Goal: Task Accomplishment & Management: Manage account settings

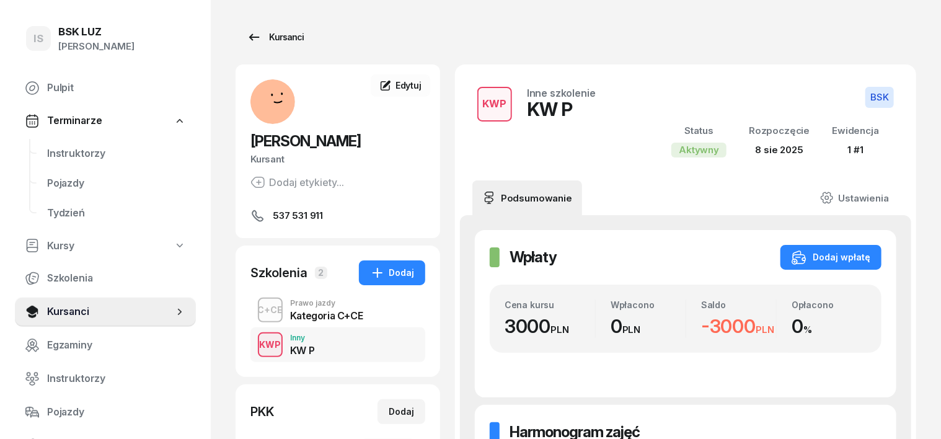
click at [260, 36] on div "Kursanci" at bounding box center [275, 37] width 57 height 15
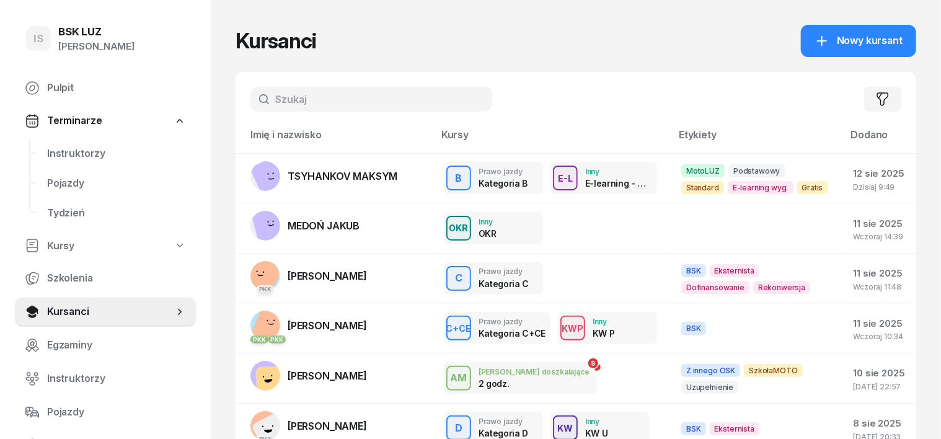
click at [254, 100] on input "text" at bounding box center [371, 99] width 242 height 25
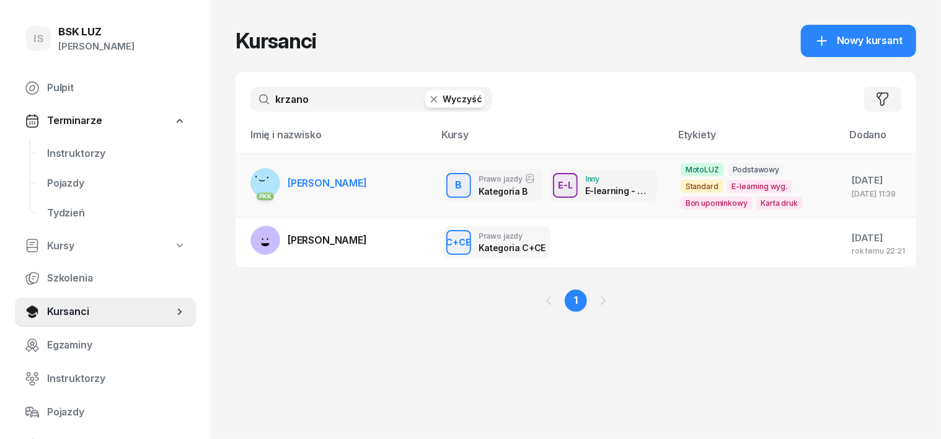
type input "krzano"
click at [247, 183] on rect at bounding box center [265, 183] width 42 height 42
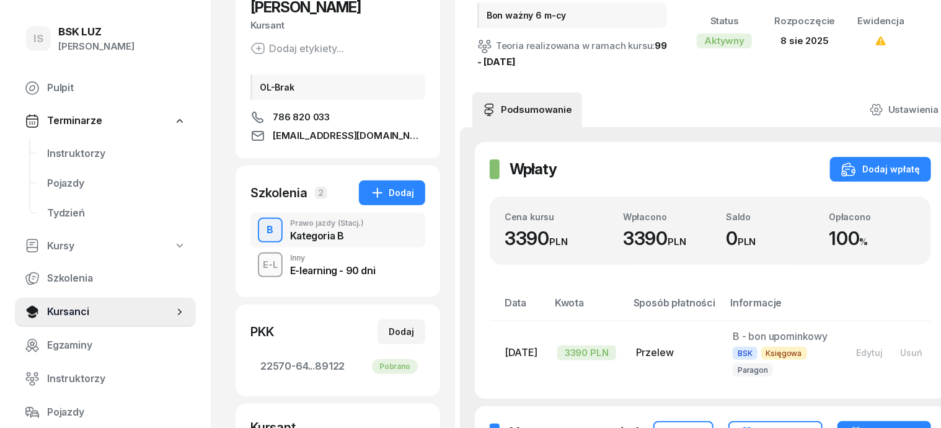
scroll to position [155, 0]
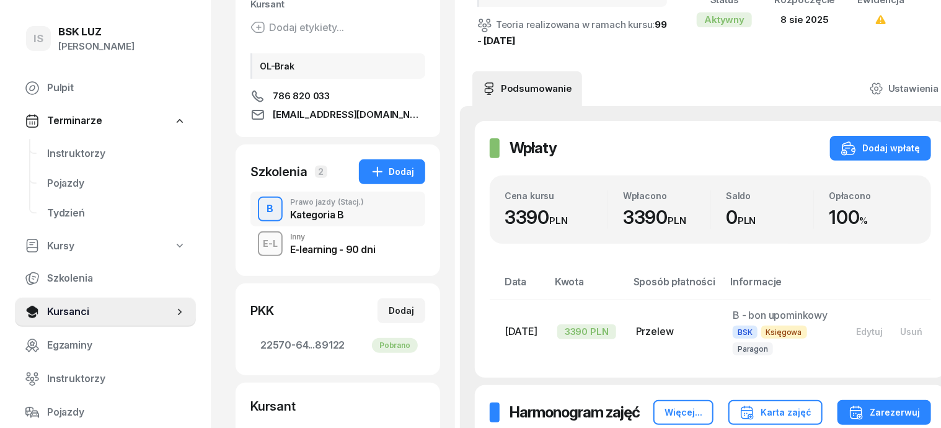
click at [258, 242] on div "E-L" at bounding box center [270, 243] width 25 height 15
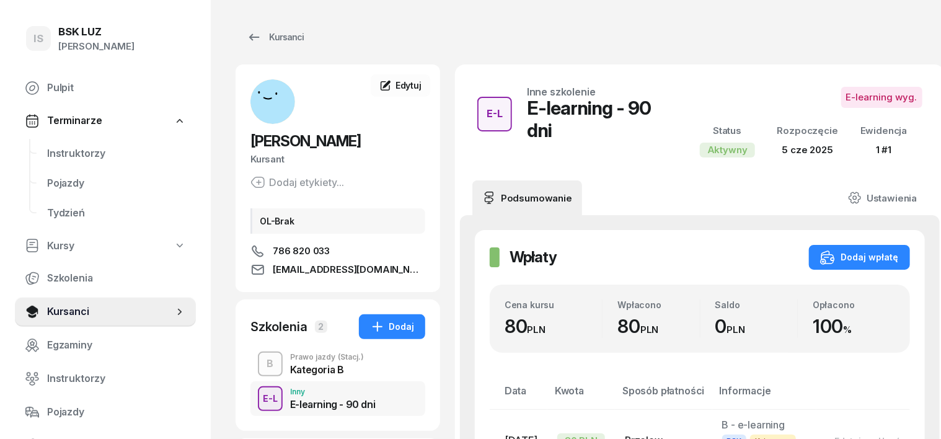
click at [258, 398] on div "E-L" at bounding box center [270, 398] width 25 height 15
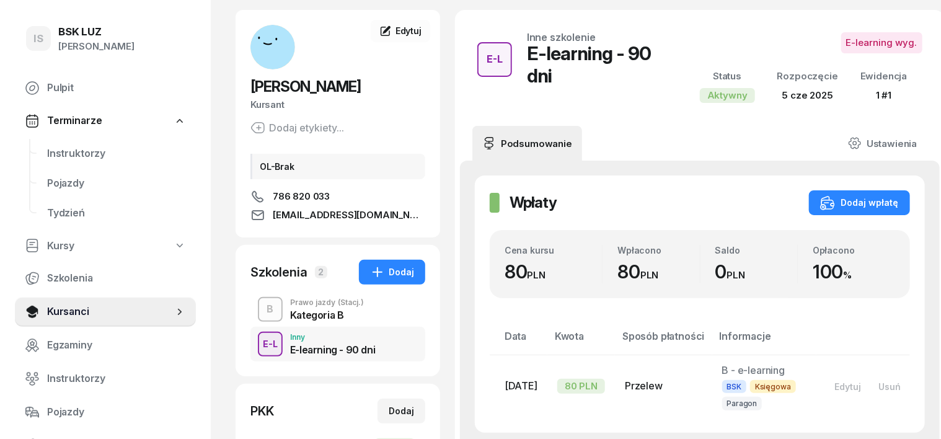
scroll to position [77, 0]
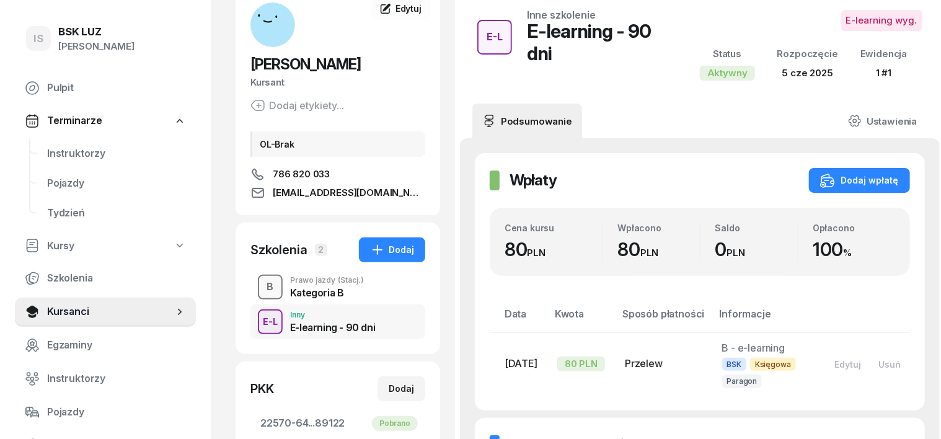
click at [262, 285] on div "B" at bounding box center [270, 286] width 17 height 21
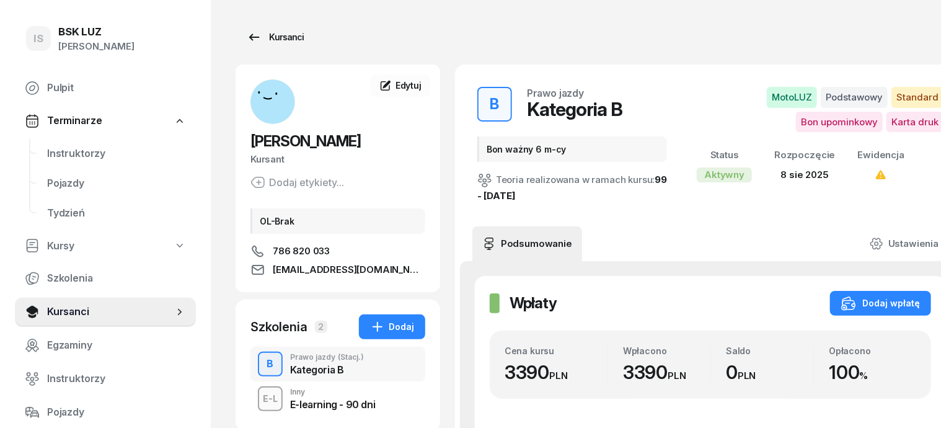
click at [255, 40] on div "Kursanci" at bounding box center [275, 37] width 57 height 15
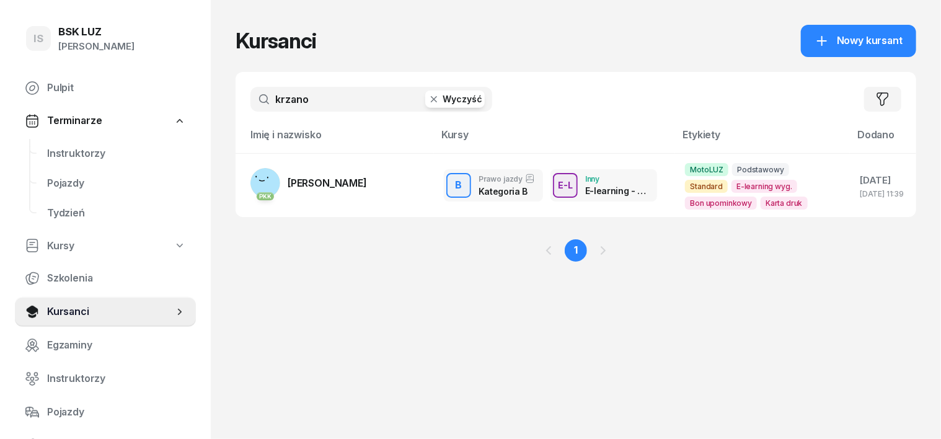
click at [428, 97] on icon "button" at bounding box center [434, 99] width 12 height 12
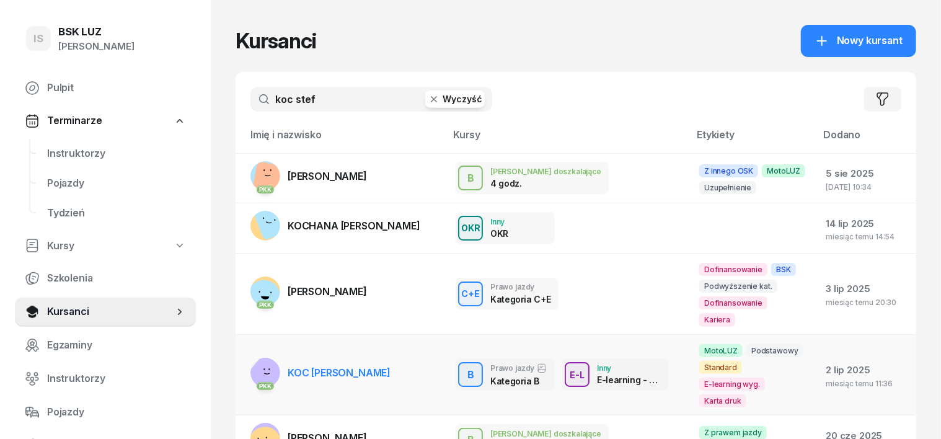
type input "koc stef"
click at [250, 377] on div "PKK" at bounding box center [265, 385] width 30 height 16
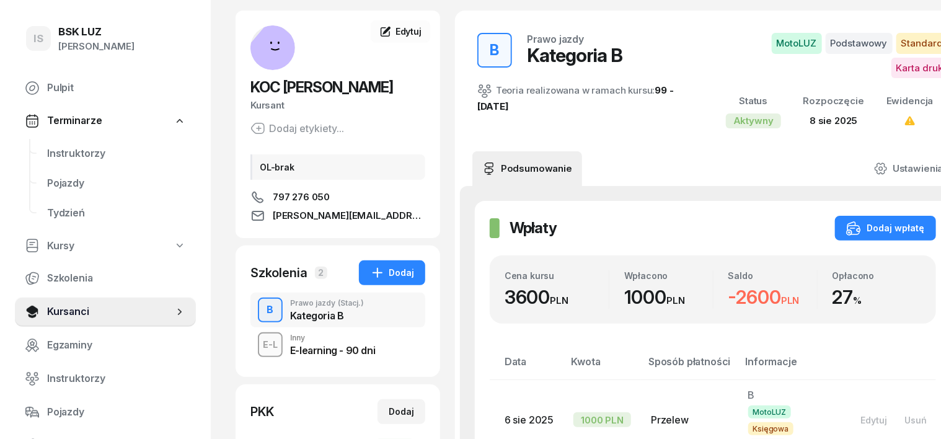
scroll to position [77, 0]
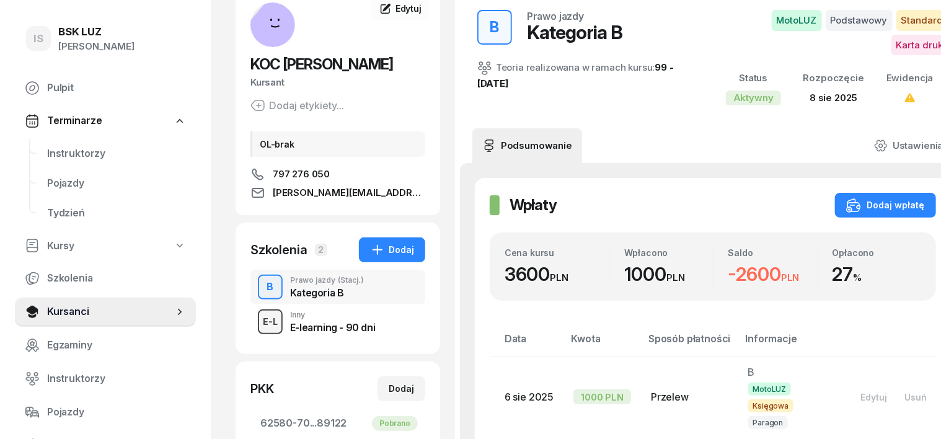
click at [258, 321] on div "E-L" at bounding box center [270, 321] width 25 height 15
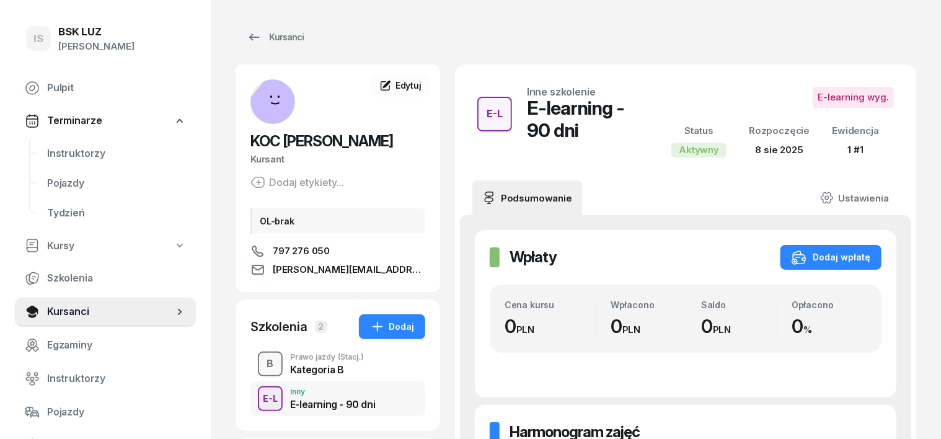
click at [262, 363] on div "B" at bounding box center [270, 363] width 17 height 21
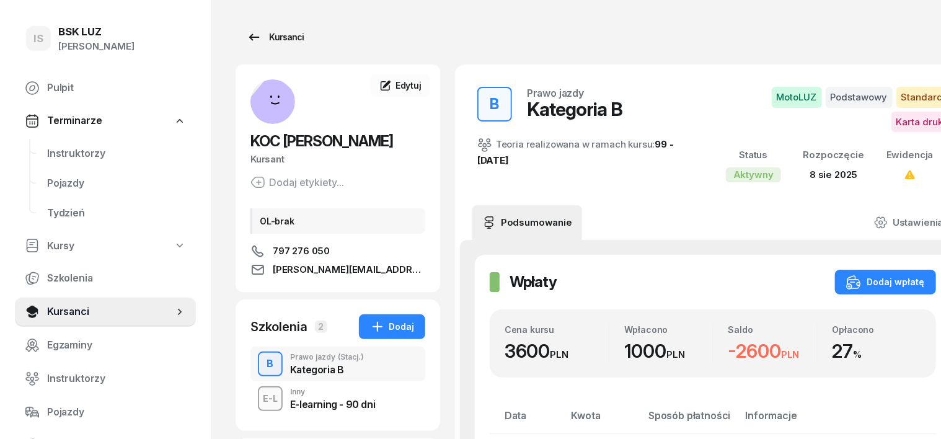
click at [257, 36] on div "Kursanci" at bounding box center [275, 37] width 57 height 15
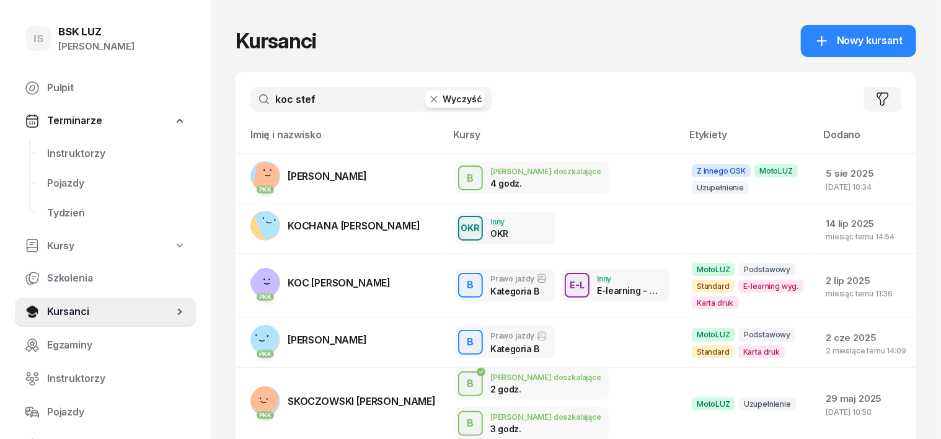
click at [428, 98] on icon "button" at bounding box center [434, 99] width 12 height 12
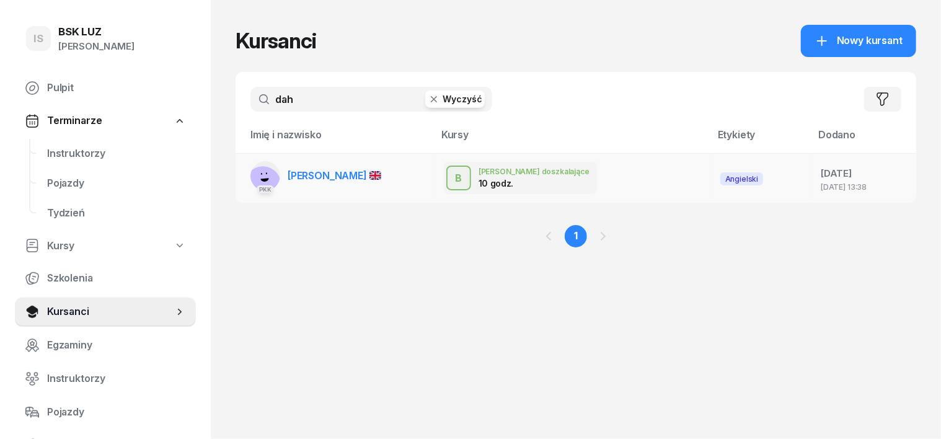
type input "dah"
click at [244, 169] on rect at bounding box center [263, 184] width 48 height 48
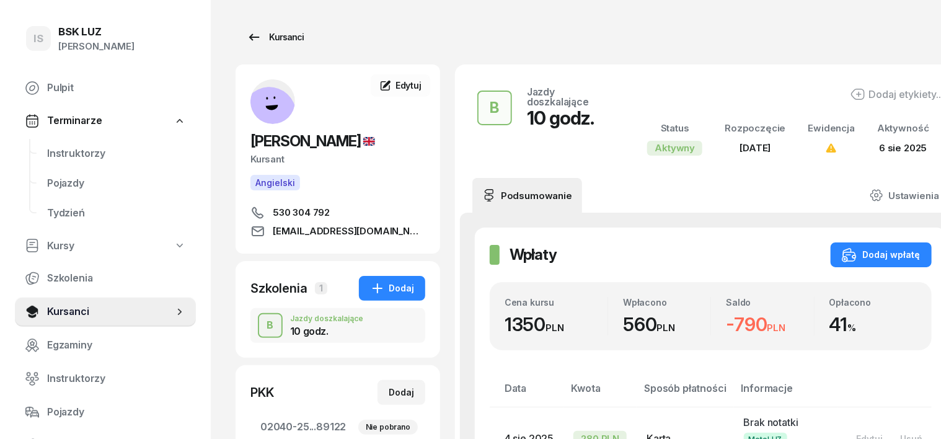
click at [250, 37] on div "Kursanci" at bounding box center [275, 37] width 57 height 15
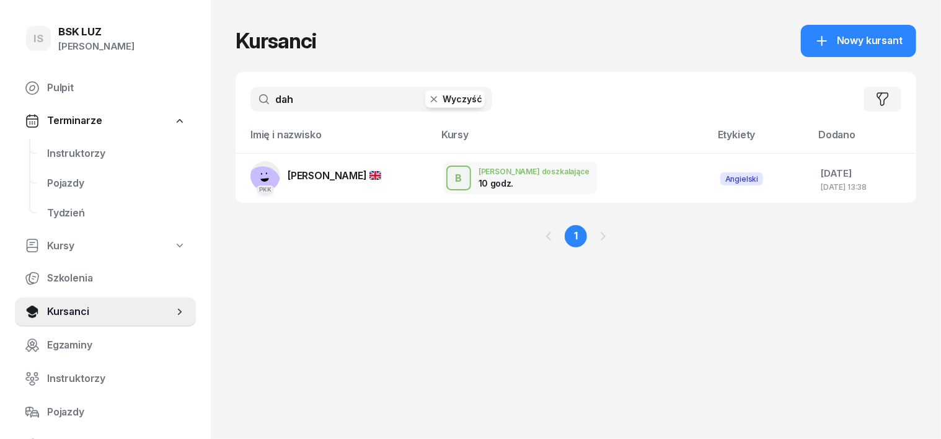
click at [428, 100] on icon "button" at bounding box center [434, 99] width 12 height 12
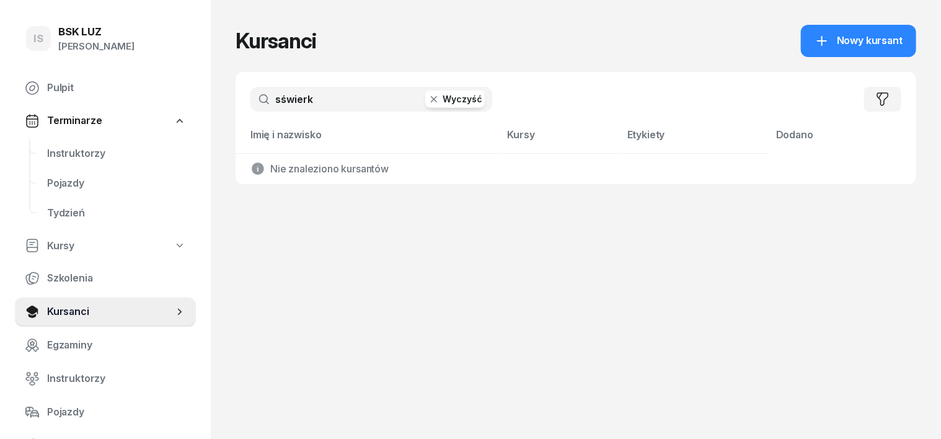
click at [255, 94] on input "sświerk" at bounding box center [371, 99] width 242 height 25
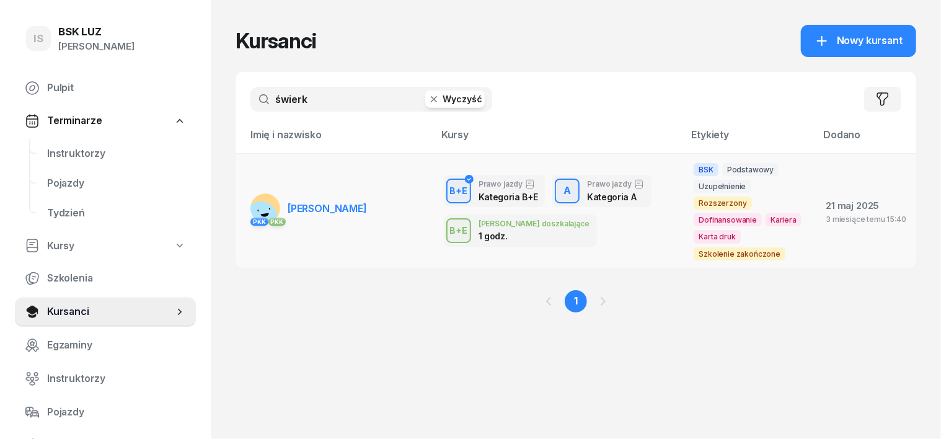
type input "świerk"
click at [238, 198] on rect at bounding box center [261, 218] width 46 height 46
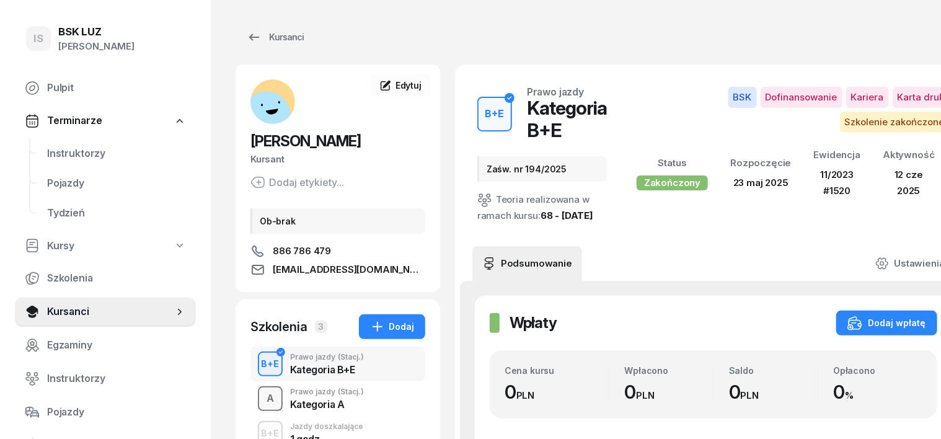
click at [262, 402] on div "A" at bounding box center [270, 398] width 17 height 21
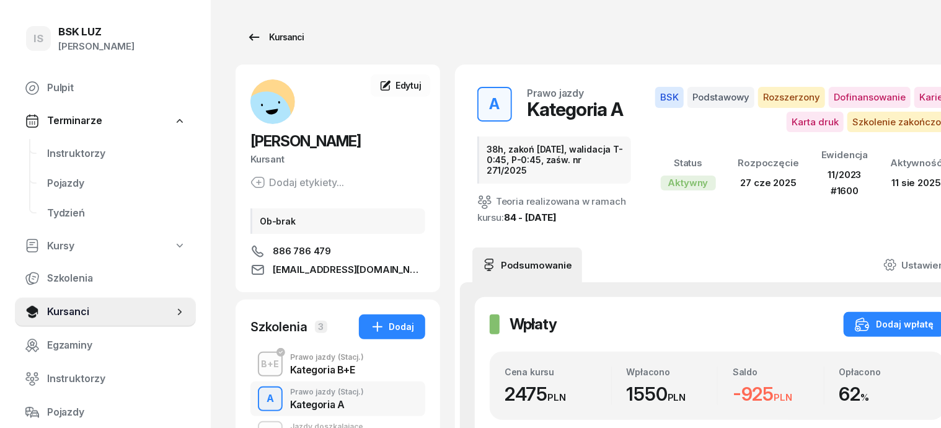
click at [258, 32] on div "Kursanci" at bounding box center [275, 37] width 57 height 15
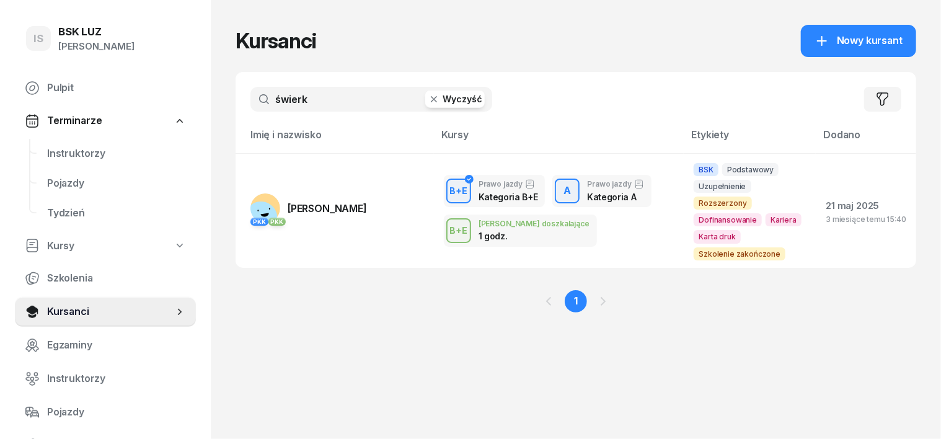
click at [428, 99] on icon "button" at bounding box center [434, 99] width 12 height 12
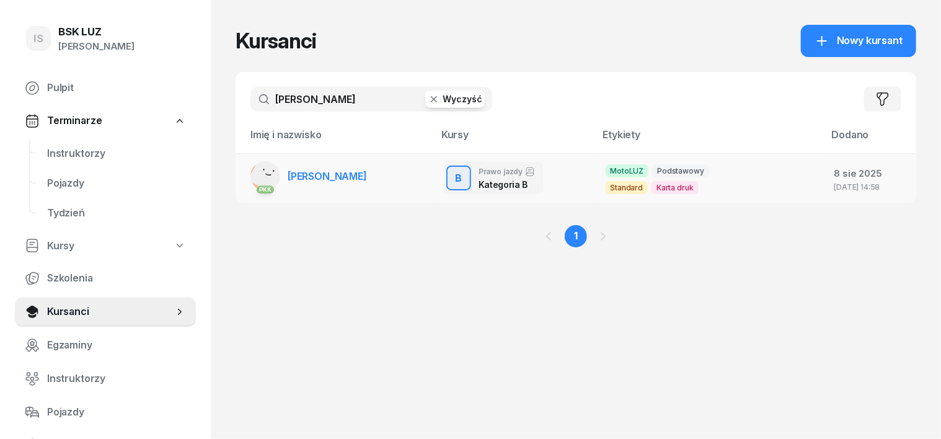
type input "zyguła"
click at [250, 173] on rect at bounding box center [270, 173] width 44 height 44
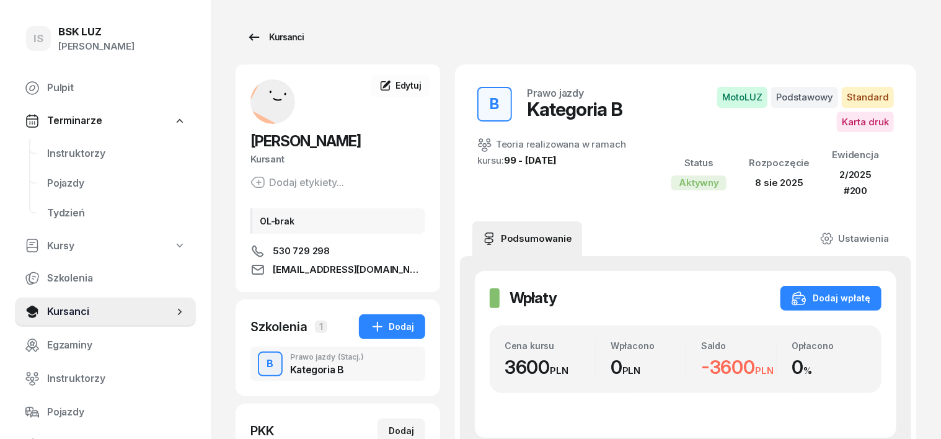
click at [263, 38] on div "Kursanci" at bounding box center [275, 37] width 57 height 15
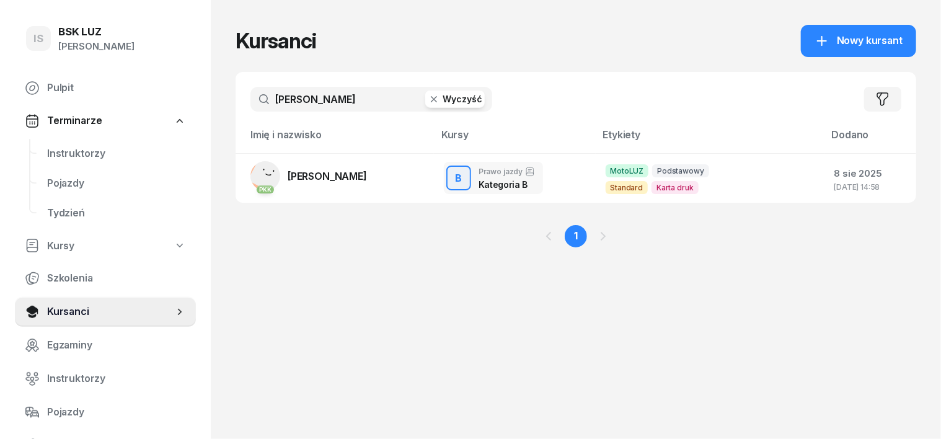
click at [410, 108] on div "zyguła Wyczyść" at bounding box center [371, 99] width 242 height 25
click at [428, 98] on icon "button" at bounding box center [434, 99] width 12 height 12
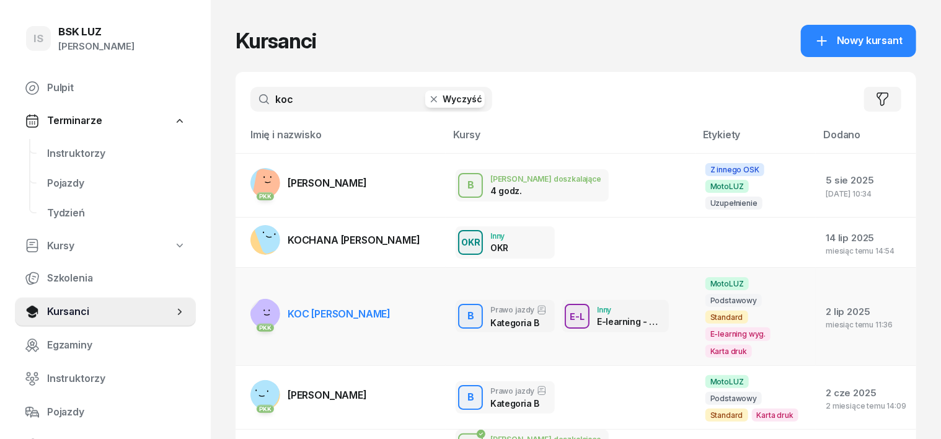
type input "koc"
click at [244, 294] on rect at bounding box center [267, 317] width 46 height 46
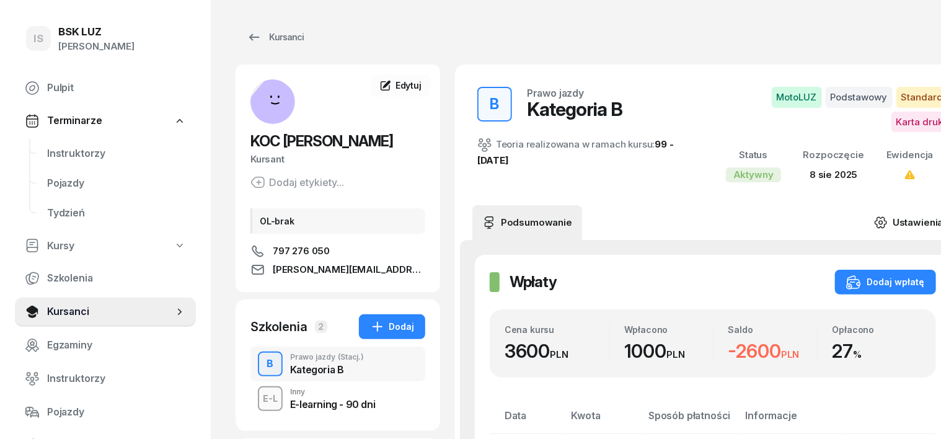
click at [874, 219] on icon at bounding box center [881, 223] width 14 height 14
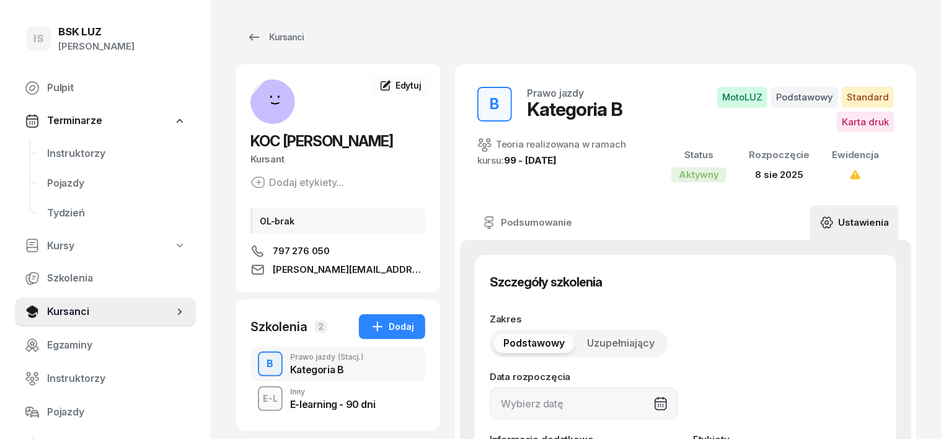
type input "08/08/2025"
type input "62580"
type input "70225"
type input "65483"
type input "89122"
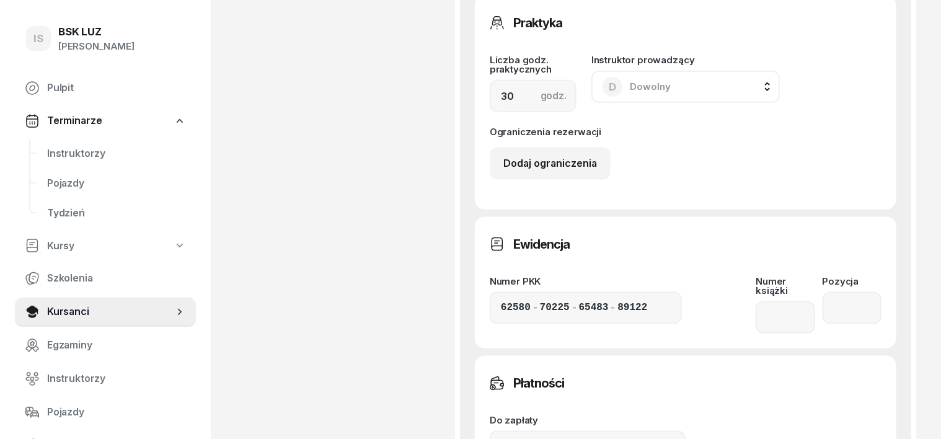
scroll to position [775, 0]
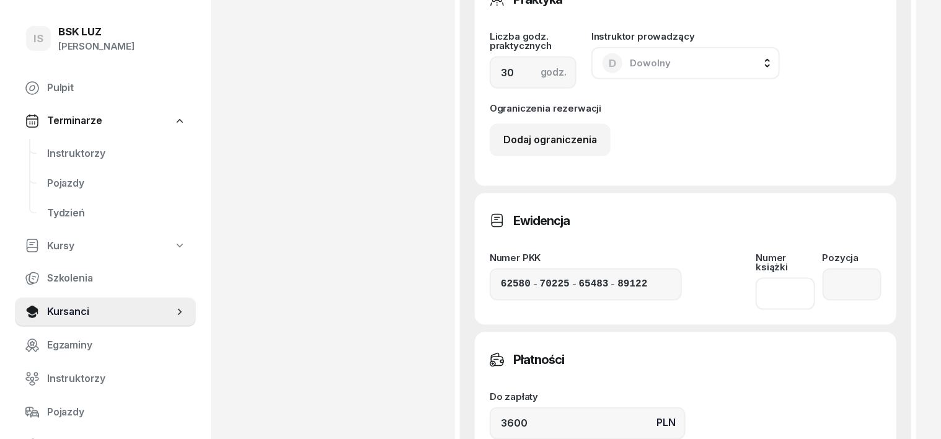
click at [785, 281] on input at bounding box center [785, 294] width 59 height 32
type input "2/2025"
click at [859, 280] on input "number" at bounding box center [852, 284] width 59 height 32
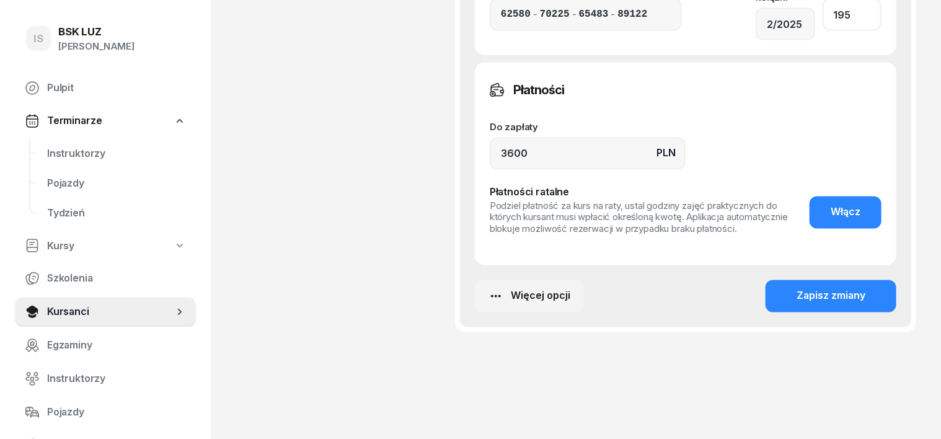
scroll to position [1049, 0]
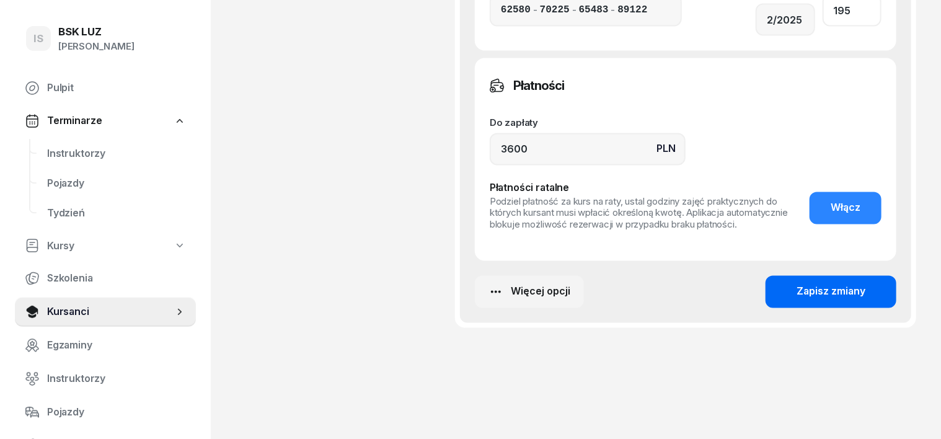
type input "195"
click at [865, 284] on div "Zapisz zmiany" at bounding box center [831, 292] width 69 height 16
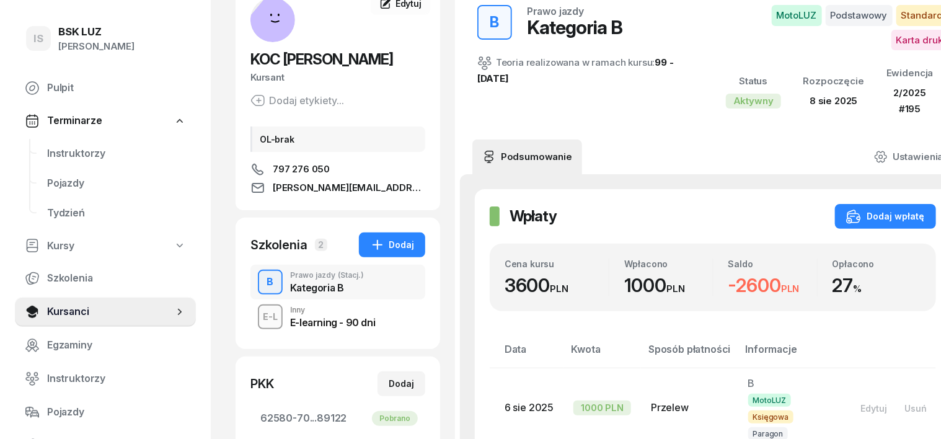
scroll to position [0, 0]
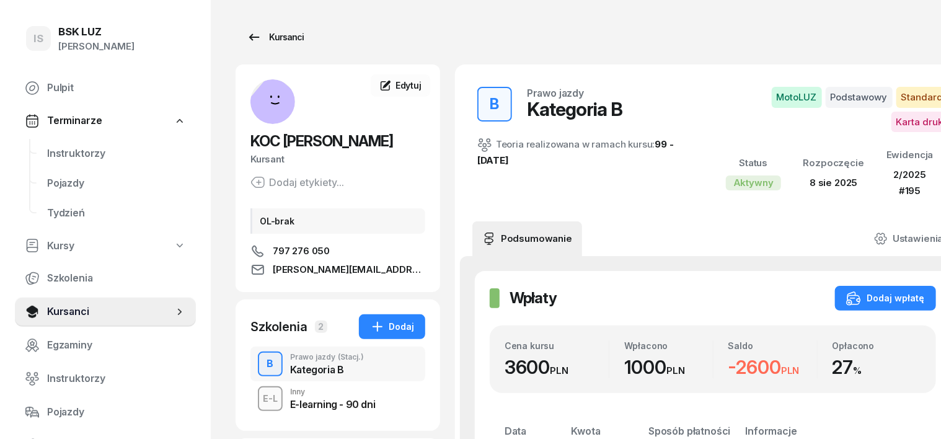
click at [273, 37] on div "Kursanci" at bounding box center [275, 37] width 57 height 15
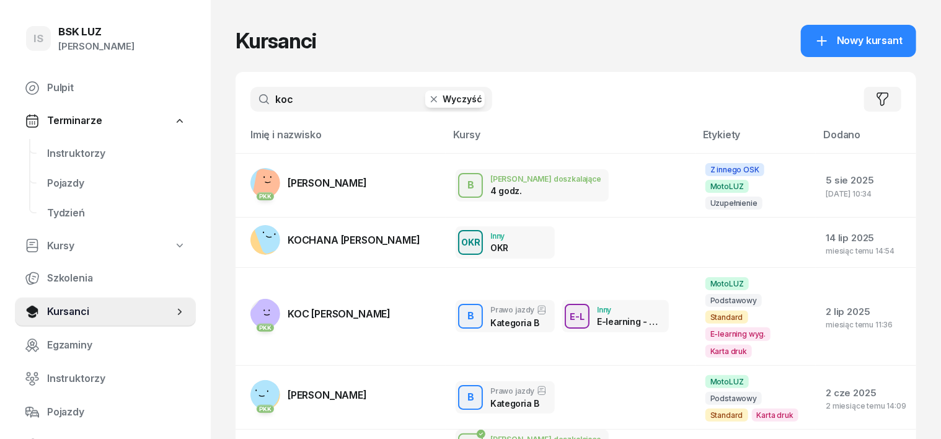
click at [428, 102] on icon "button" at bounding box center [434, 99] width 12 height 12
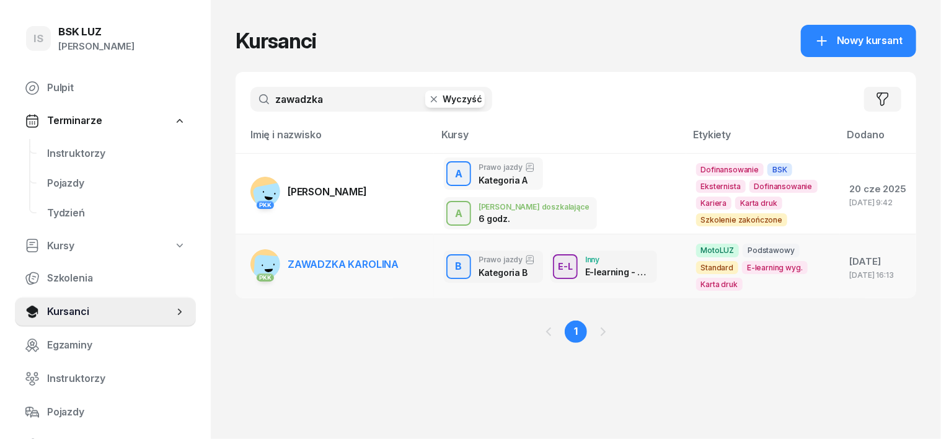
type input "zawadzka"
click at [253, 255] on rect at bounding box center [270, 272] width 35 height 35
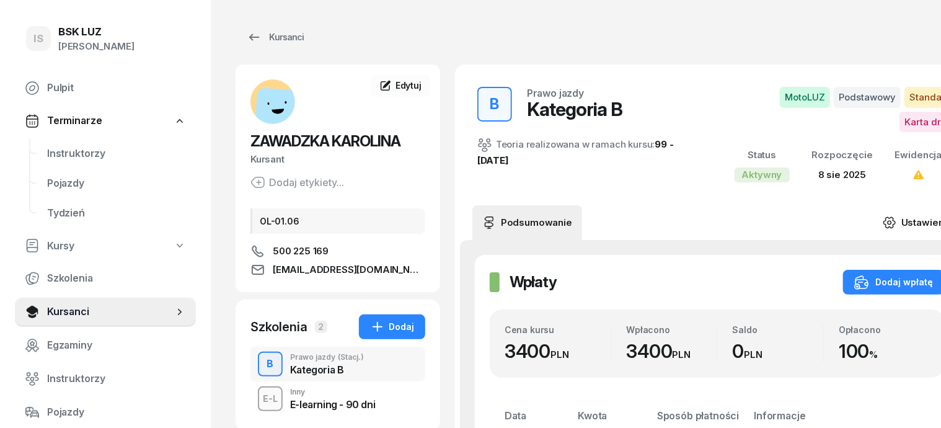
click at [883, 217] on icon at bounding box center [890, 223] width 14 height 14
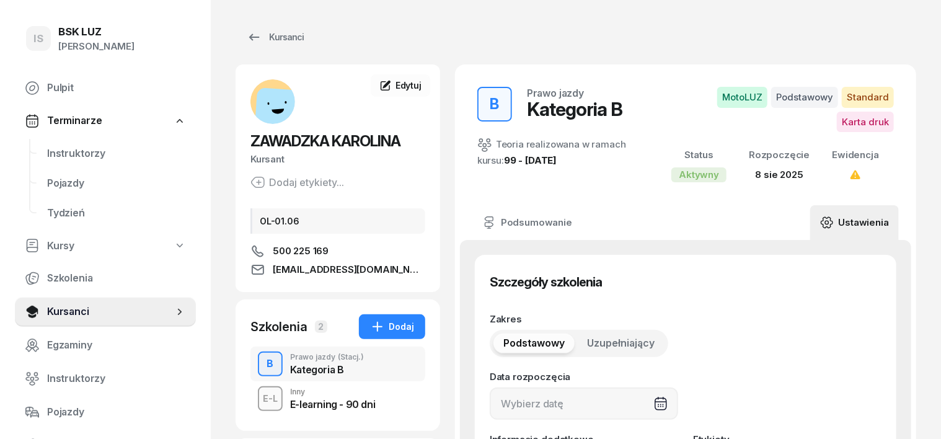
type input "08/08/2025"
type input "62520"
type input "41173"
type input "75963"
type input "89122"
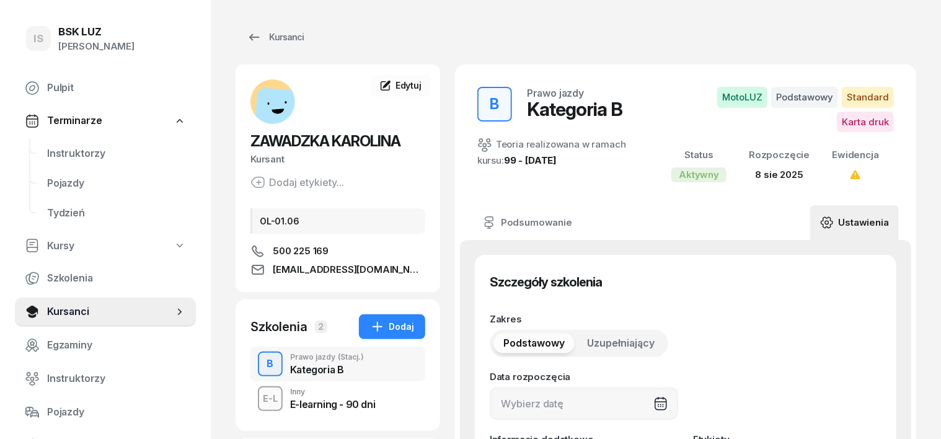
type input "2/2025"
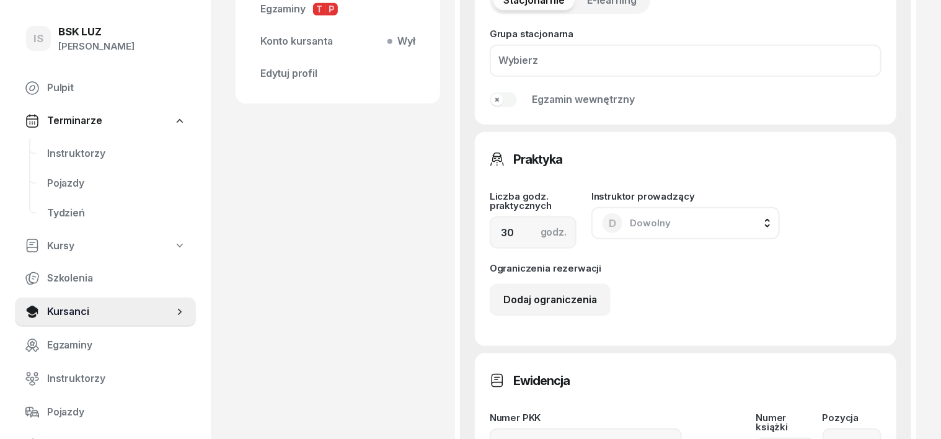
scroll to position [852, 0]
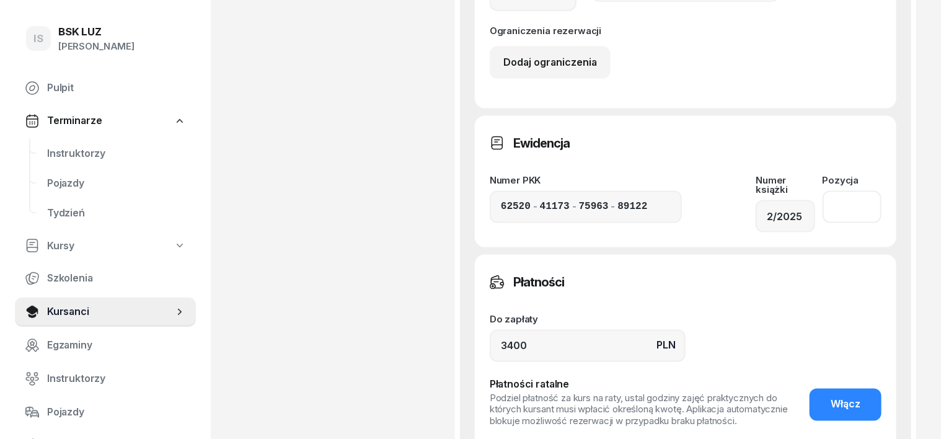
click at [863, 210] on input "number" at bounding box center [852, 207] width 59 height 32
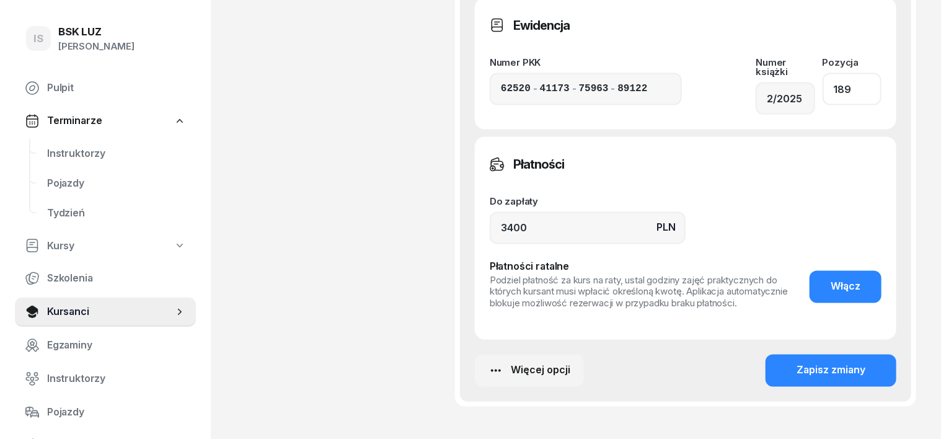
scroll to position [1007, 0]
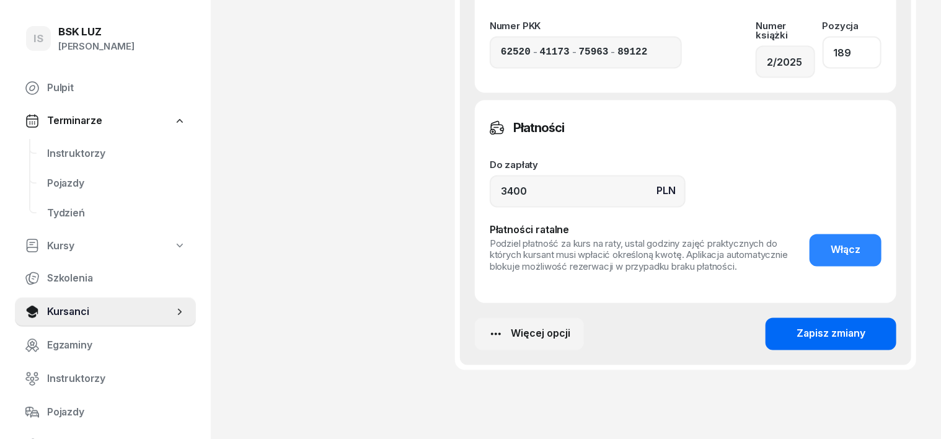
type input "189"
click at [837, 326] on div "Zapisz zmiany" at bounding box center [831, 334] width 69 height 16
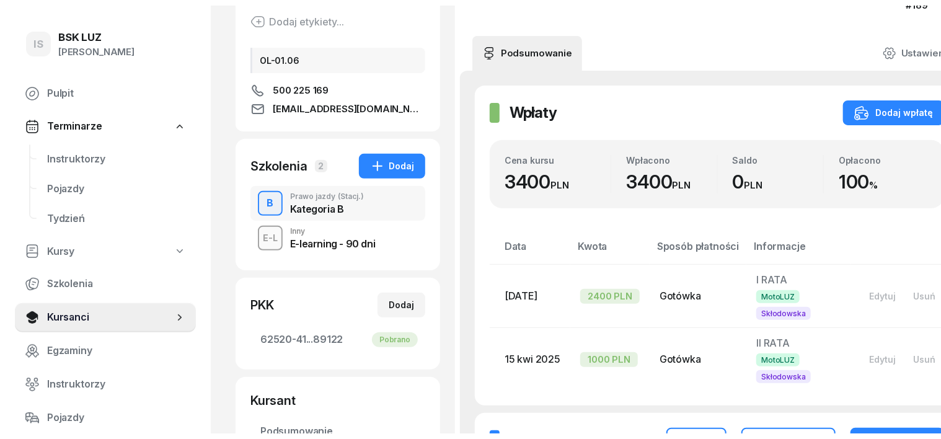
scroll to position [0, 0]
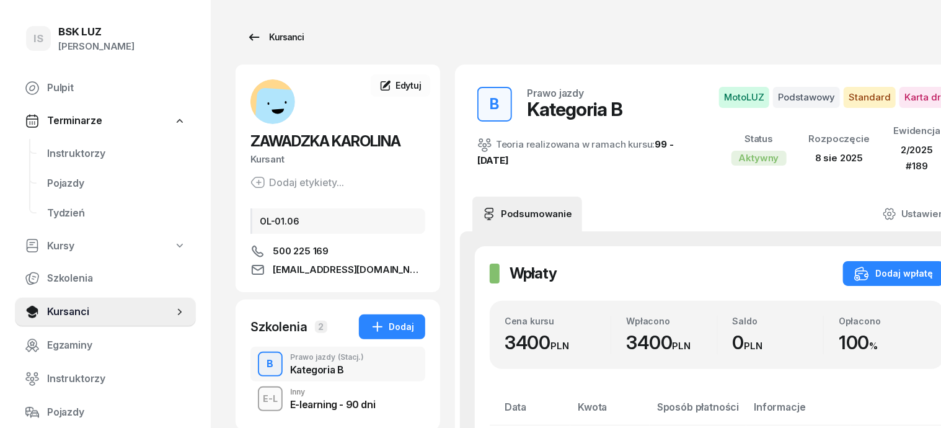
click at [263, 37] on div "Kursanci" at bounding box center [275, 37] width 57 height 15
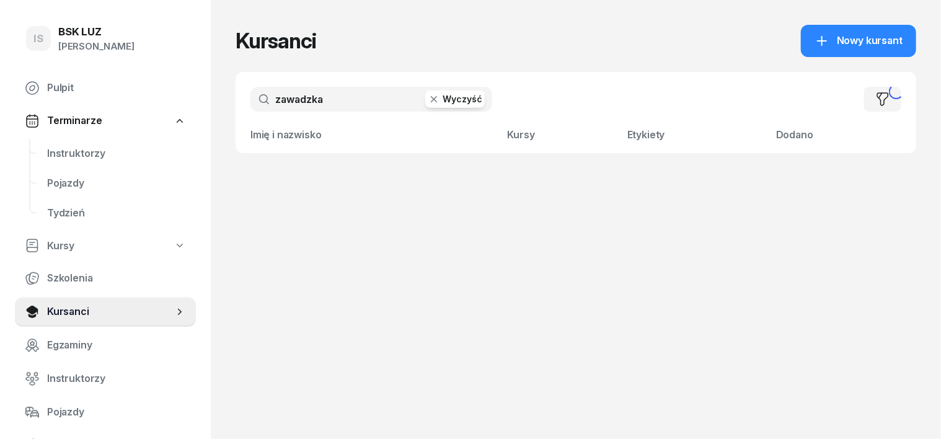
click at [428, 102] on icon "button" at bounding box center [434, 99] width 12 height 12
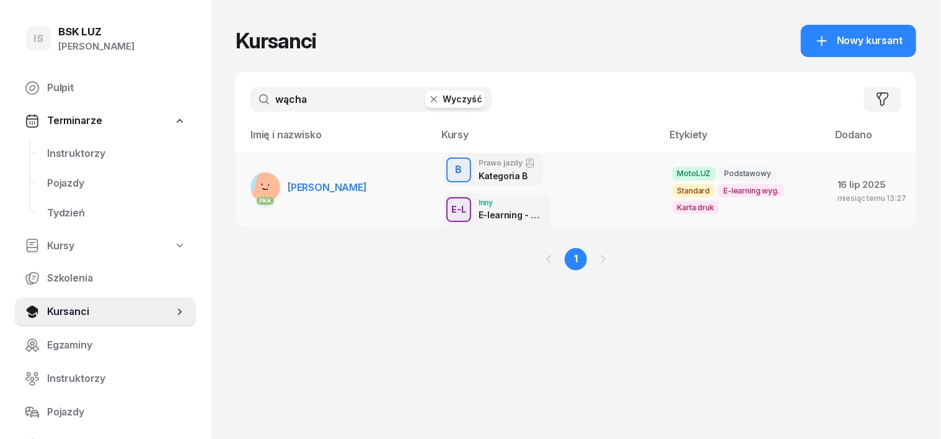
type input "wącha"
click at [251, 174] on rect at bounding box center [271, 187] width 40 height 40
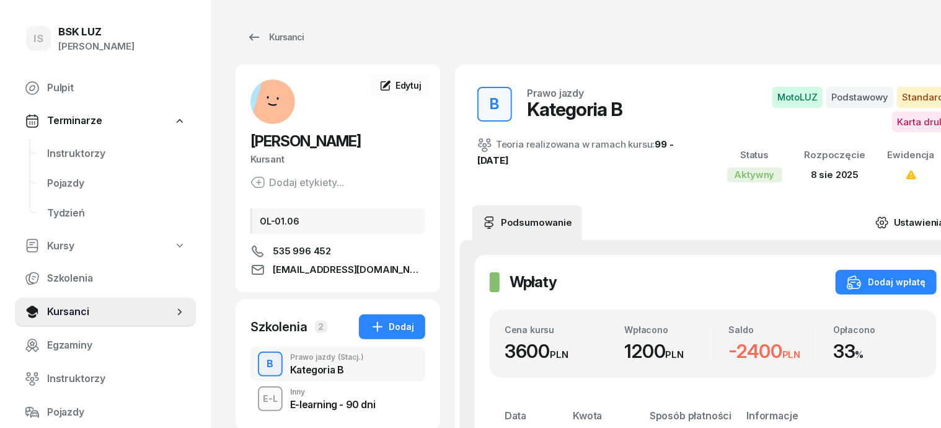
click at [875, 221] on icon at bounding box center [882, 223] width 14 height 14
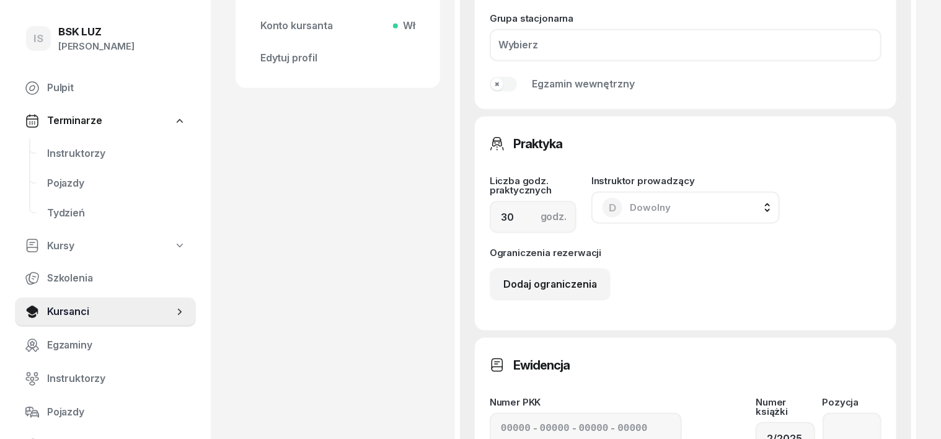
scroll to position [775, 0]
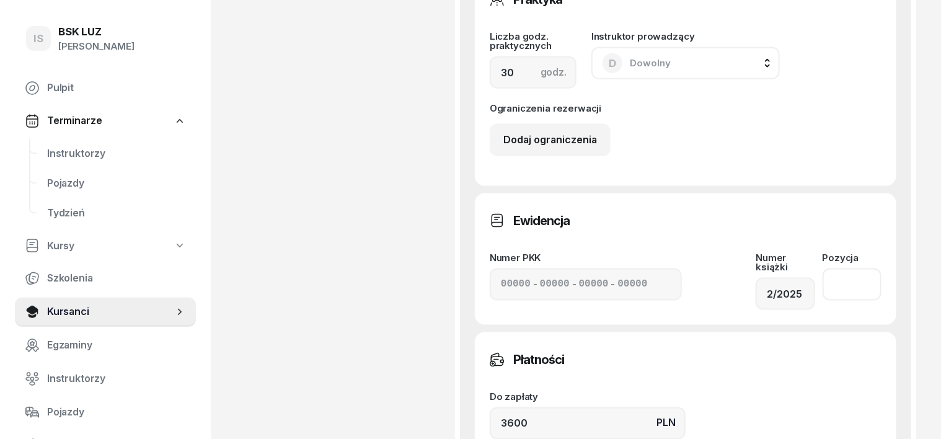
drag, startPoint x: 849, startPoint y: 279, endPoint x: 836, endPoint y: 280, distance: 13.7
click at [840, 280] on input "number" at bounding box center [852, 284] width 59 height 32
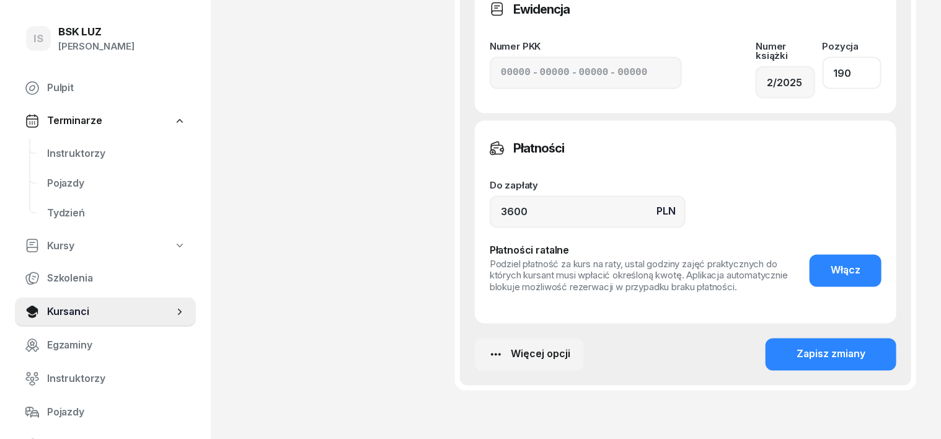
scroll to position [1007, 0]
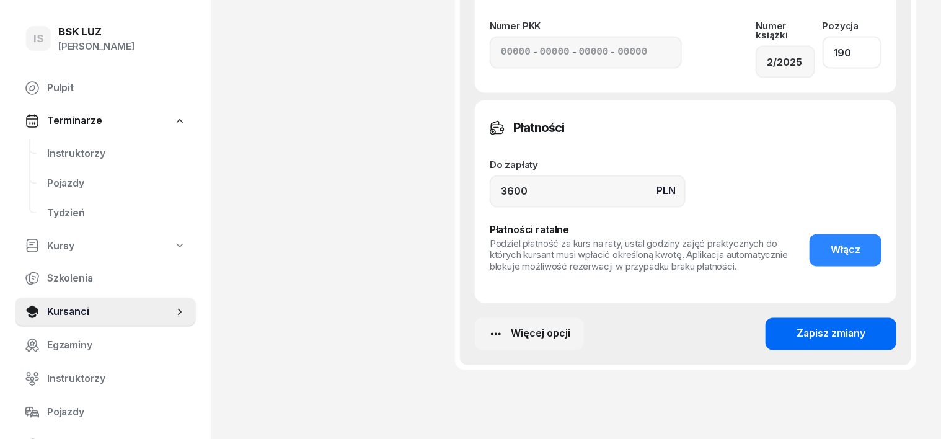
type input "190"
click at [863, 326] on div "Zapisz zmiany" at bounding box center [831, 334] width 69 height 16
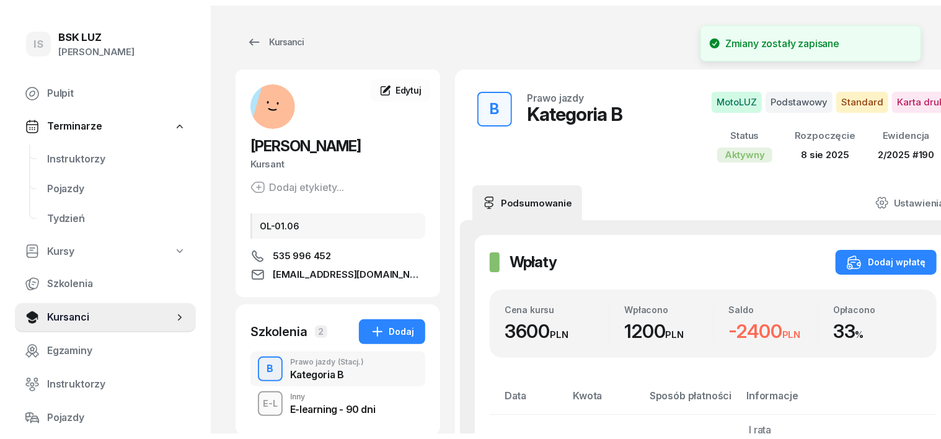
scroll to position [0, 0]
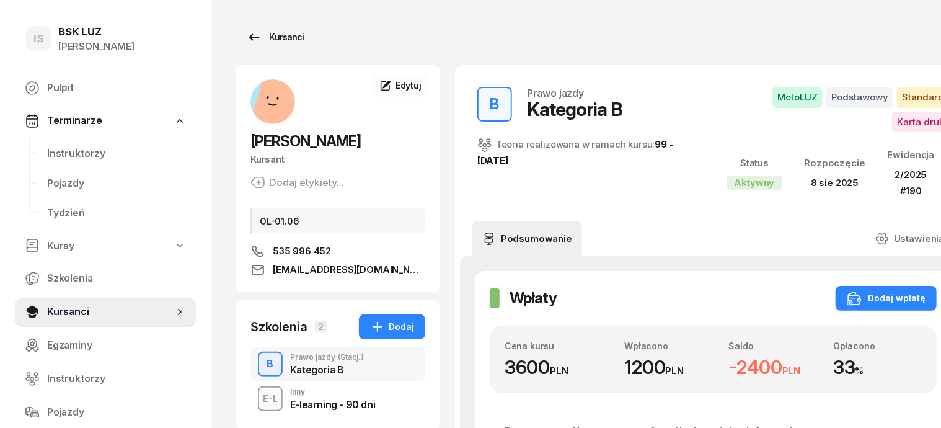
click at [263, 37] on div "Kursanci" at bounding box center [275, 37] width 57 height 15
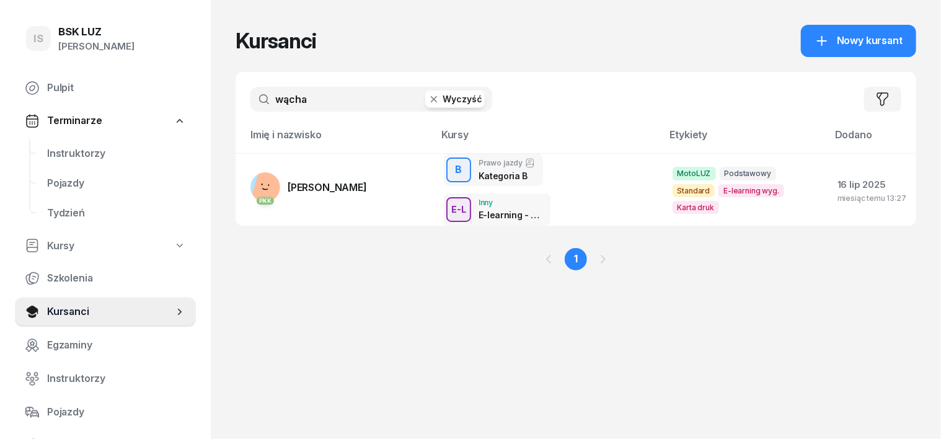
click at [428, 100] on icon "button" at bounding box center [434, 99] width 12 height 12
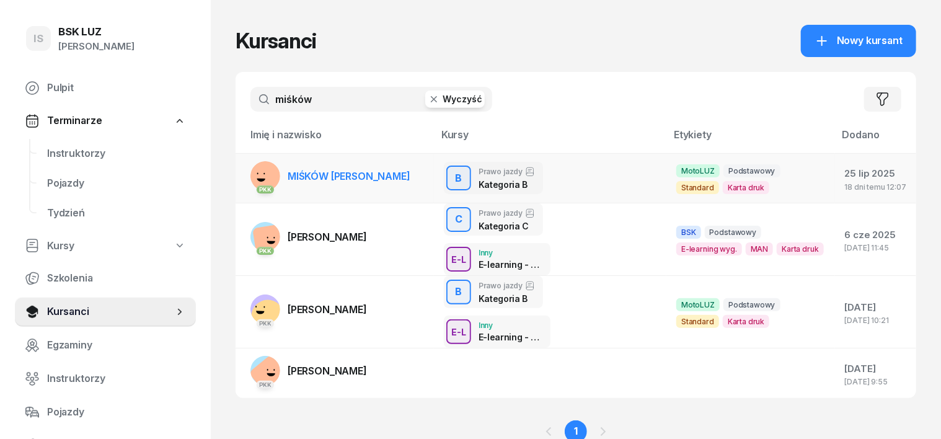
type input "miśków"
click at [242, 171] on rect at bounding box center [267, 176] width 50 height 50
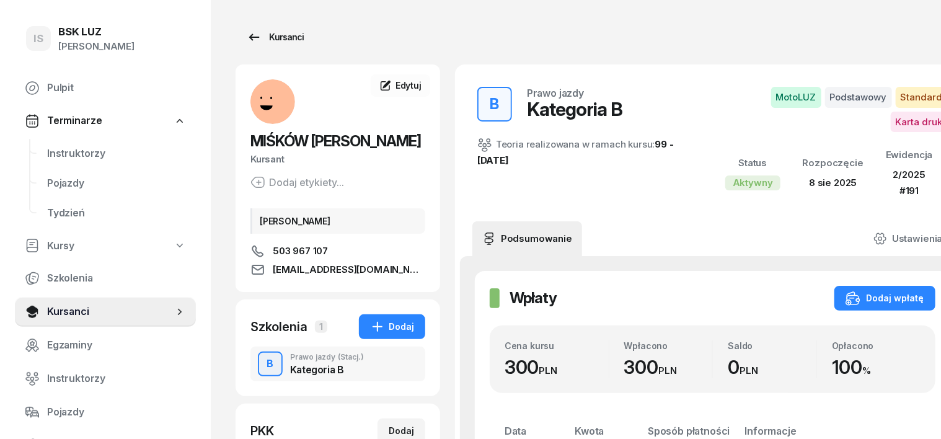
click at [270, 38] on div "Kursanci" at bounding box center [275, 37] width 57 height 15
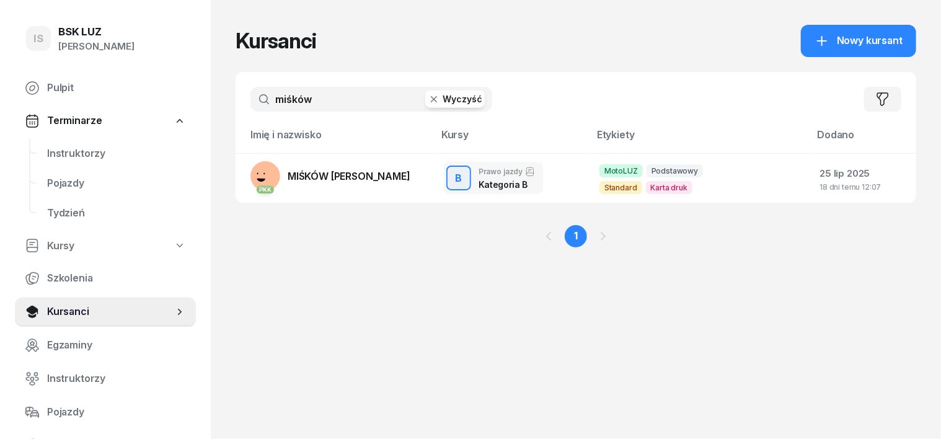
drag, startPoint x: 412, startPoint y: 92, endPoint x: 408, endPoint y: 102, distance: 10.3
click at [428, 99] on icon "button" at bounding box center [434, 99] width 12 height 12
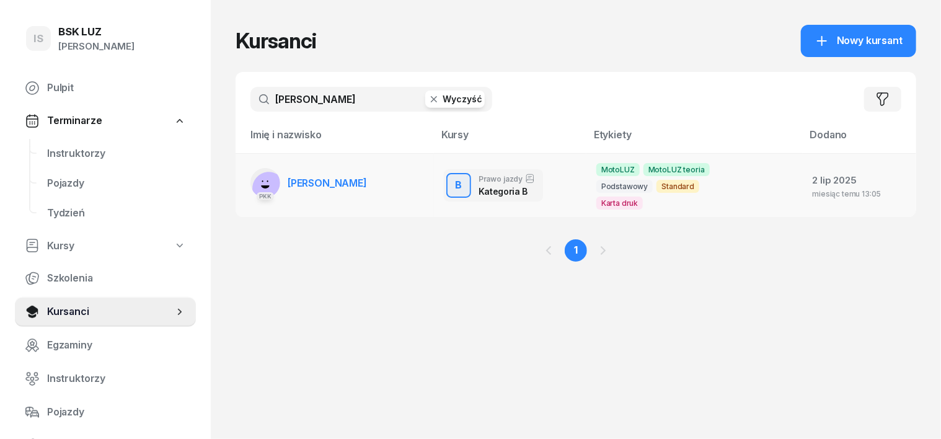
type input "jakusik"
click at [245, 181] on rect at bounding box center [268, 189] width 46 height 46
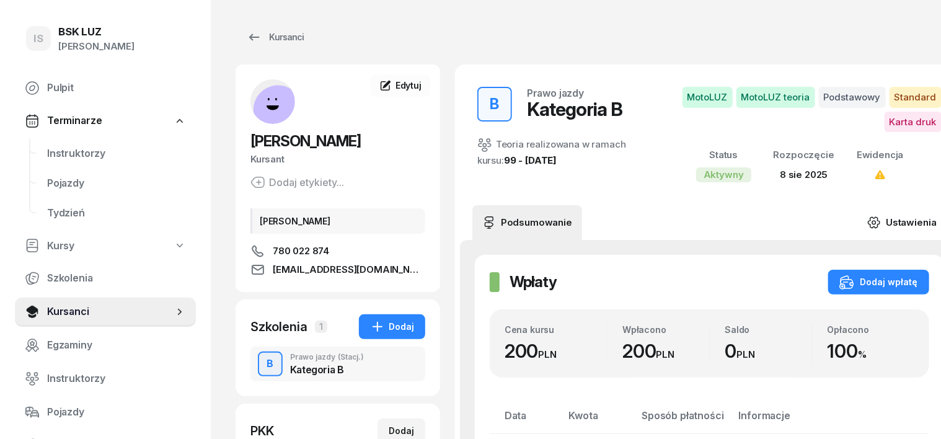
click at [868, 218] on icon at bounding box center [873, 222] width 11 height 11
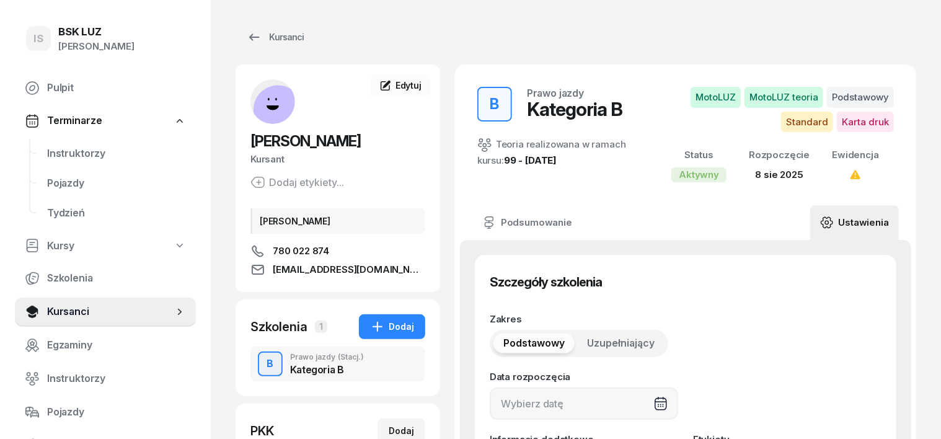
type input "08/08/2025"
type input "82500"
type input "78029"
type input "83750"
type input "17122"
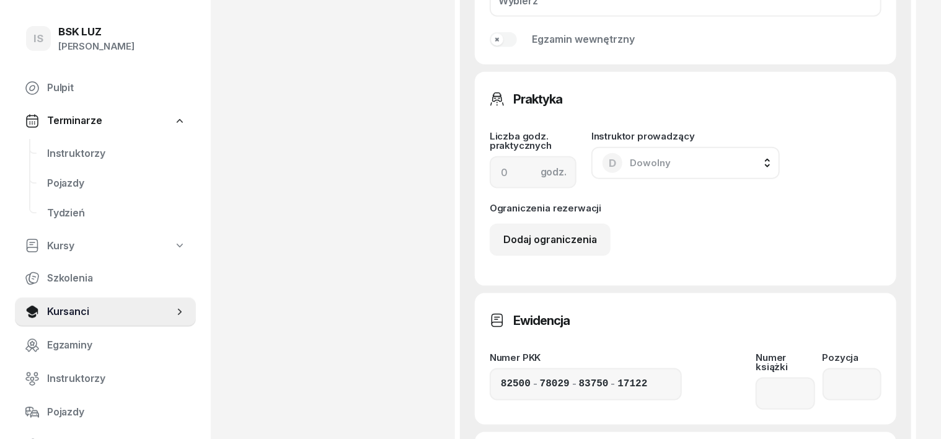
scroll to position [775, 0]
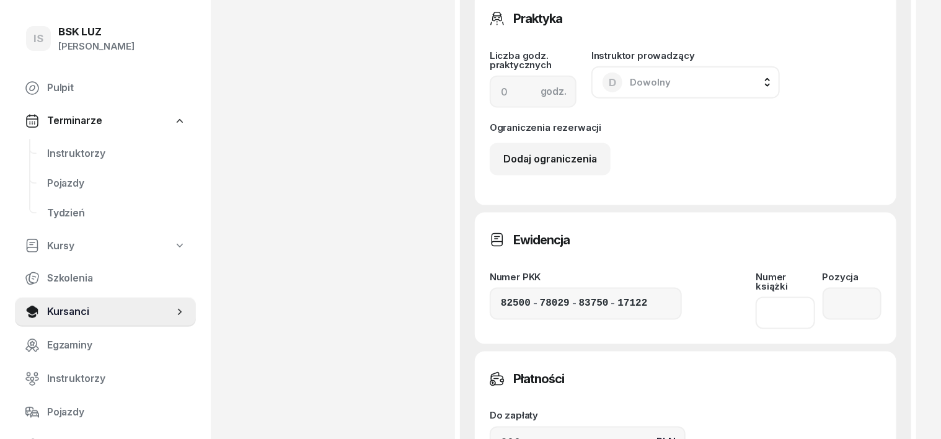
click at [779, 297] on input at bounding box center [785, 313] width 59 height 32
type input "2/2025"
click at [843, 288] on input "number" at bounding box center [852, 304] width 59 height 32
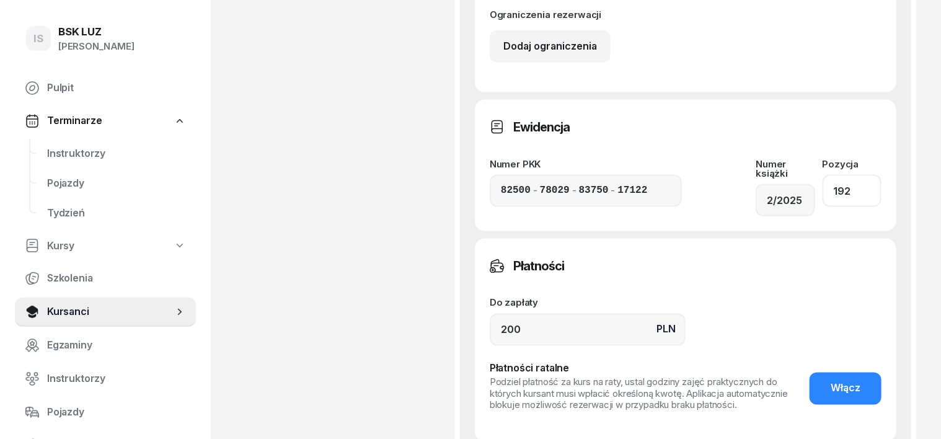
scroll to position [930, 0]
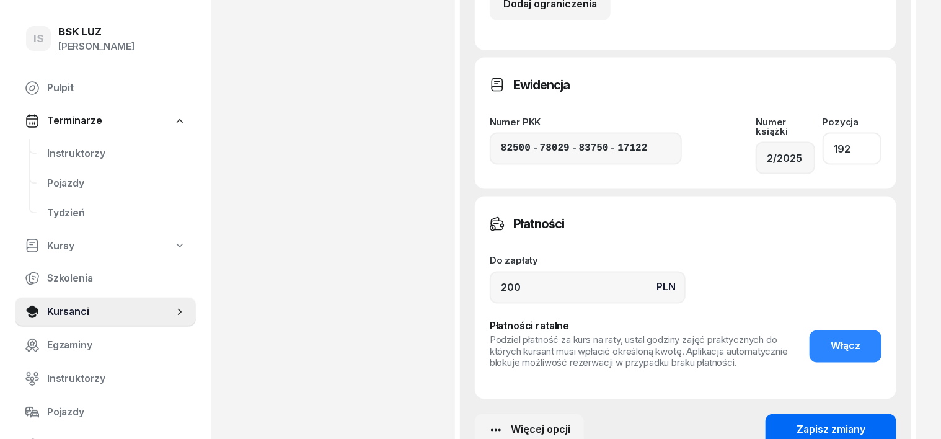
type input "192"
click at [854, 422] on div "Zapisz zmiany" at bounding box center [831, 430] width 69 height 16
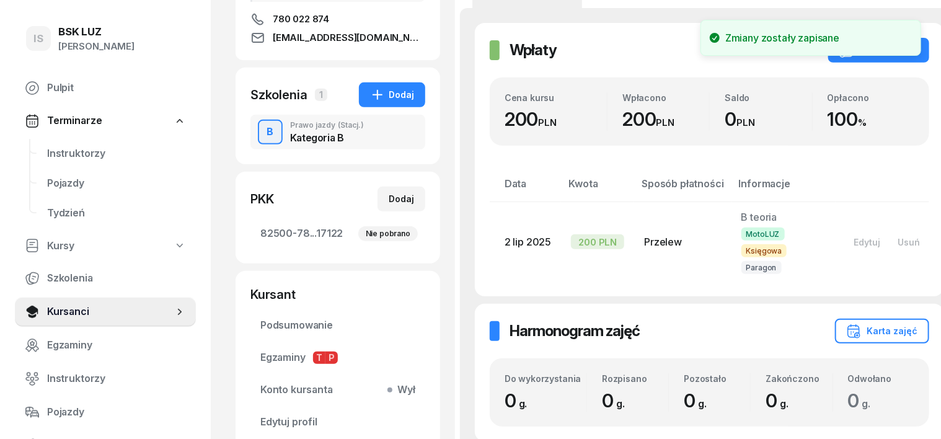
scroll to position [0, 0]
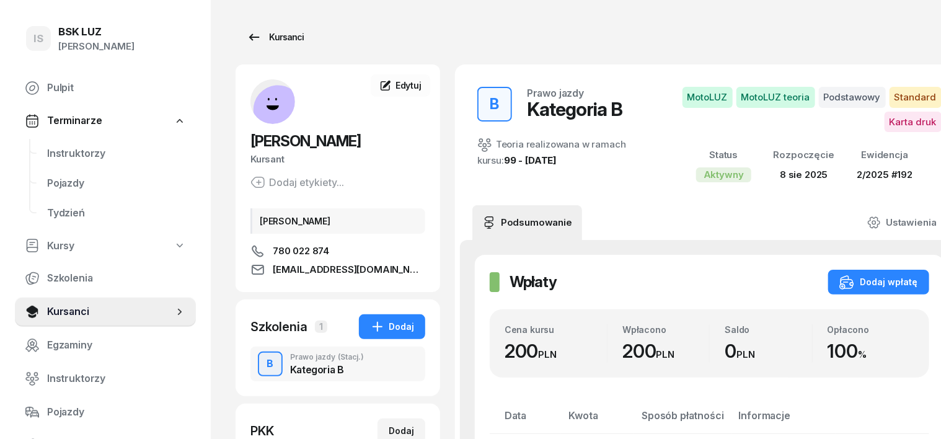
click at [266, 34] on div "Kursanci" at bounding box center [275, 37] width 57 height 15
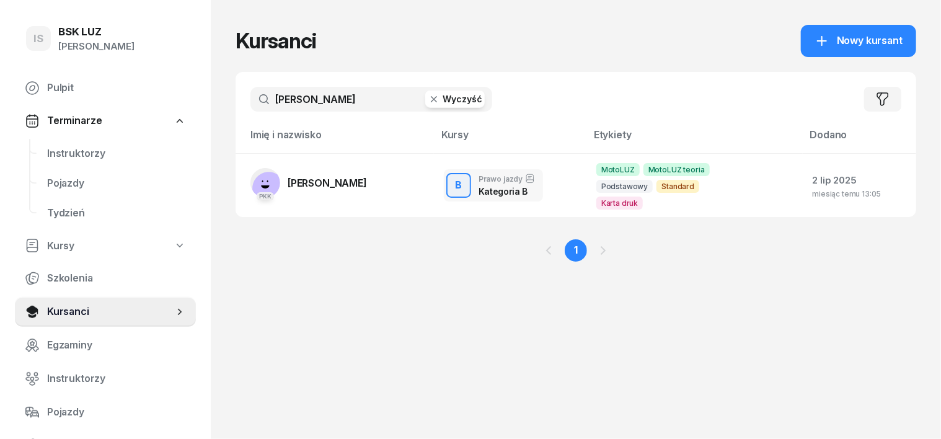
click at [428, 97] on icon "button" at bounding box center [434, 99] width 12 height 12
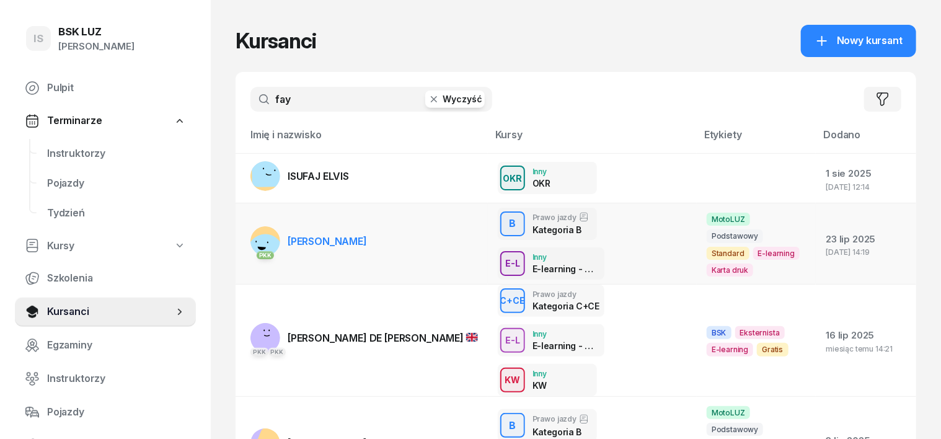
type input "fay"
click at [240, 236] on rect at bounding box center [265, 252] width 50 height 50
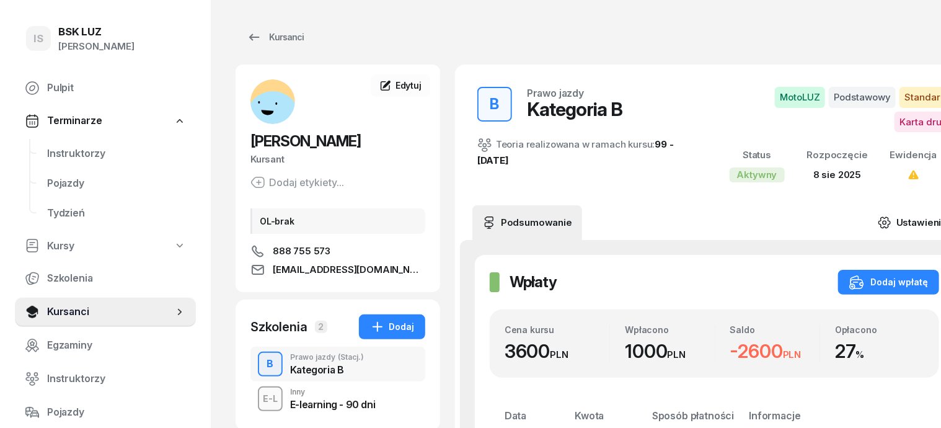
click at [878, 223] on icon at bounding box center [885, 223] width 14 height 14
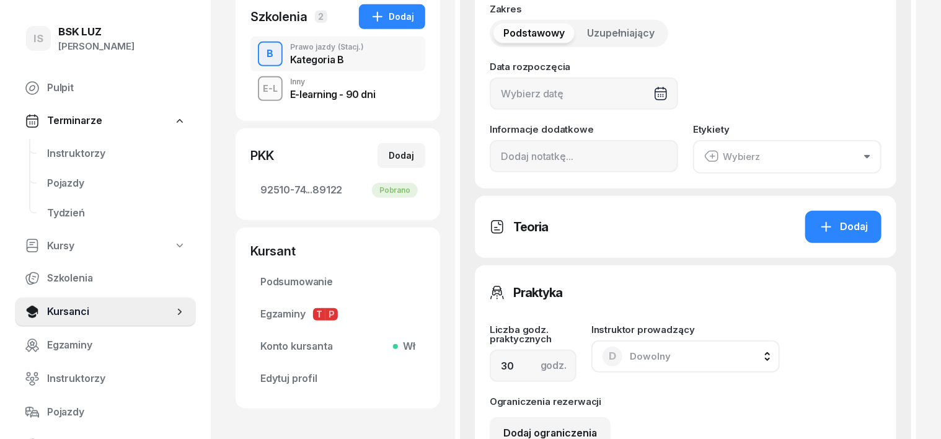
type input "08/08/2025"
type input "92510"
type input "74232"
type input "02323"
type input "89122"
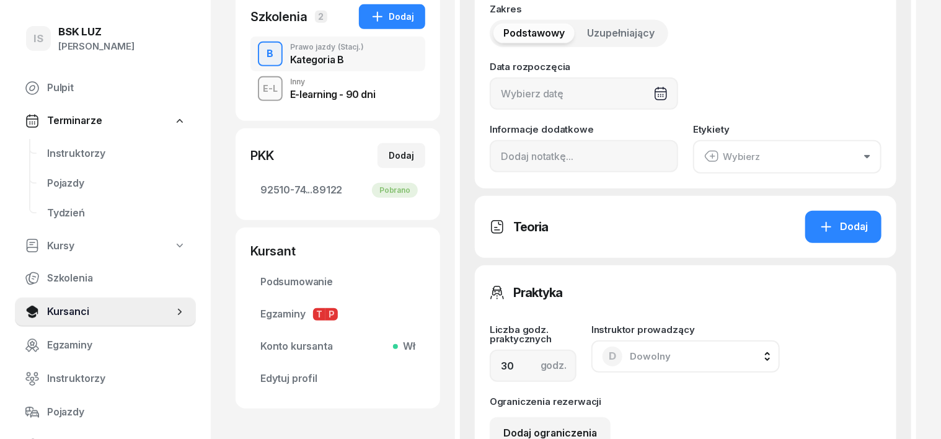
type input "2/2025"
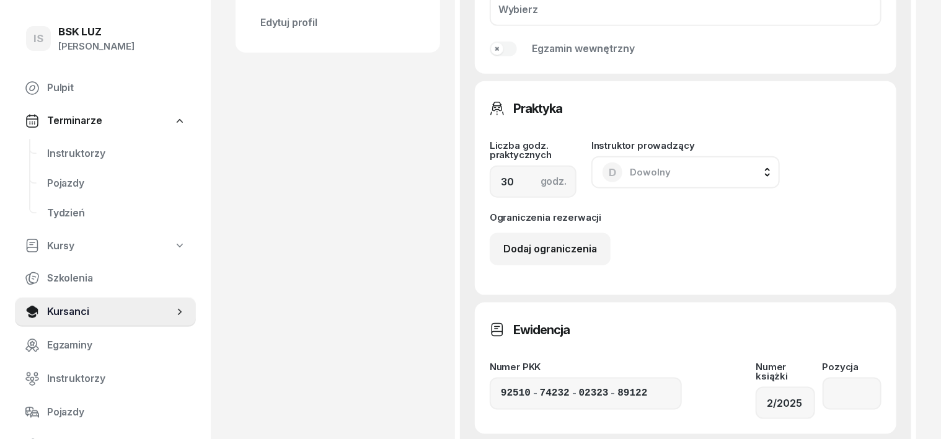
scroll to position [697, 0]
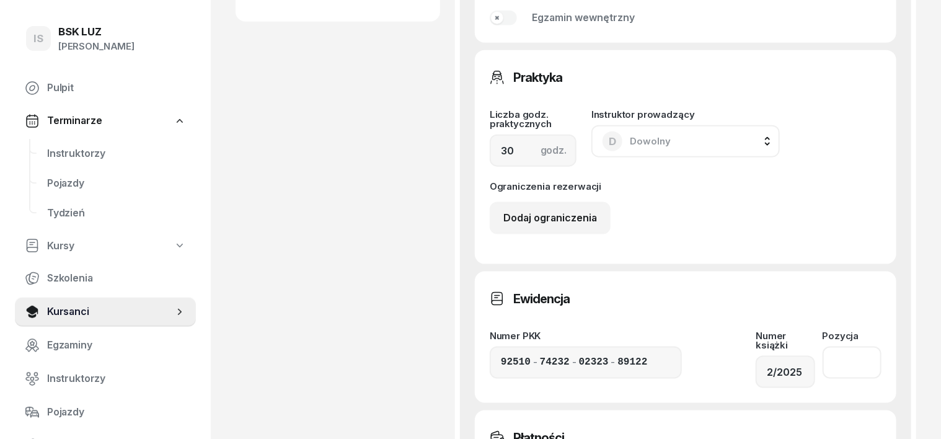
click at [851, 355] on input "number" at bounding box center [852, 363] width 59 height 32
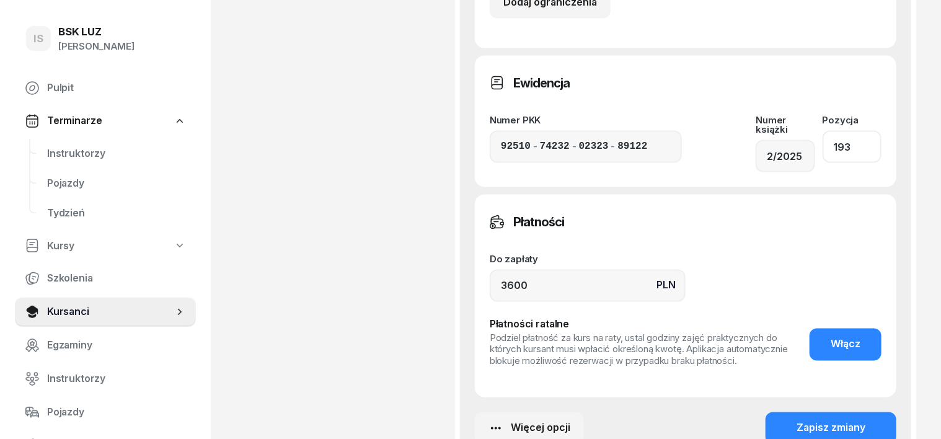
scroll to position [930, 0]
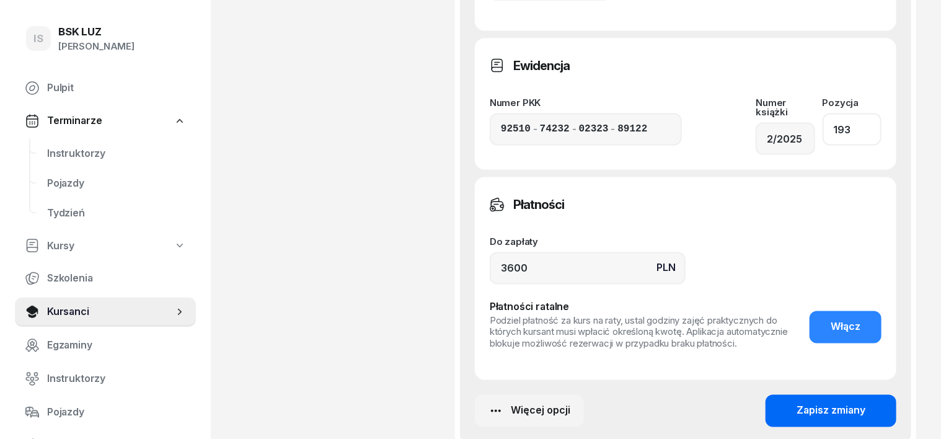
type input "193"
click at [812, 402] on button "Zapisz zmiany" at bounding box center [831, 411] width 131 height 32
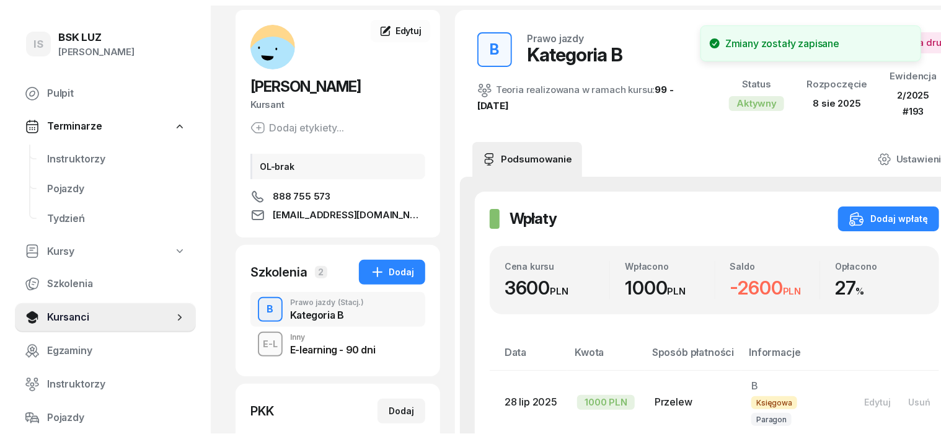
scroll to position [0, 0]
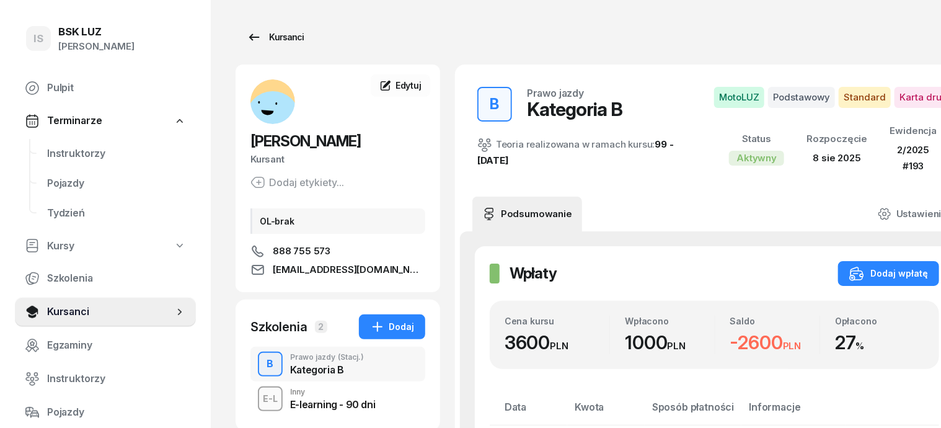
click at [266, 40] on div "Kursanci" at bounding box center [275, 37] width 57 height 15
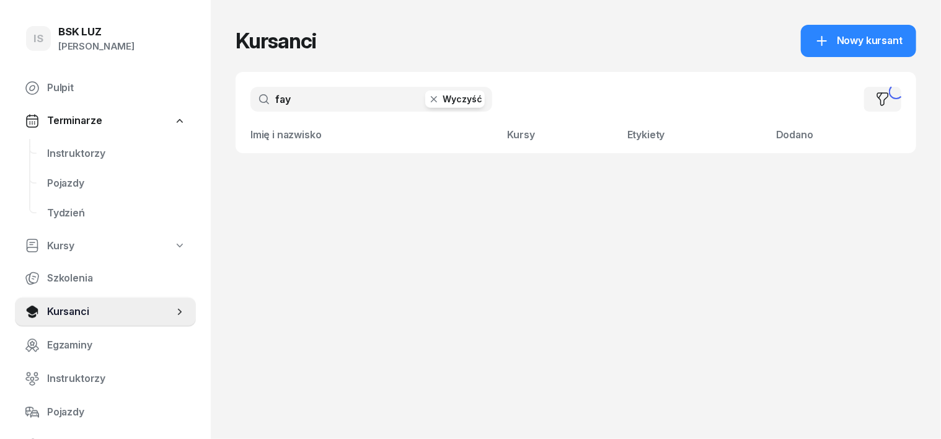
click at [428, 99] on icon "button" at bounding box center [434, 99] width 12 height 12
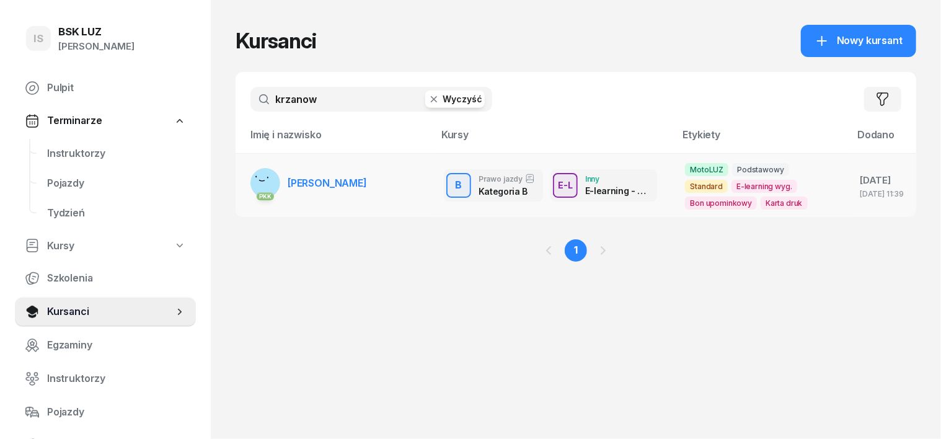
type input "krzanow"
click at [260, 181] on icon at bounding box center [262, 180] width 5 height 1
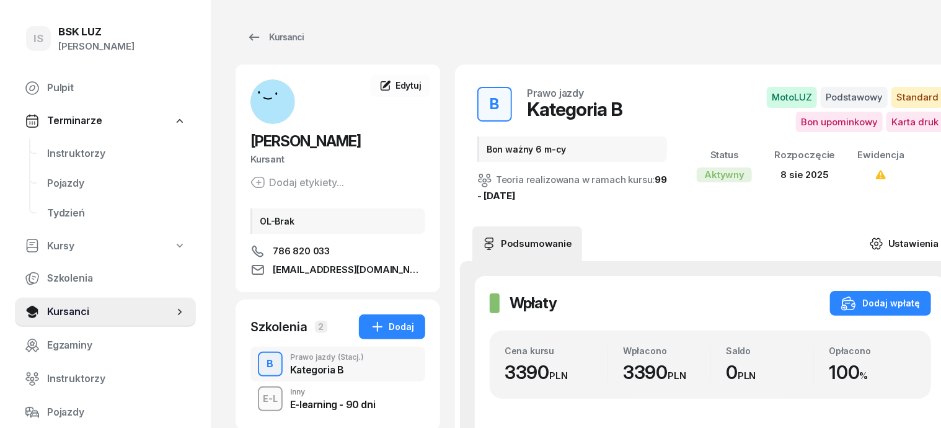
click at [870, 243] on icon at bounding box center [877, 244] width 14 height 14
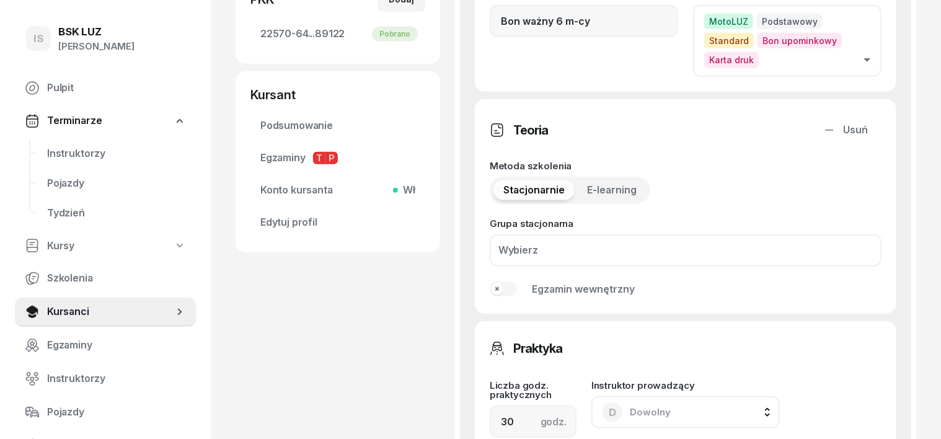
scroll to position [775, 0]
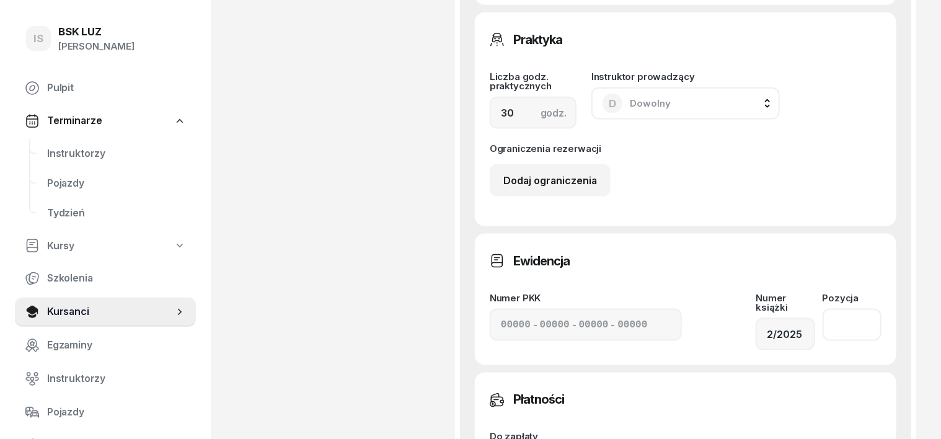
click at [846, 309] on input "number" at bounding box center [852, 325] width 59 height 32
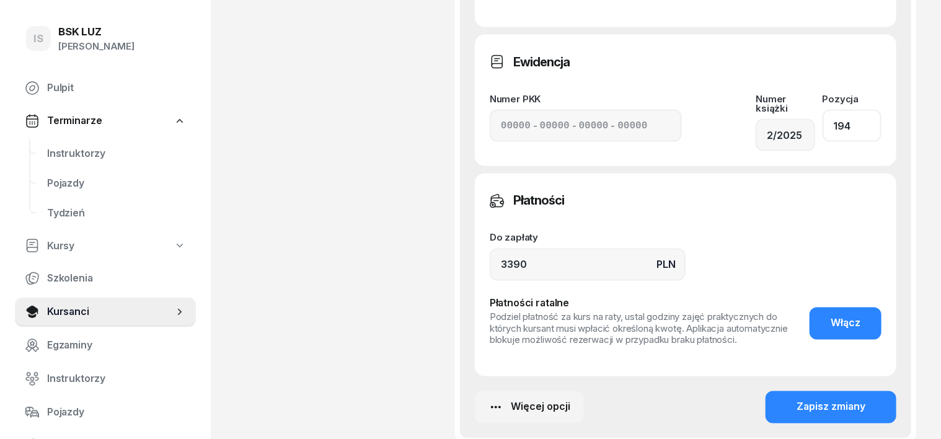
scroll to position [1007, 0]
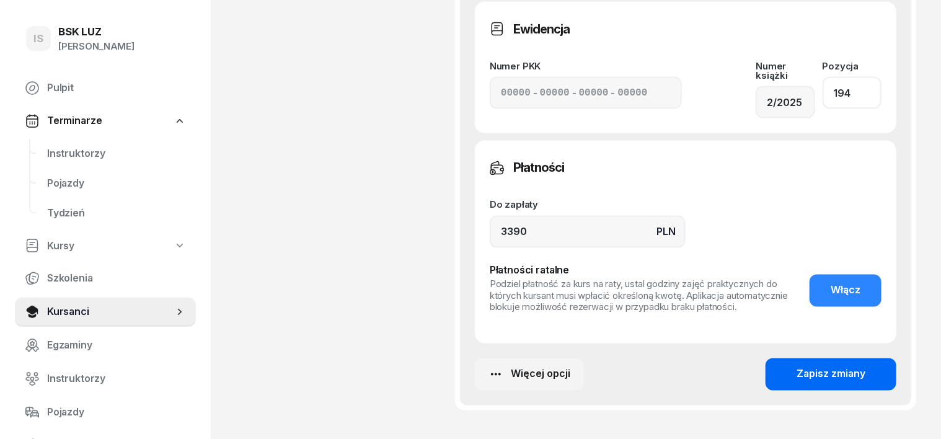
type input "194"
click at [865, 366] on div "Zapisz zmiany" at bounding box center [831, 374] width 69 height 16
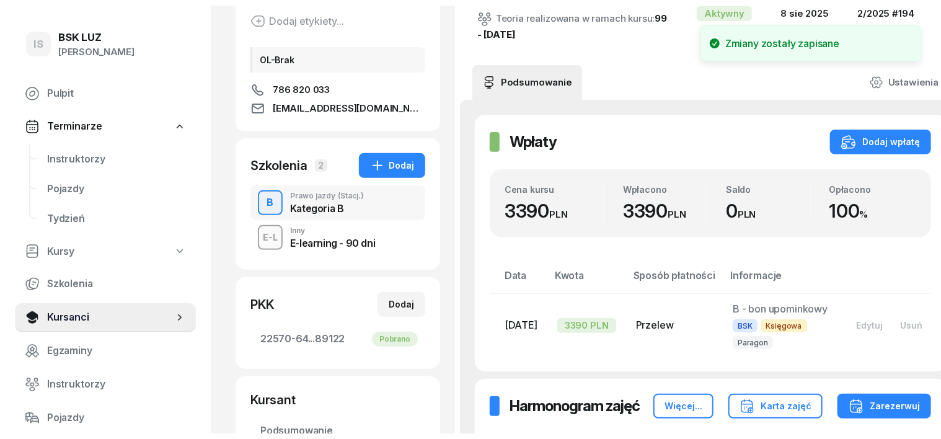
scroll to position [0, 0]
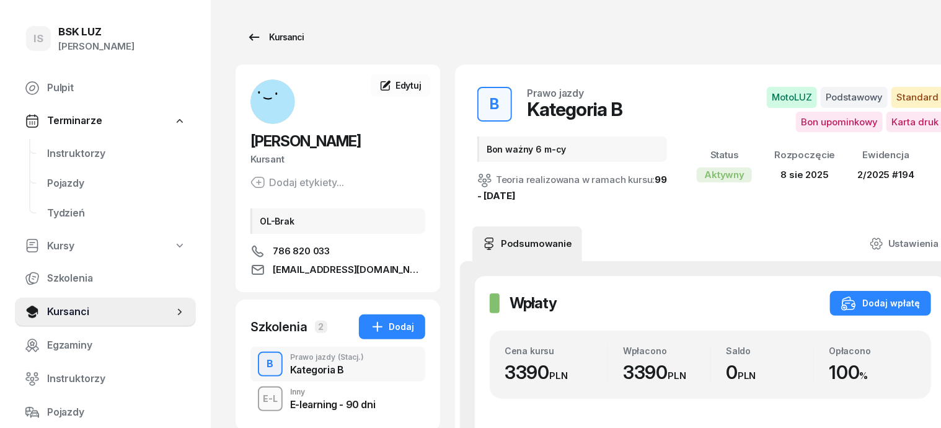
click at [260, 35] on div "Kursanci" at bounding box center [275, 37] width 57 height 15
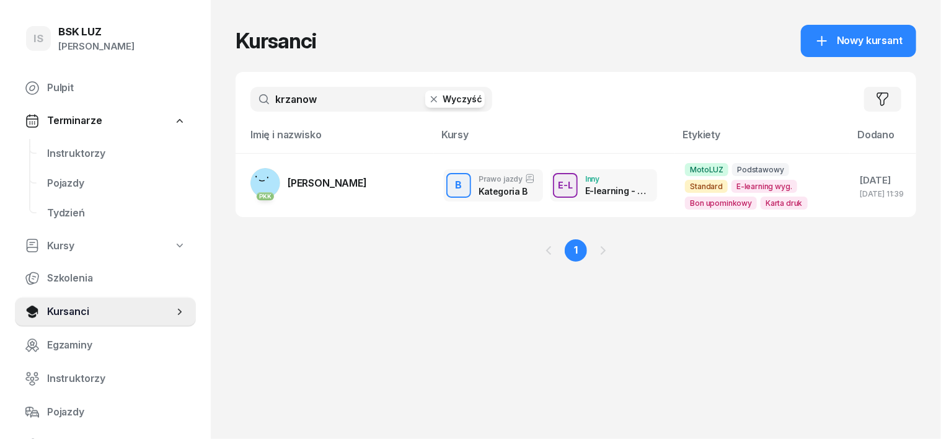
click at [428, 99] on icon "button" at bounding box center [434, 99] width 12 height 12
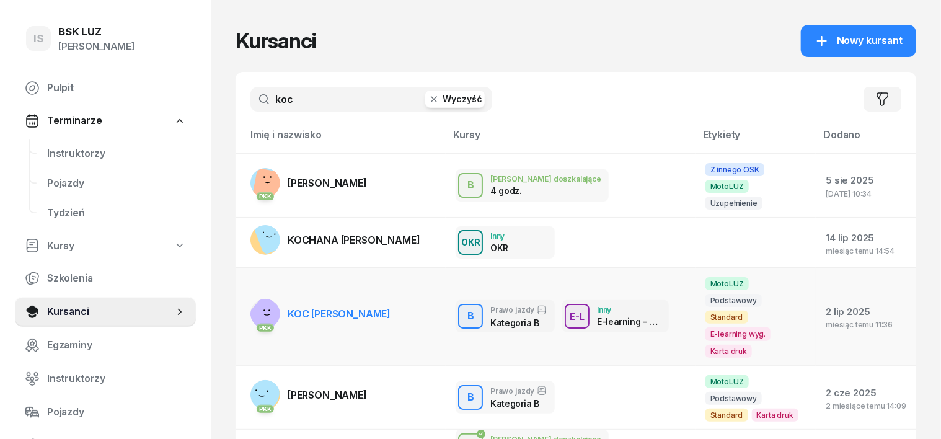
type input "koc"
click at [244, 294] on rect at bounding box center [267, 317] width 46 height 46
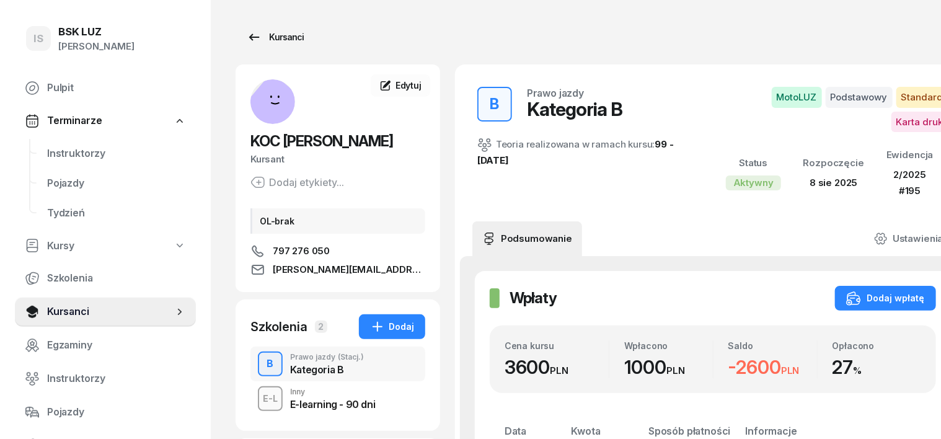
click at [254, 40] on div "Kursanci" at bounding box center [275, 37] width 57 height 15
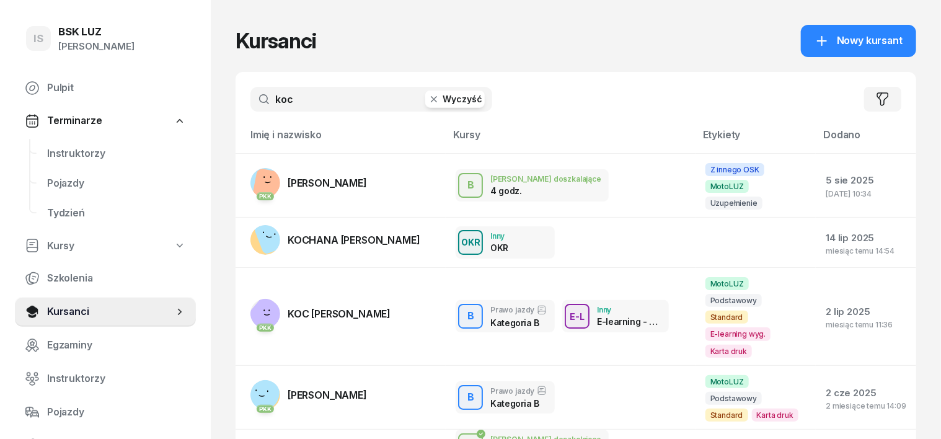
click at [428, 99] on icon "button" at bounding box center [434, 99] width 12 height 12
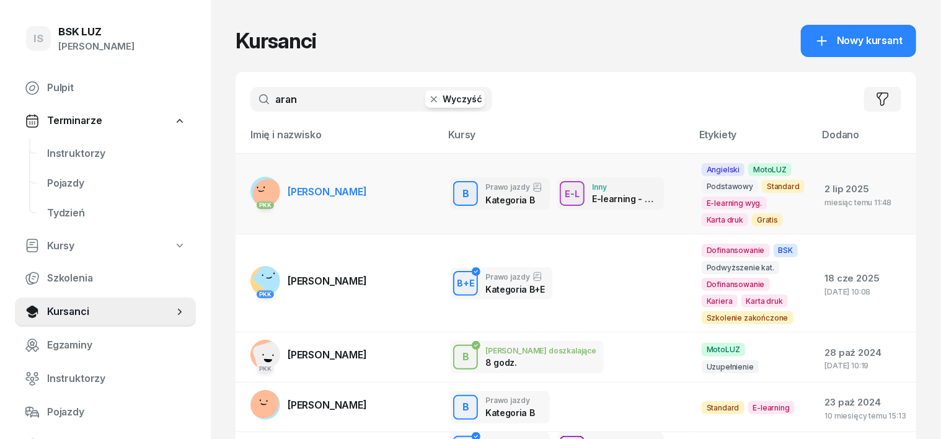
type input "aran"
click at [249, 190] on rect at bounding box center [268, 194] width 38 height 38
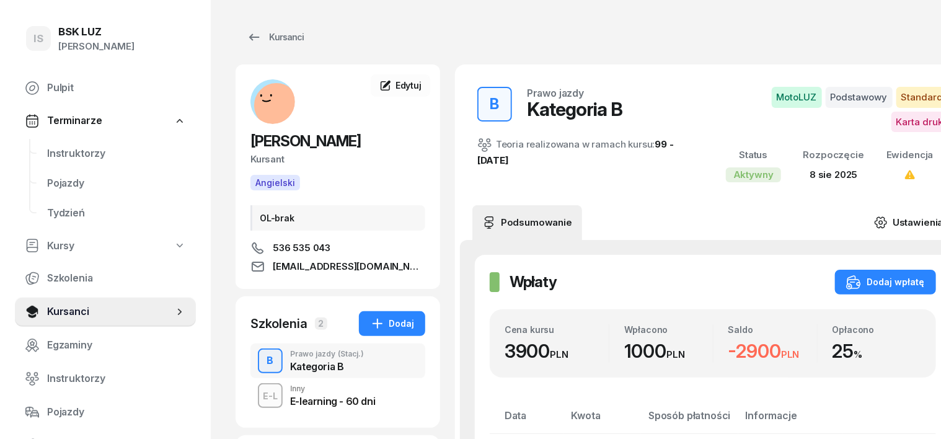
click at [874, 221] on icon at bounding box center [881, 223] width 14 height 14
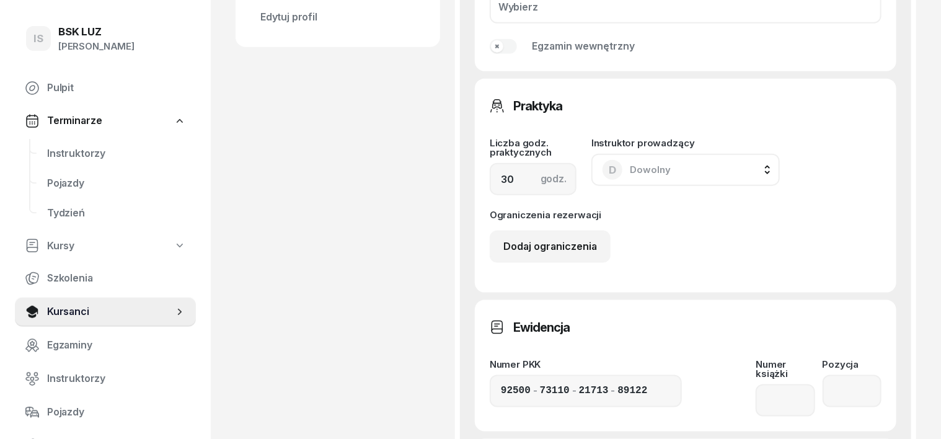
scroll to position [697, 0]
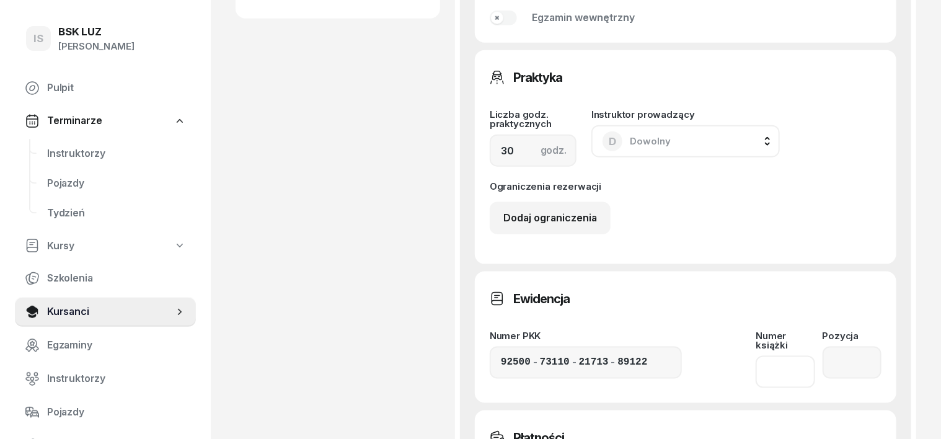
click at [784, 361] on input at bounding box center [785, 372] width 59 height 32
type input "2/2025"
click at [867, 369] on input "number" at bounding box center [852, 363] width 59 height 32
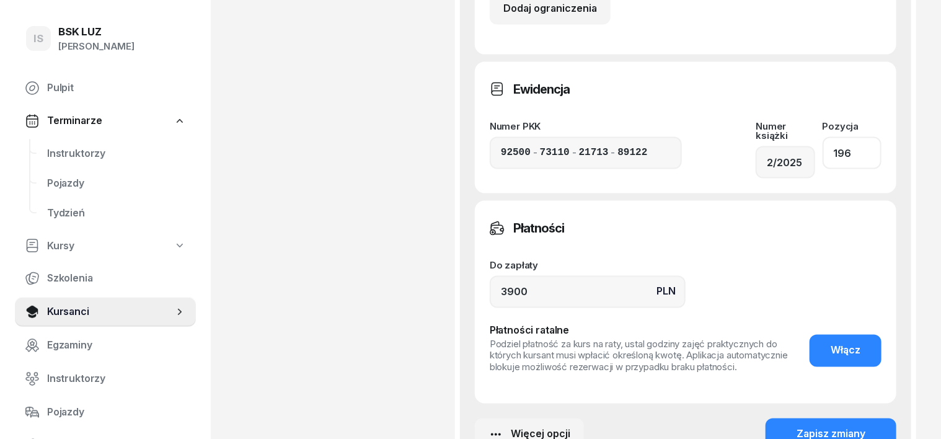
scroll to position [930, 0]
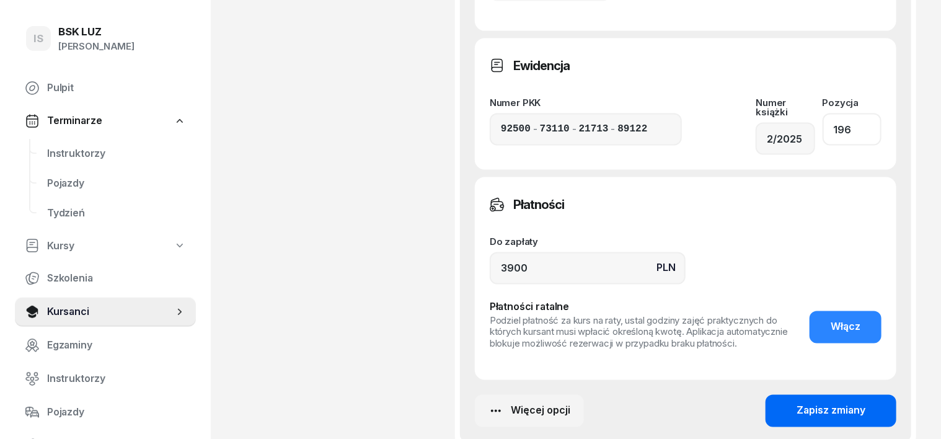
type input "196"
click at [860, 403] on div "Zapisz zmiany" at bounding box center [831, 411] width 69 height 16
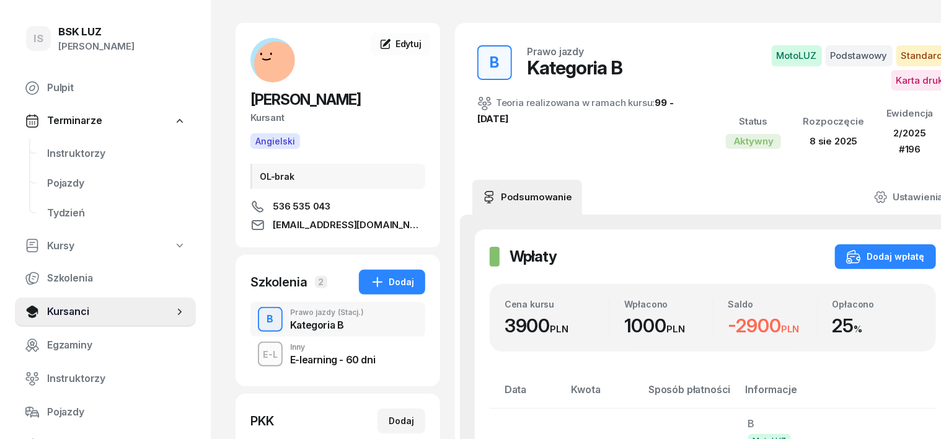
scroll to position [0, 0]
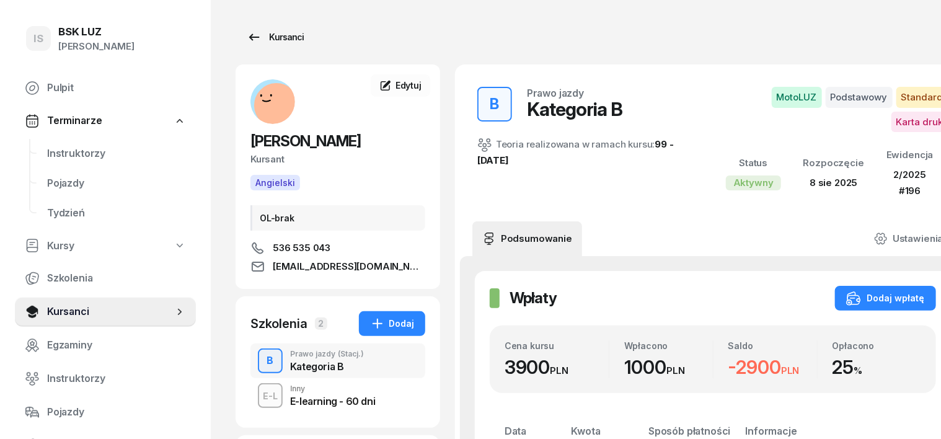
click at [265, 37] on div "Kursanci" at bounding box center [275, 37] width 57 height 15
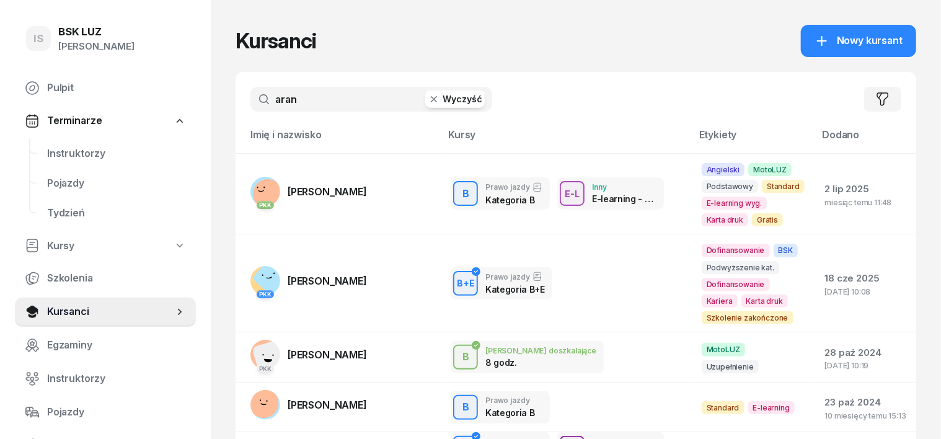
click at [428, 99] on icon "button" at bounding box center [434, 99] width 12 height 12
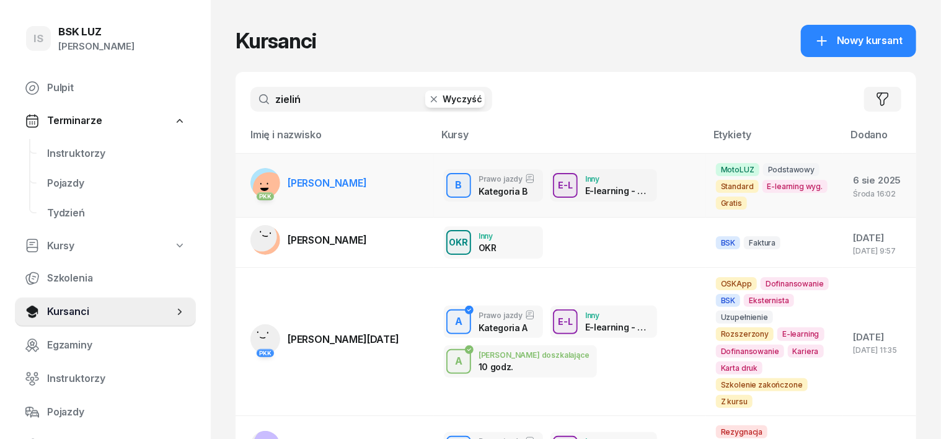
type input "zieliń"
click at [253, 183] on rect at bounding box center [269, 188] width 33 height 33
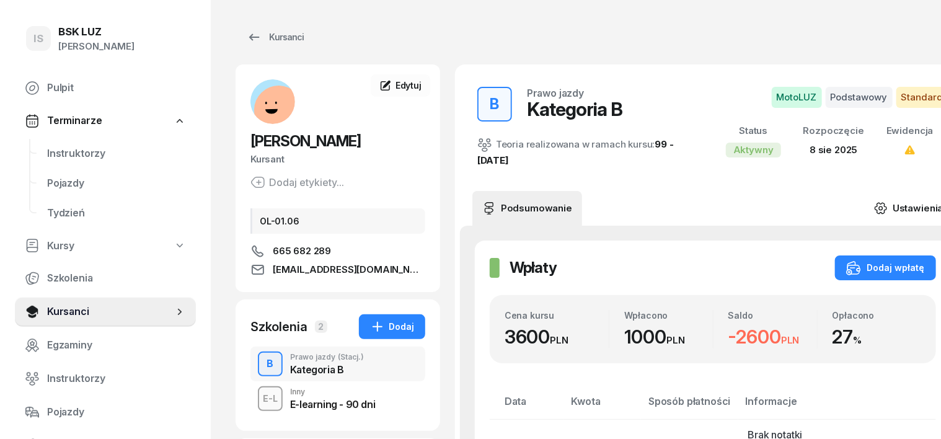
click at [874, 208] on icon at bounding box center [881, 208] width 14 height 14
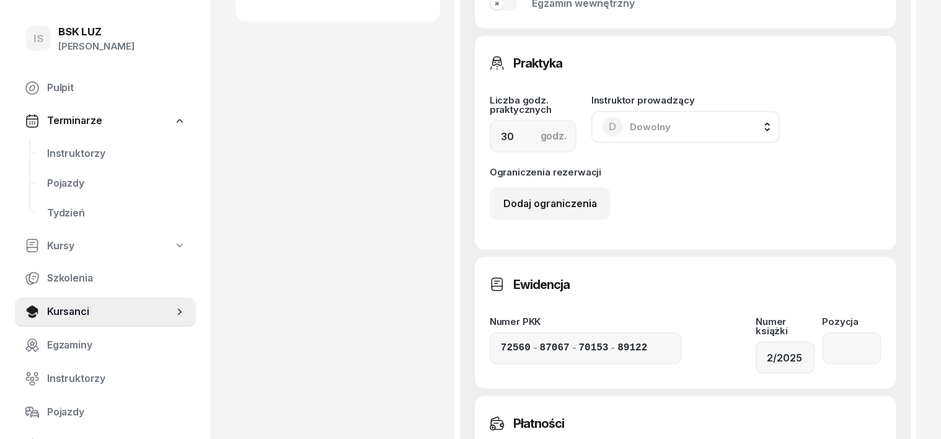
scroll to position [775, 0]
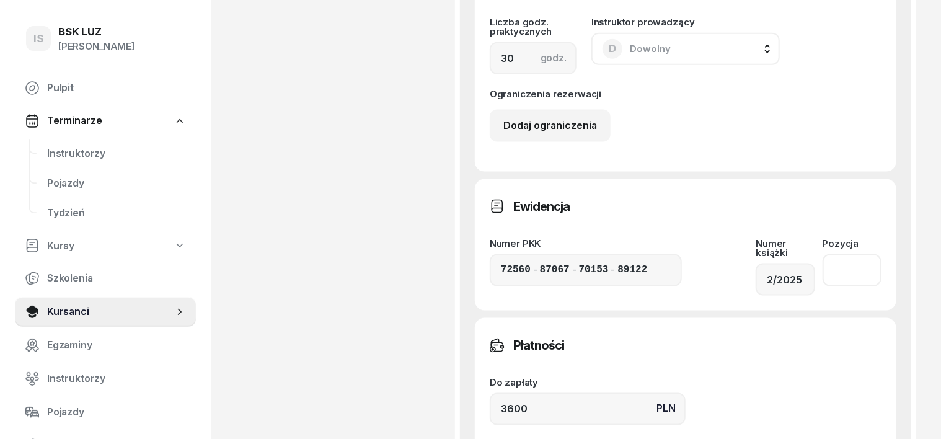
click at [857, 254] on input "number" at bounding box center [852, 270] width 59 height 32
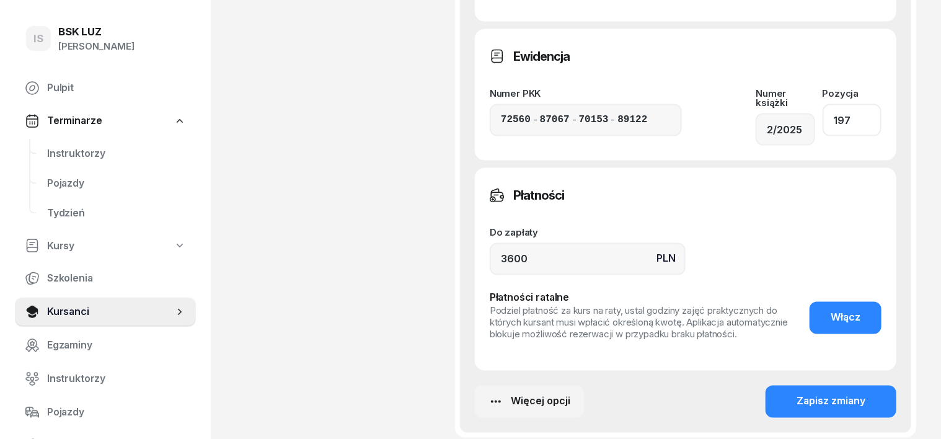
scroll to position [930, 0]
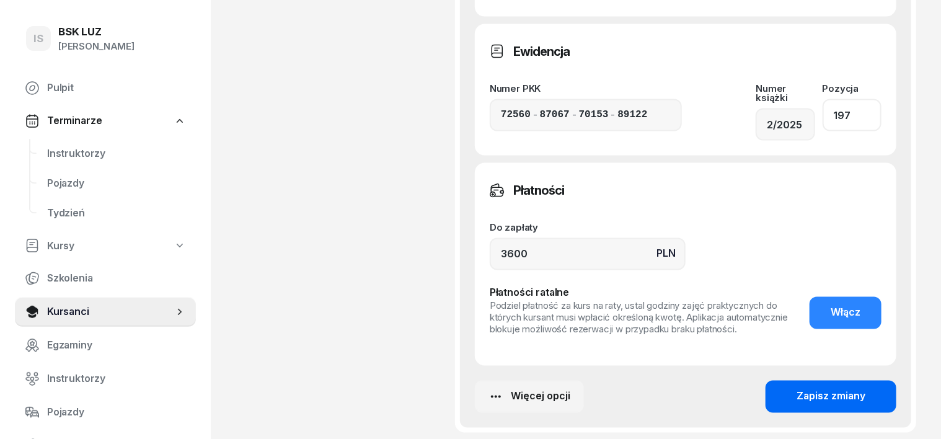
type input "197"
click at [838, 389] on div "Zapisz zmiany" at bounding box center [831, 397] width 69 height 16
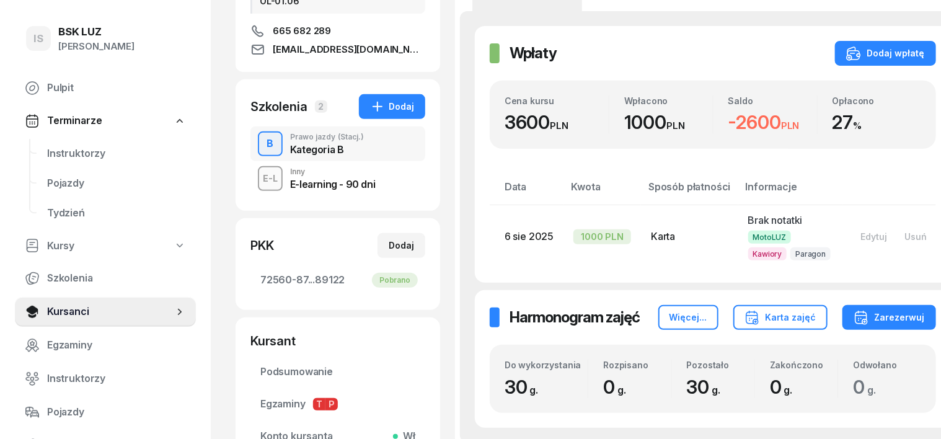
scroll to position [0, 0]
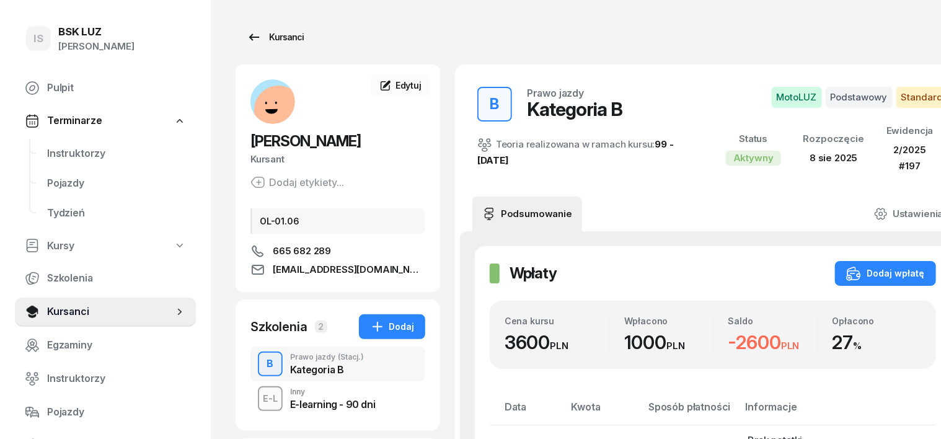
click at [262, 39] on div "Kursanci" at bounding box center [275, 37] width 57 height 15
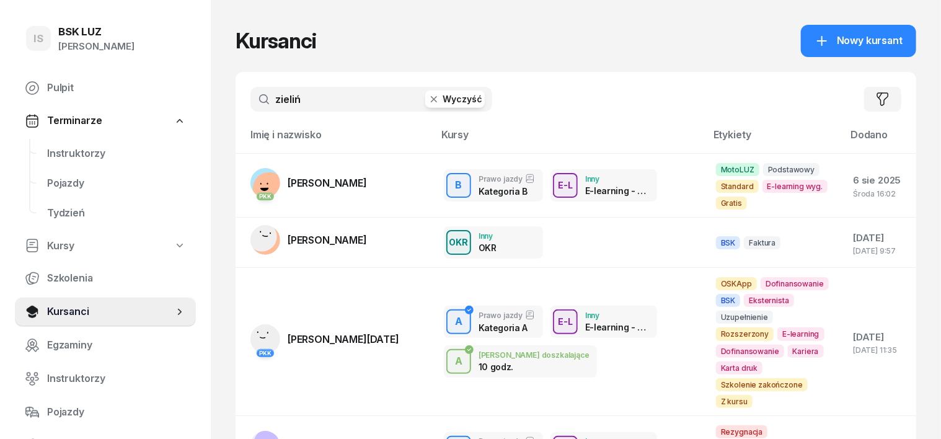
click at [428, 98] on icon "button" at bounding box center [434, 99] width 12 height 12
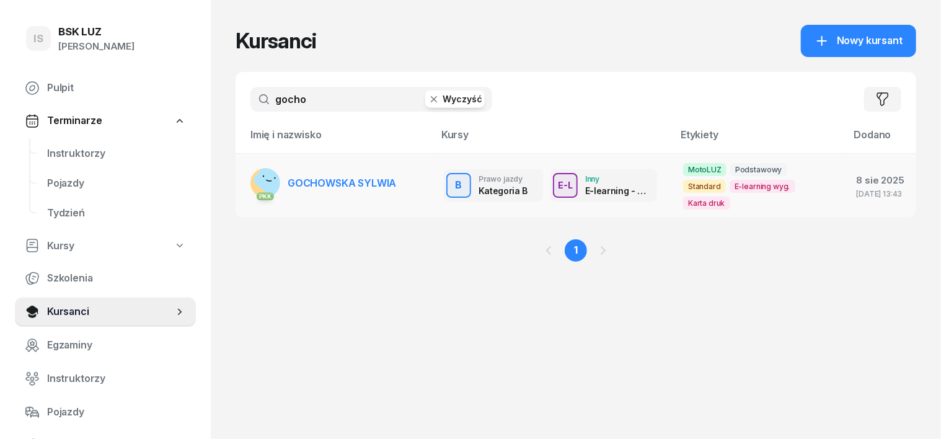
type input "gocho"
click at [252, 171] on rect at bounding box center [273, 179] width 42 height 42
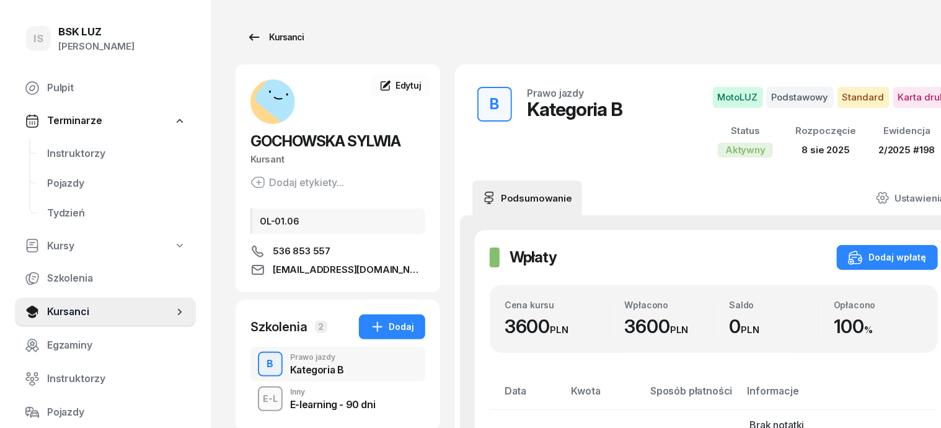
click at [268, 40] on div "Kursanci" at bounding box center [275, 37] width 57 height 15
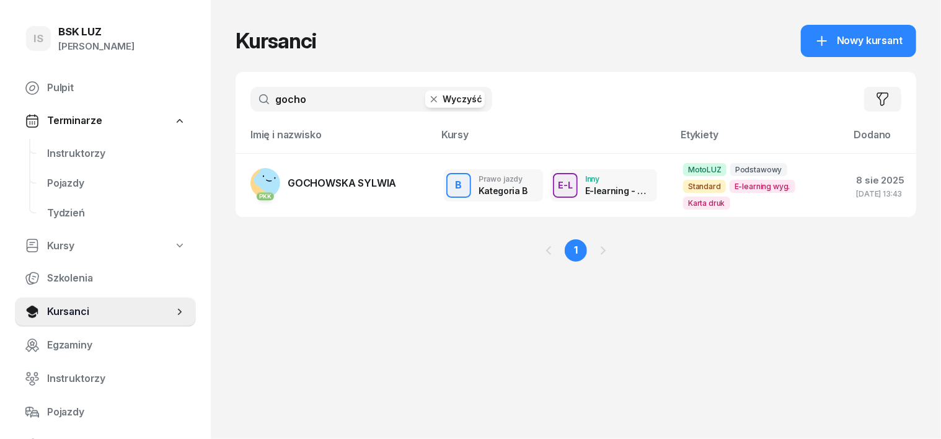
click at [428, 99] on icon "button" at bounding box center [434, 99] width 12 height 12
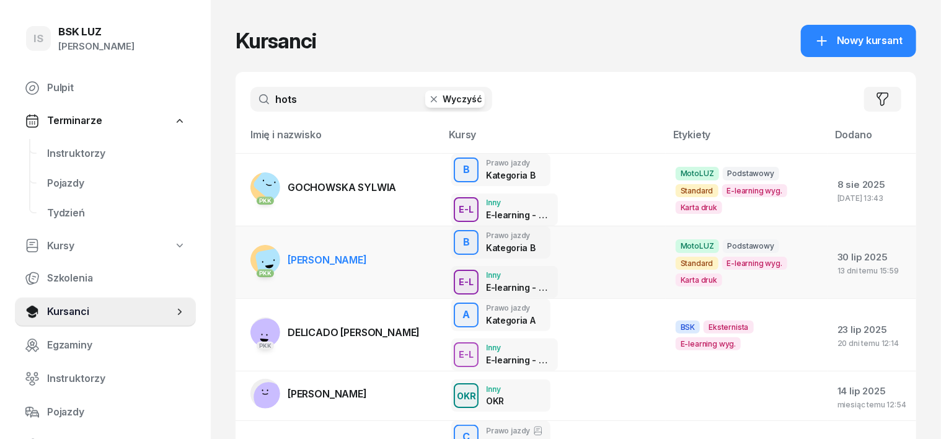
type input "hots"
click at [255, 246] on rect at bounding box center [274, 265] width 38 height 38
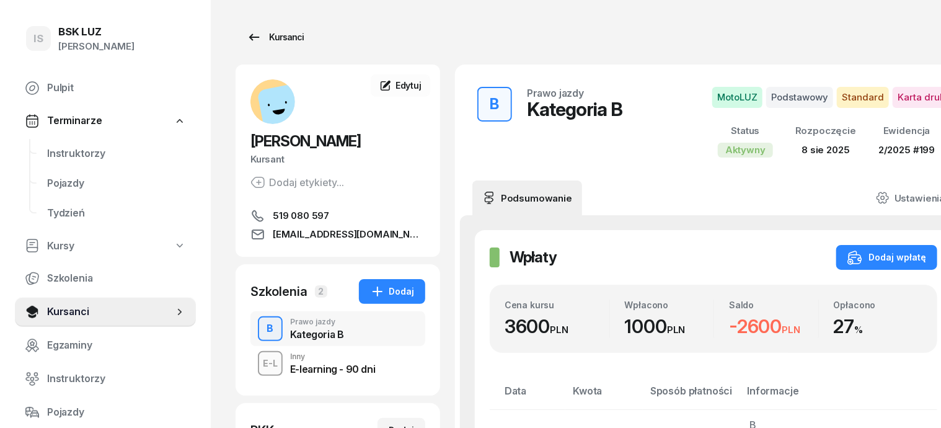
click at [272, 32] on div "Kursanci" at bounding box center [275, 37] width 57 height 15
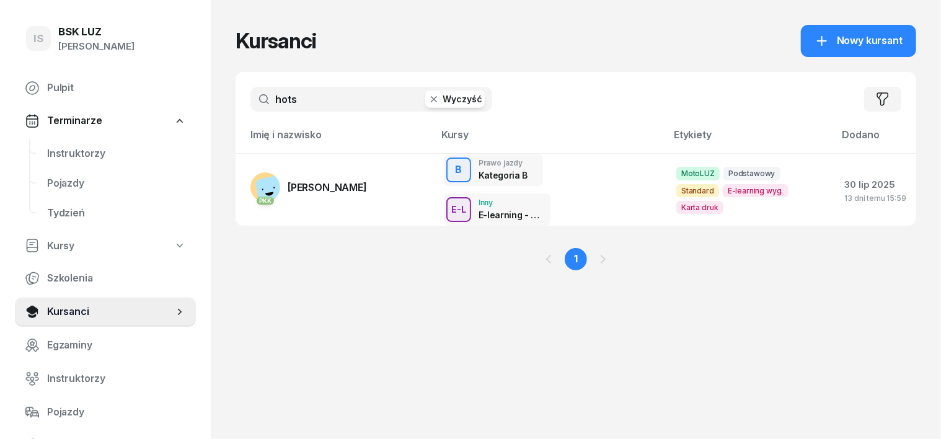
click at [428, 102] on icon "button" at bounding box center [434, 99] width 12 height 12
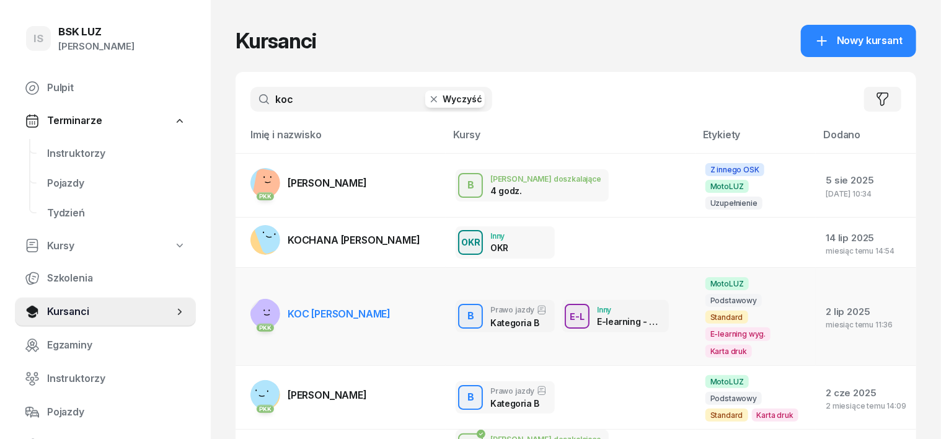
type input "koc"
click at [244, 294] on rect at bounding box center [267, 317] width 46 height 46
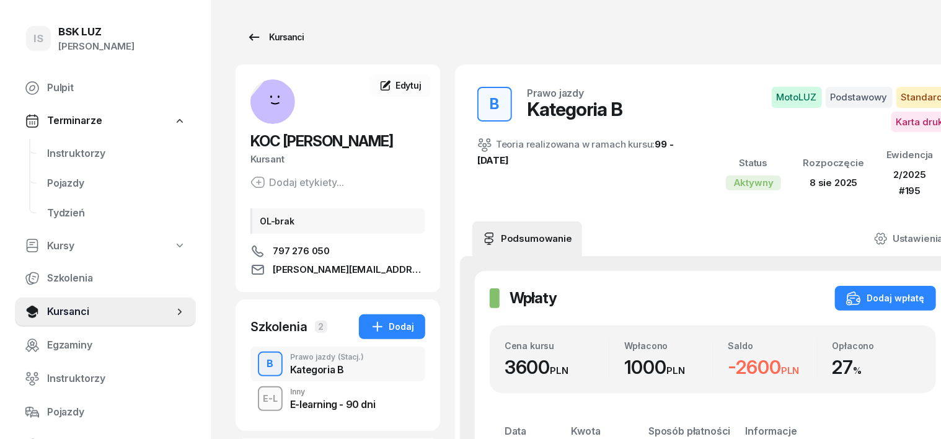
click at [273, 33] on div "Kursanci" at bounding box center [275, 37] width 57 height 15
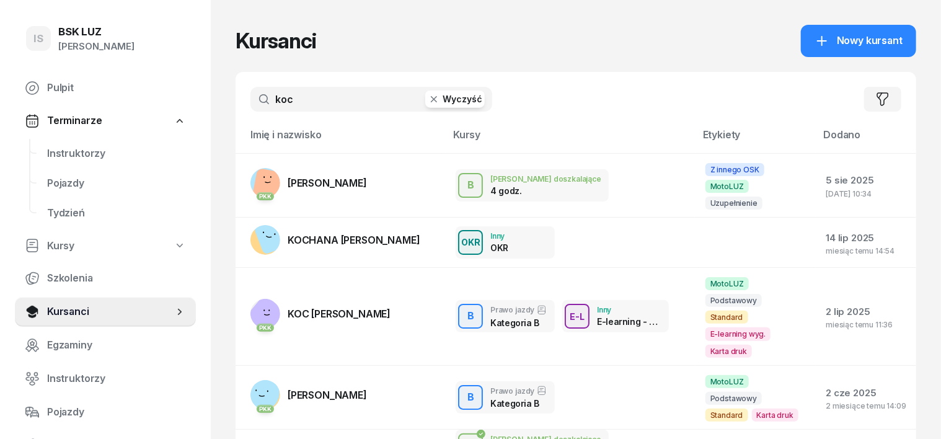
click at [428, 95] on icon "button" at bounding box center [434, 99] width 12 height 12
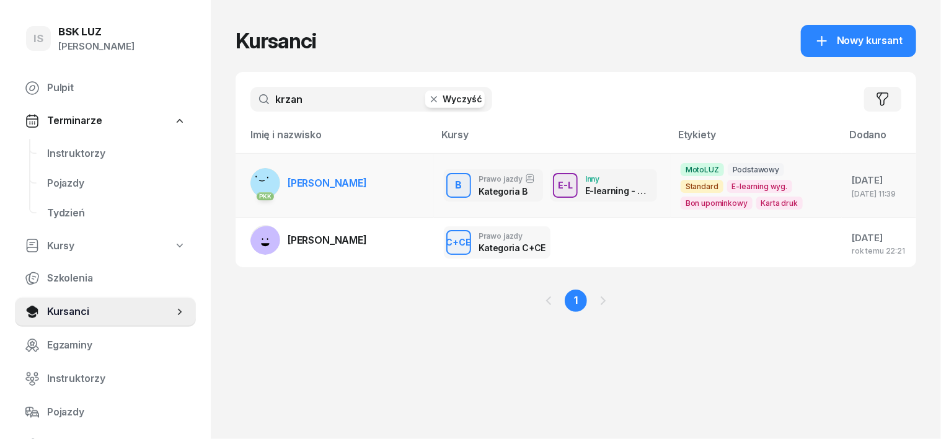
type input "krzan"
click at [250, 188] on div "PKK" at bounding box center [265, 195] width 30 height 16
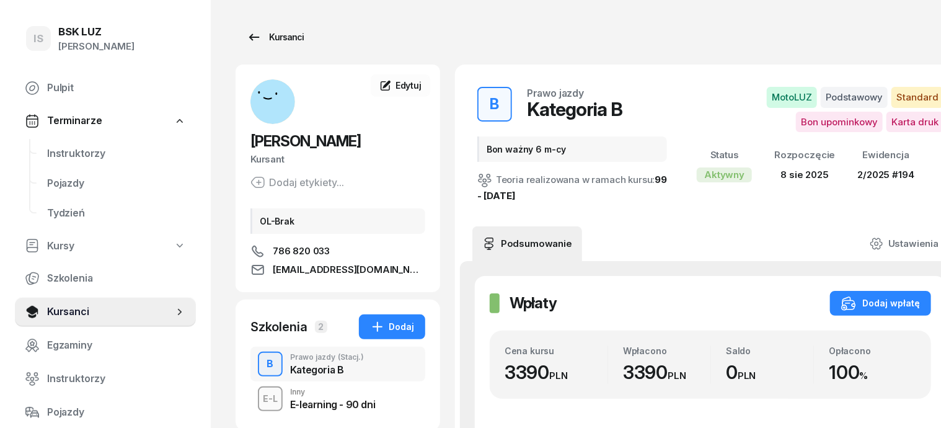
click at [254, 37] on div "Kursanci" at bounding box center [275, 37] width 57 height 15
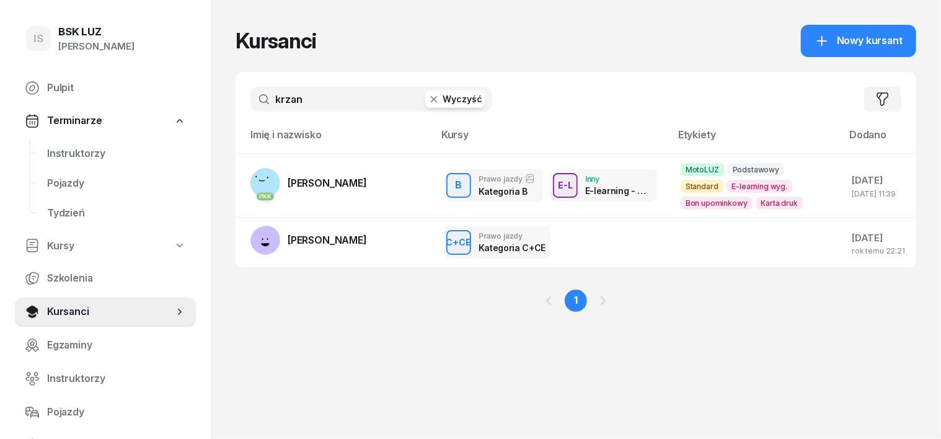
drag, startPoint x: 414, startPoint y: 97, endPoint x: 408, endPoint y: 101, distance: 7.6
click at [428, 97] on icon "button" at bounding box center [434, 99] width 12 height 12
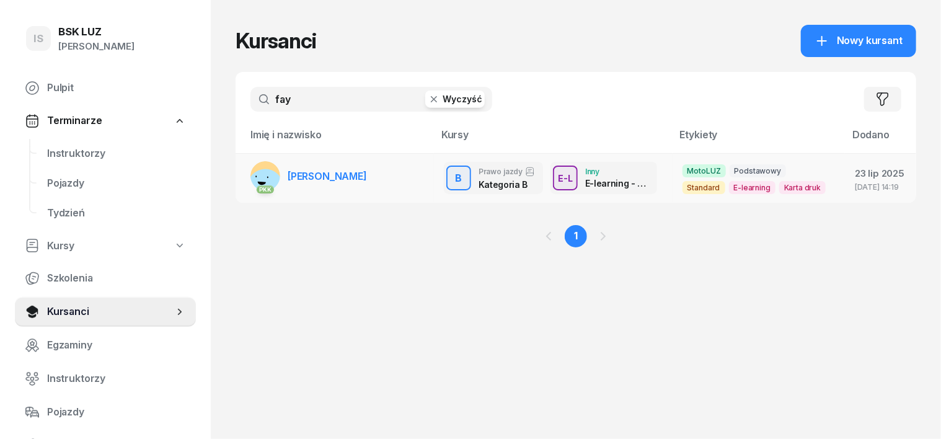
type input "fay"
click at [243, 172] on rect at bounding box center [265, 186] width 50 height 50
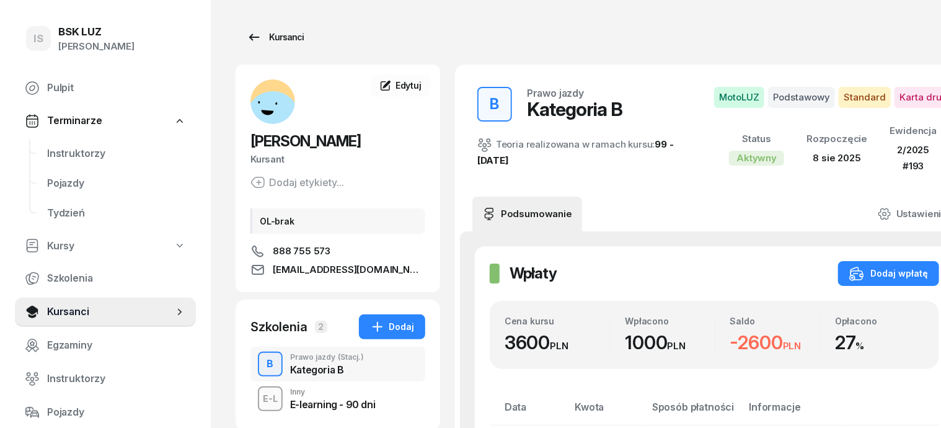
click at [263, 38] on div "Kursanci" at bounding box center [275, 37] width 57 height 15
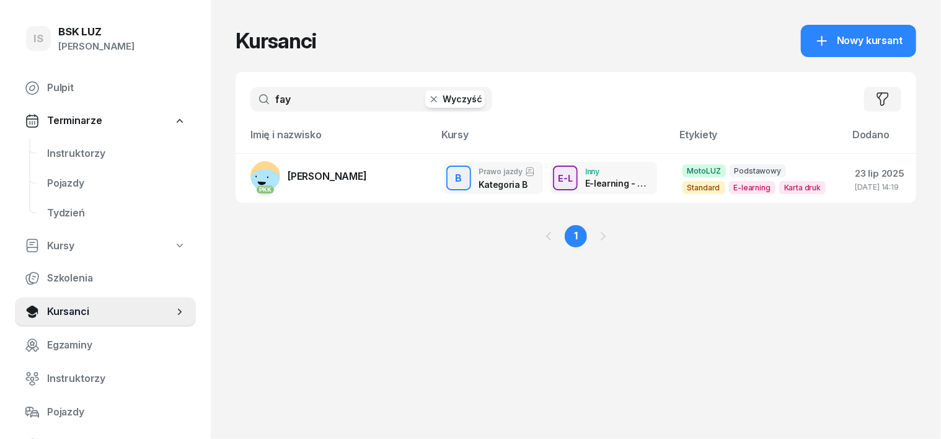
click at [431, 97] on icon "button" at bounding box center [434, 99] width 6 height 6
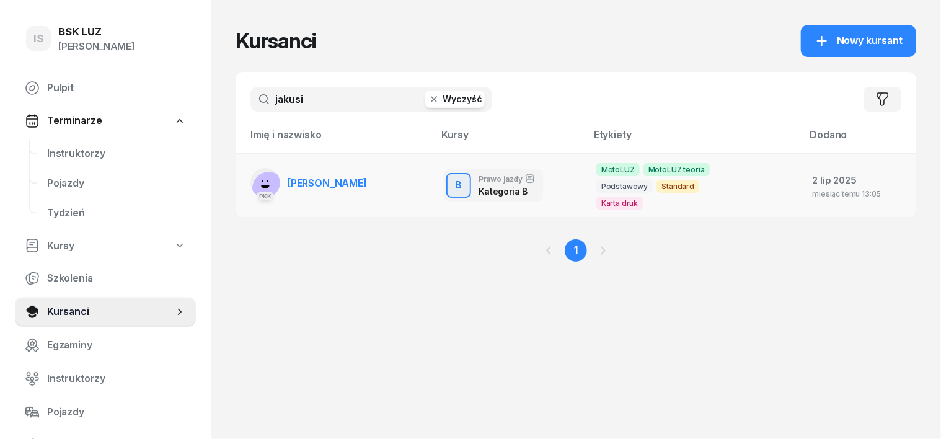
type input "jakusi"
click at [245, 181] on rect at bounding box center [268, 189] width 46 height 46
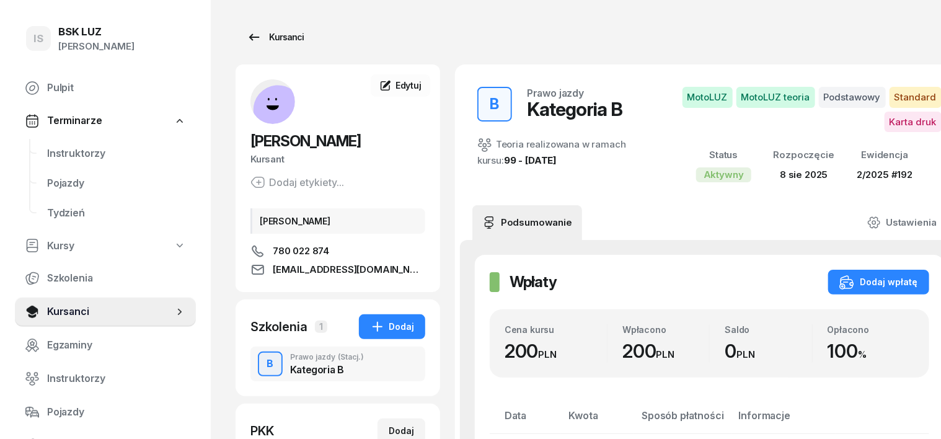
click at [268, 38] on div "Kursanci" at bounding box center [275, 37] width 57 height 15
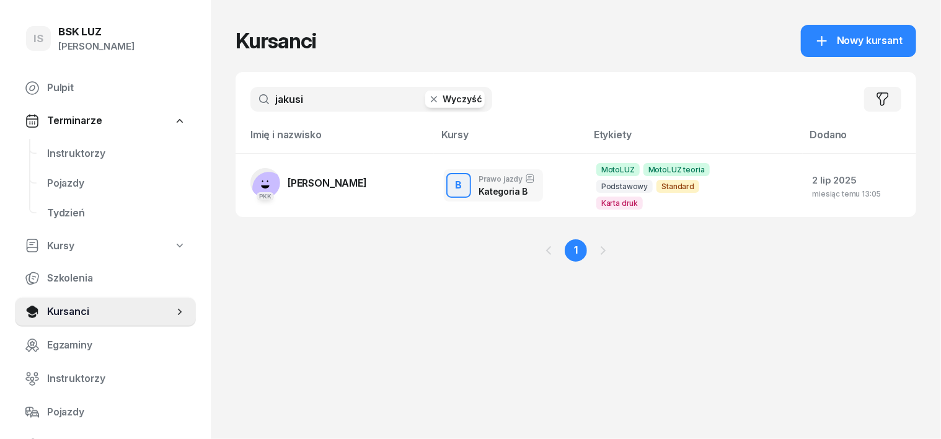
click at [428, 99] on icon "button" at bounding box center [434, 99] width 12 height 12
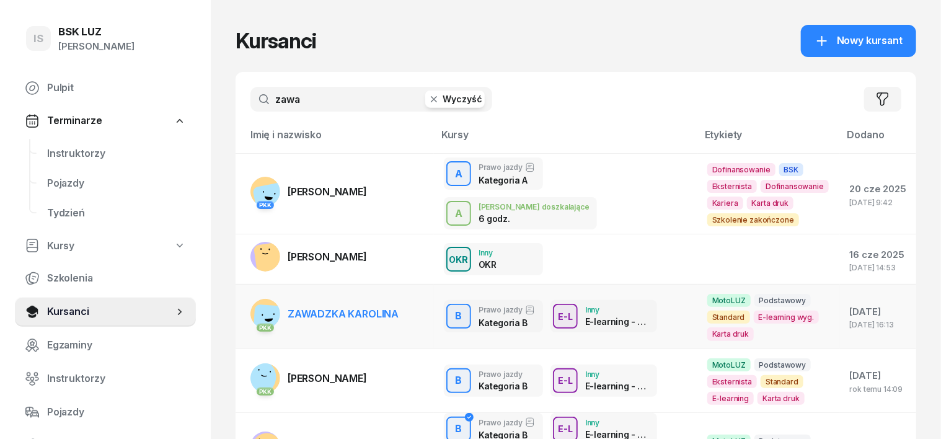
type input "zawa"
click at [253, 315] on rect at bounding box center [270, 321] width 35 height 35
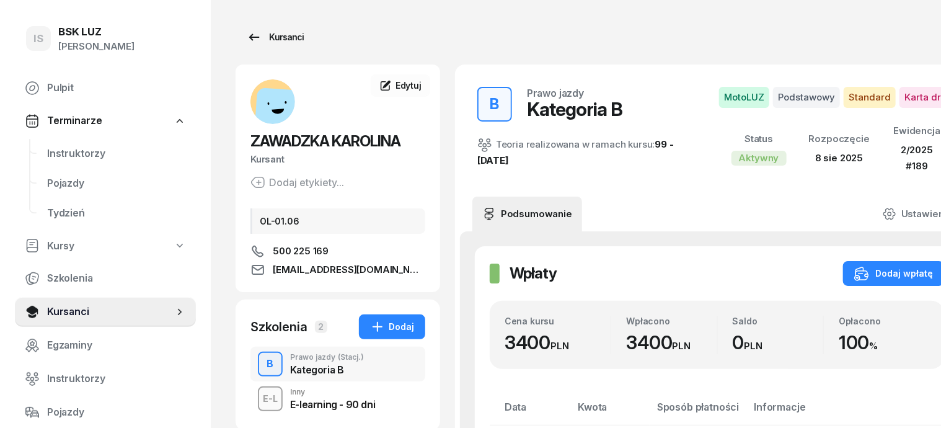
click at [270, 38] on div "Kursanci" at bounding box center [275, 37] width 57 height 15
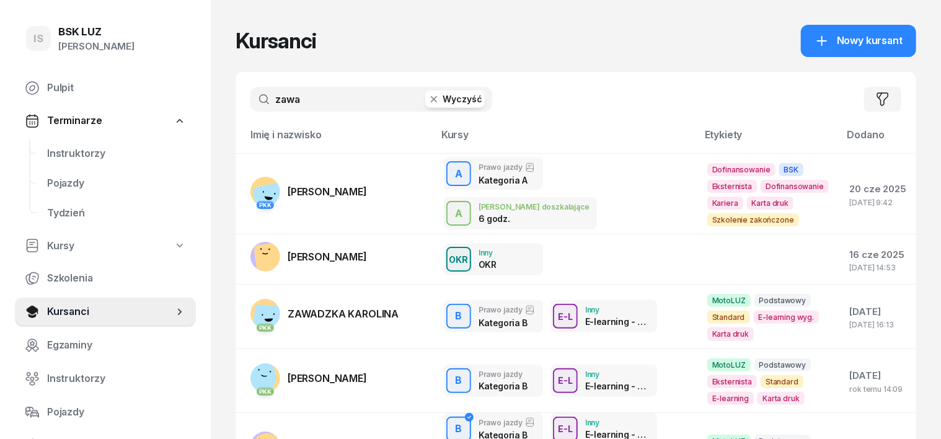
click at [428, 97] on icon "button" at bounding box center [434, 99] width 12 height 12
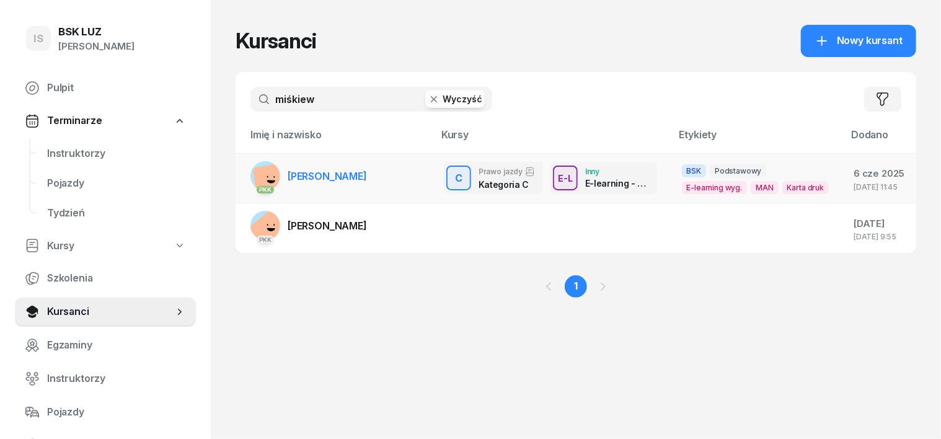
type input "miśkiew"
click at [252, 179] on rect at bounding box center [269, 180] width 34 height 34
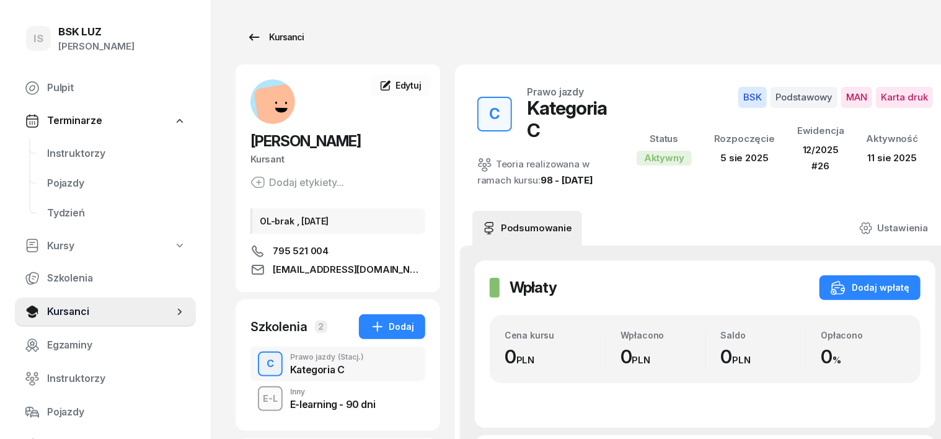
click at [259, 37] on div "Kursanci" at bounding box center [275, 37] width 57 height 15
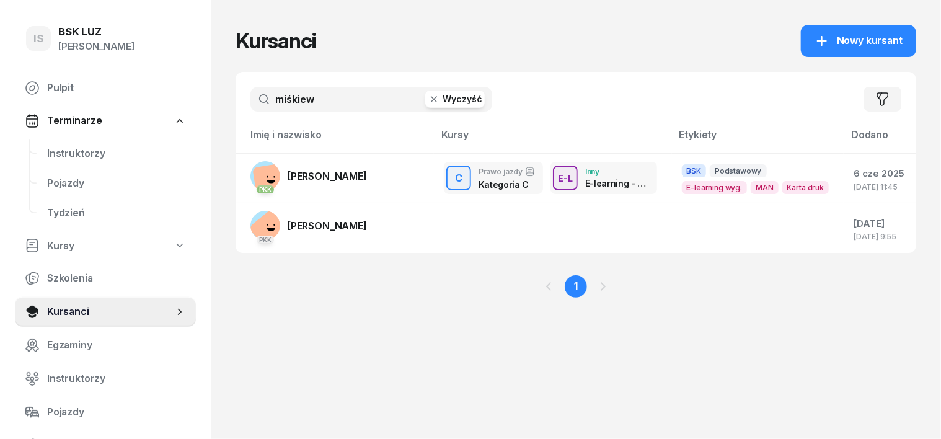
click at [428, 104] on icon "button" at bounding box center [434, 99] width 12 height 12
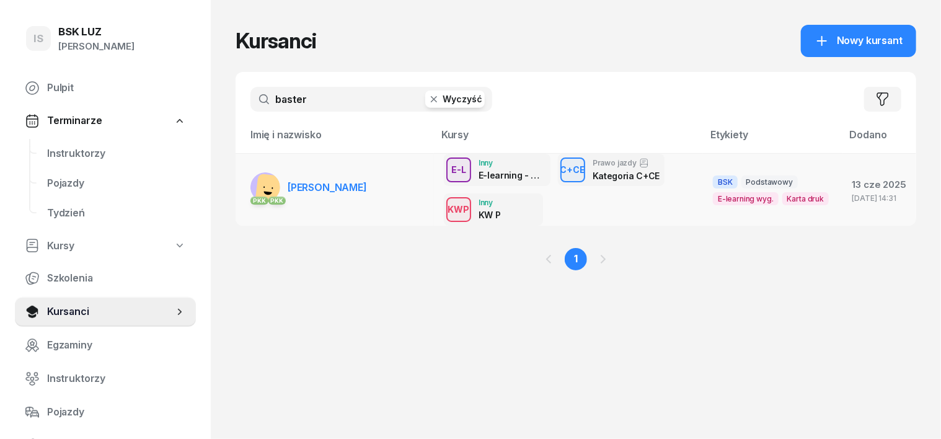
type input "baster"
click at [255, 182] on rect at bounding box center [273, 192] width 37 height 37
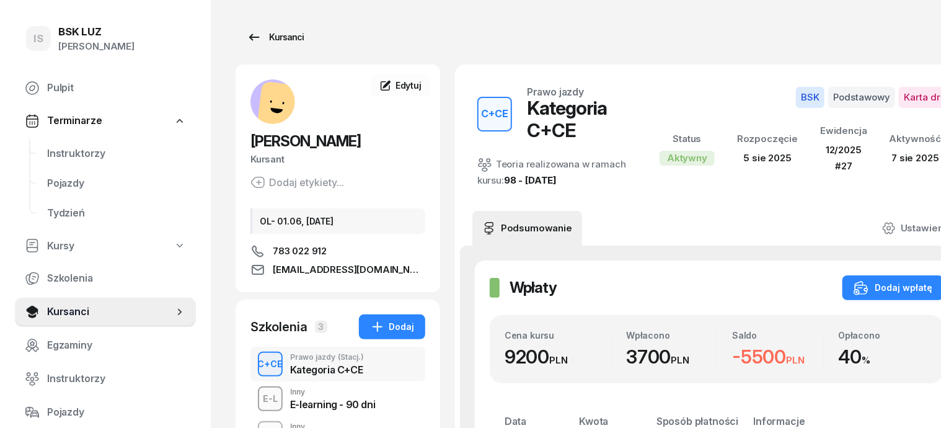
click at [253, 42] on div "Kursanci" at bounding box center [275, 37] width 57 height 15
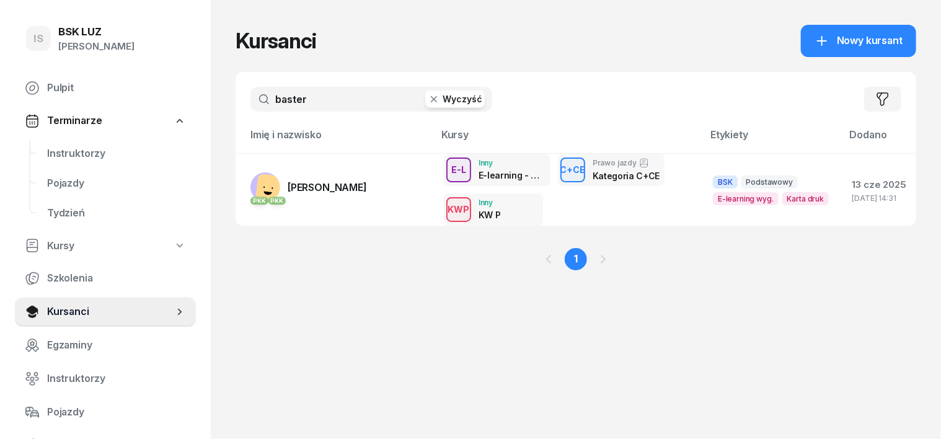
click at [428, 100] on icon "button" at bounding box center [434, 99] width 12 height 12
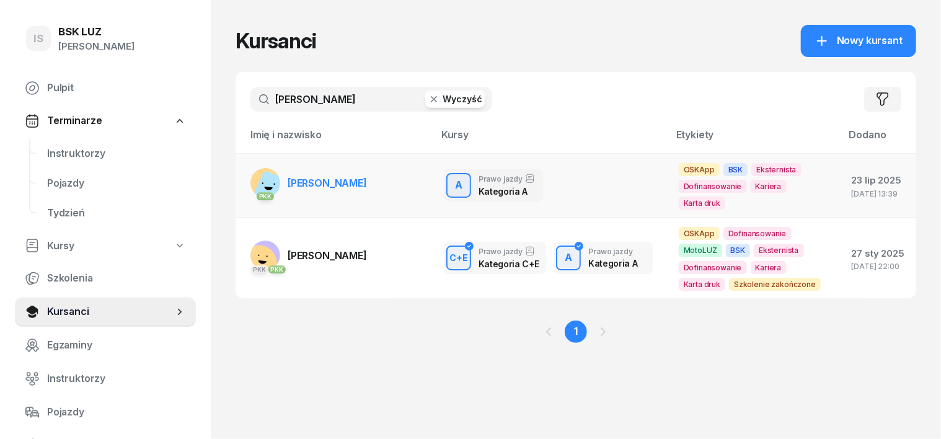
type input "chlebda"
click at [252, 185] on rect at bounding box center [271, 189] width 39 height 39
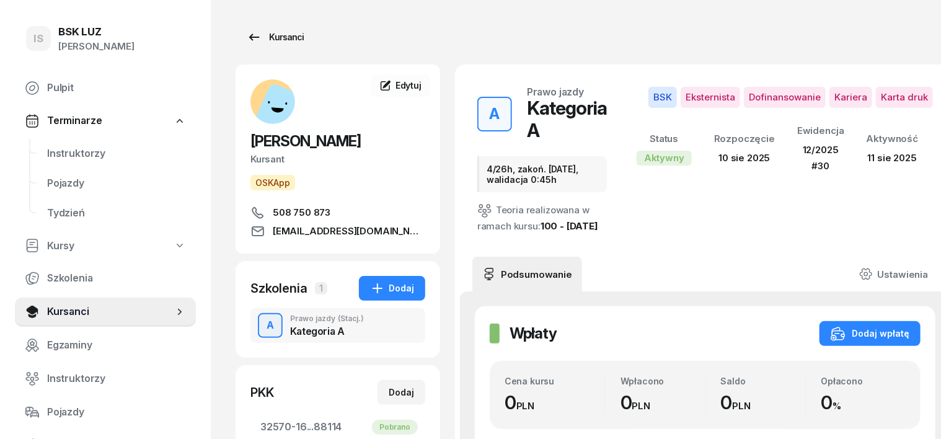
click at [252, 42] on div "Kursanci" at bounding box center [275, 37] width 57 height 15
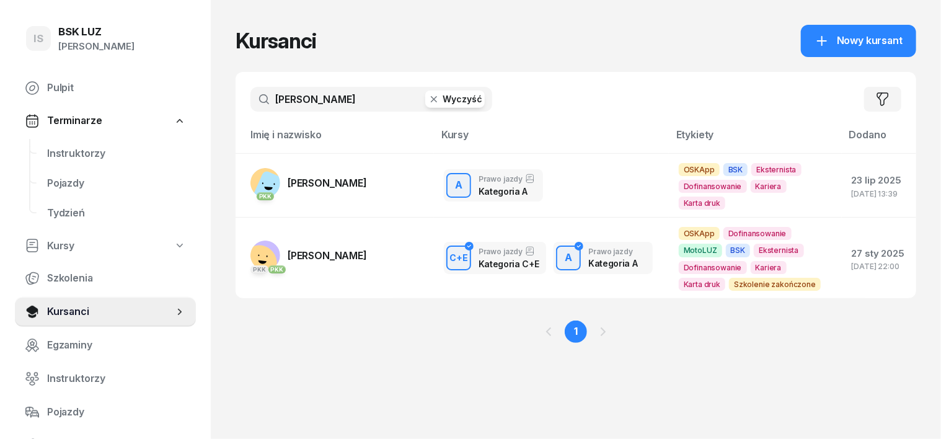
click at [431, 98] on icon "button" at bounding box center [434, 99] width 6 height 6
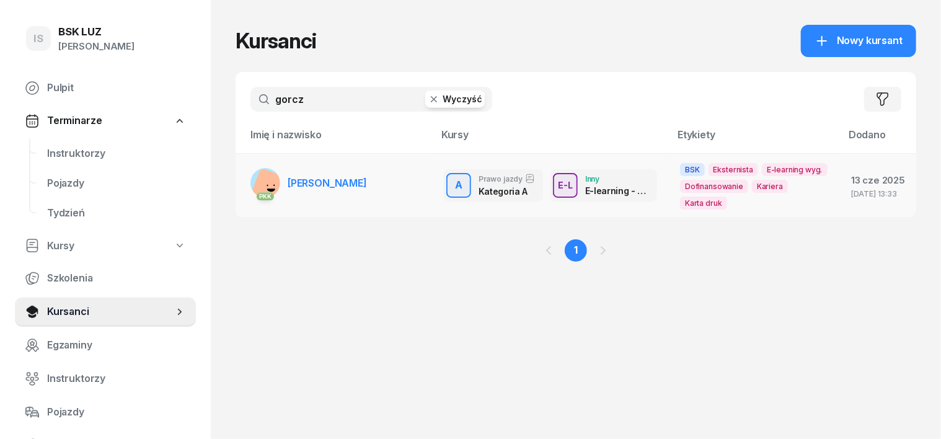
type input "gorcz"
click at [250, 180] on rect at bounding box center [269, 187] width 38 height 38
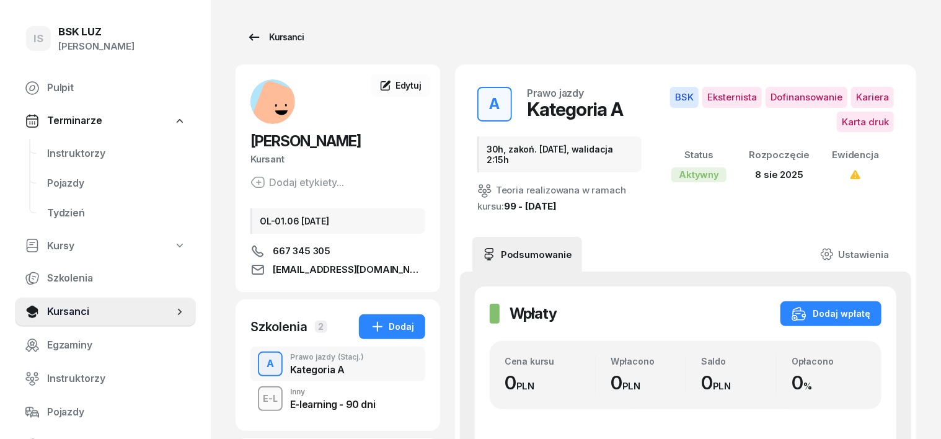
click at [265, 37] on div "Kursanci" at bounding box center [275, 37] width 57 height 15
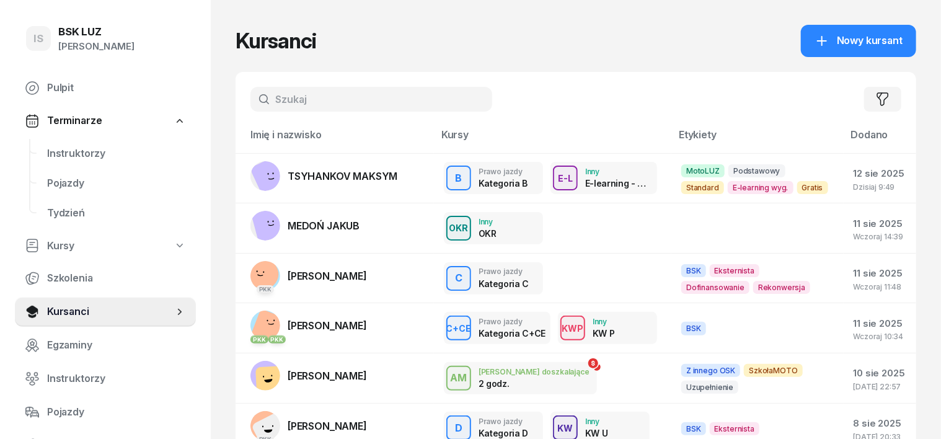
click at [255, 97] on input "text" at bounding box center [371, 99] width 242 height 25
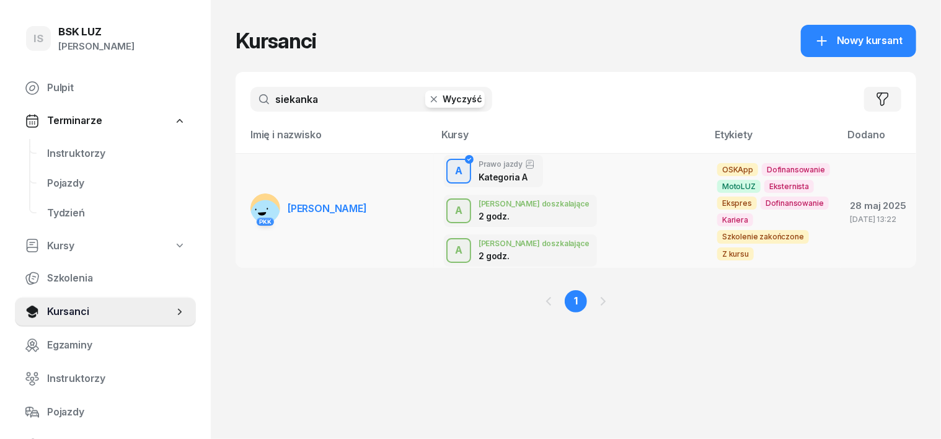
type input "siekanka"
click at [249, 198] on rect at bounding box center [265, 214] width 33 height 33
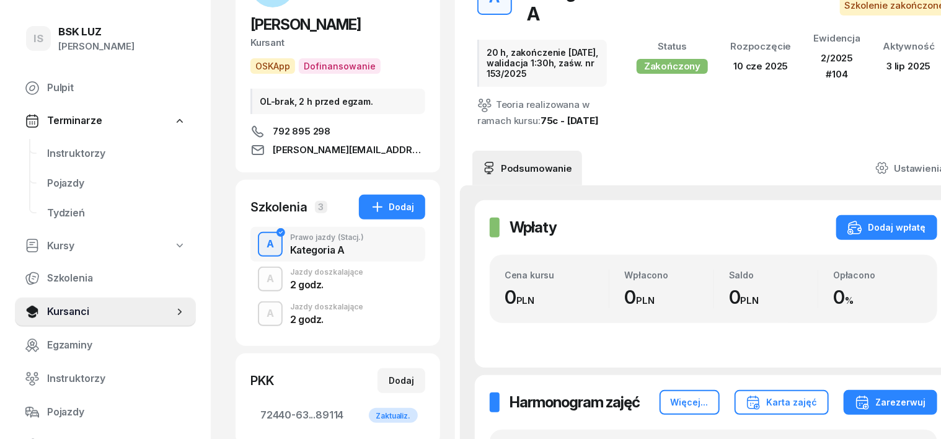
scroll to position [155, 0]
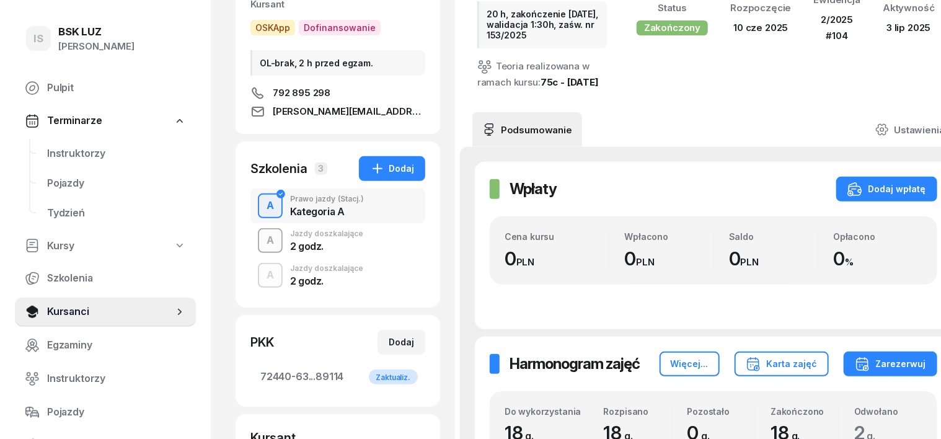
click at [262, 239] on div "A" at bounding box center [270, 240] width 17 height 21
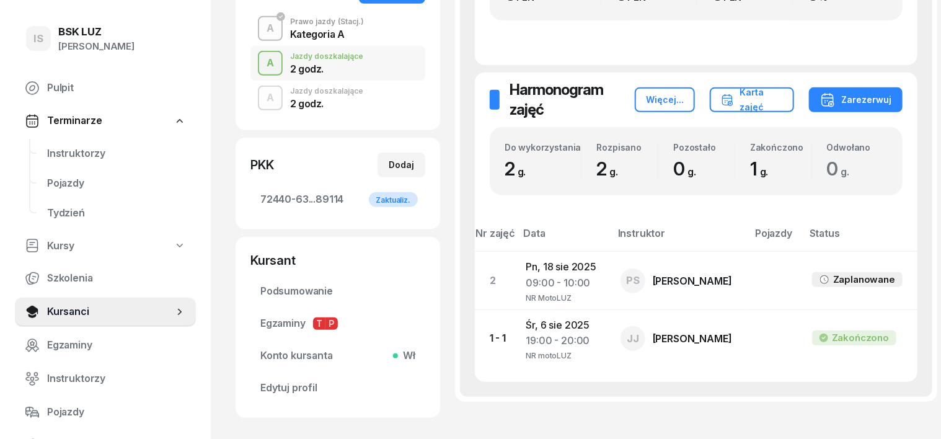
scroll to position [387, 0]
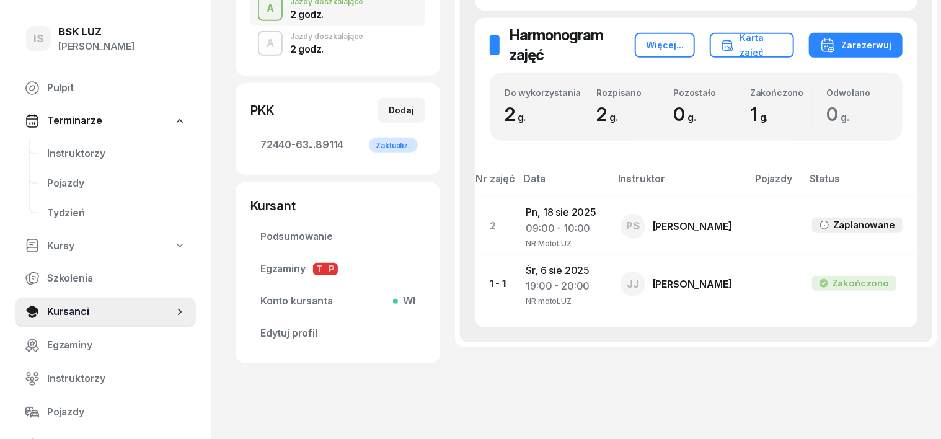
click at [262, 46] on div "A" at bounding box center [270, 43] width 17 height 21
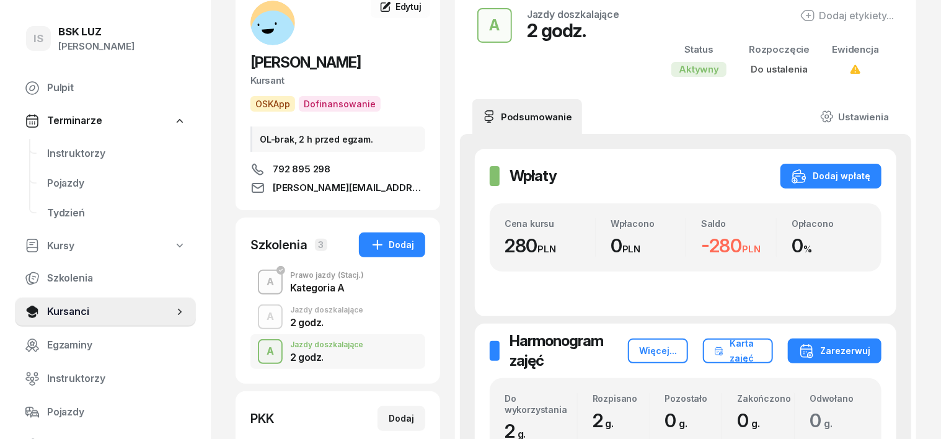
scroll to position [77, 0]
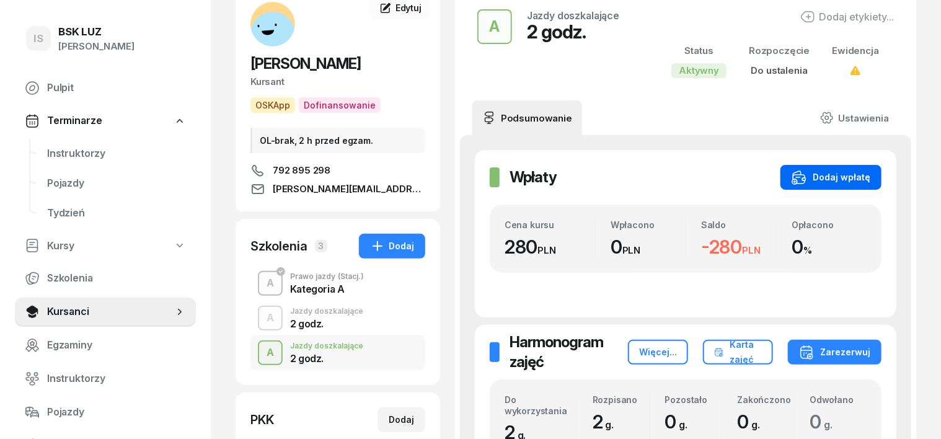
click at [851, 173] on div "Dodaj wpłatę" at bounding box center [831, 177] width 79 height 15
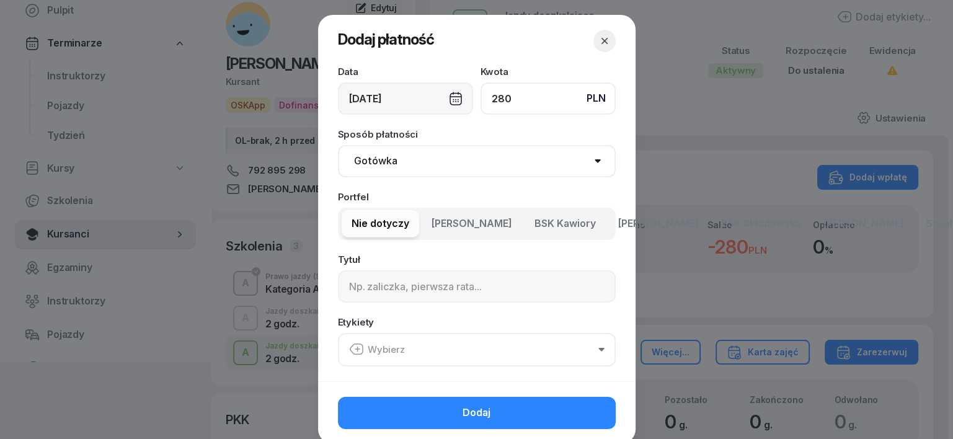
type input "280"
click at [371, 159] on select "Gotówka Karta Przelew Płatności online BLIK" at bounding box center [477, 161] width 278 height 32
select select "transfer"
click at [338, 145] on select "Gotówka Karta Przelew Płatności online BLIK" at bounding box center [477, 161] width 278 height 32
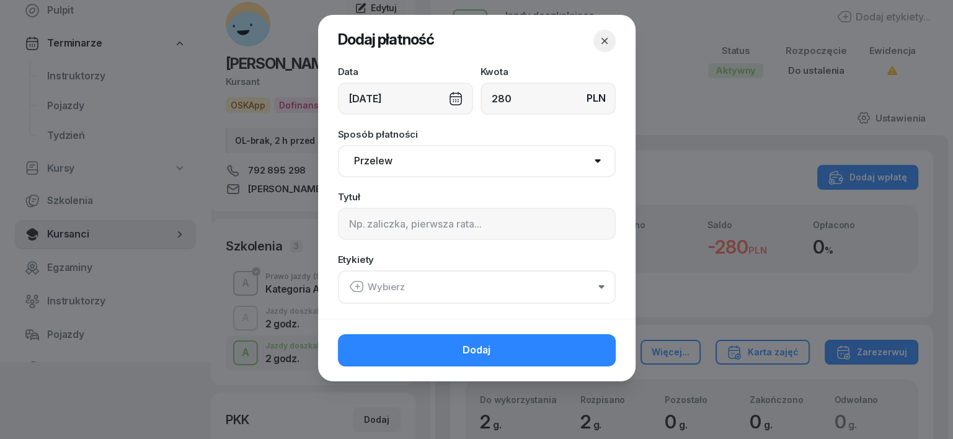
click at [453, 99] on div "[DATE]" at bounding box center [405, 98] width 135 height 32
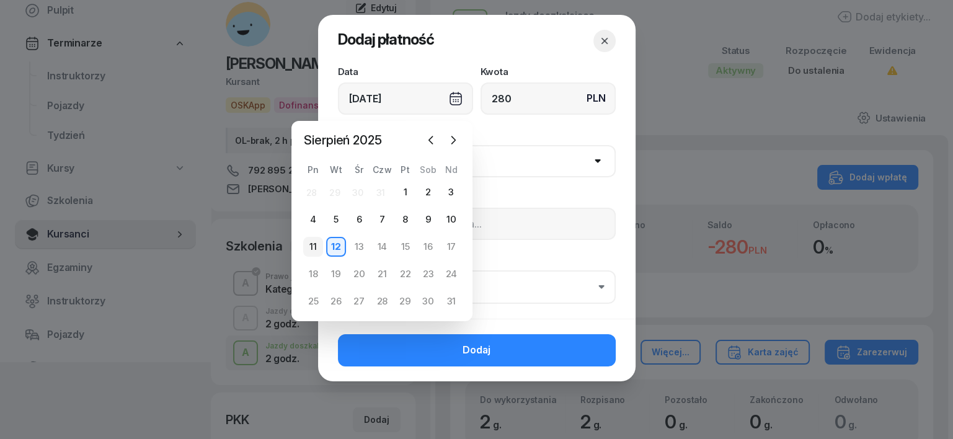
click at [312, 249] on div "11" at bounding box center [313, 247] width 20 height 20
type input "11/08/2025"
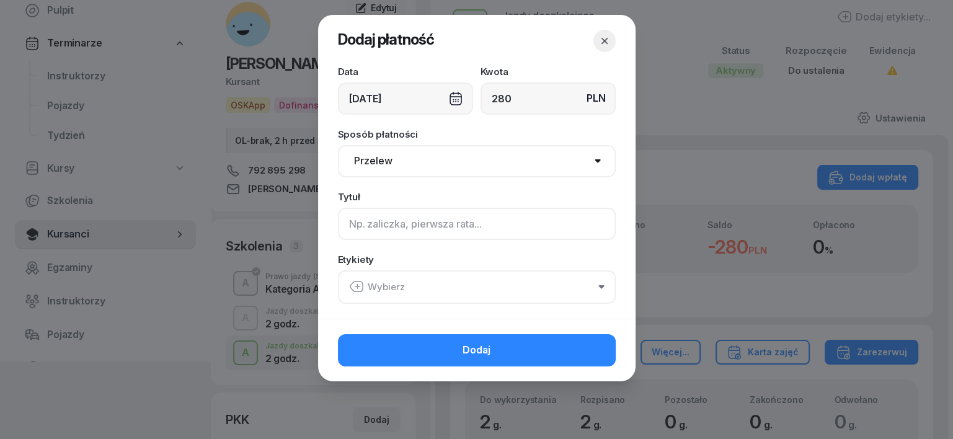
click at [347, 236] on input at bounding box center [477, 224] width 278 height 32
type input "a"
click at [355, 283] on icon "button" at bounding box center [356, 286] width 15 height 15
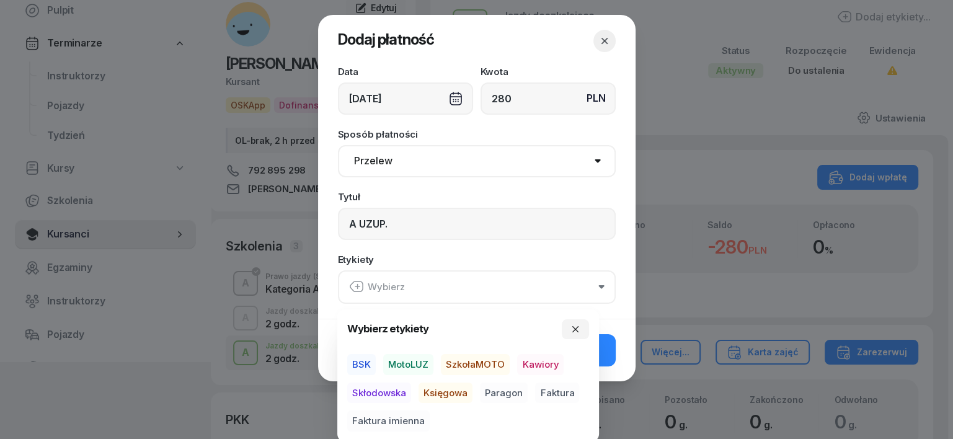
click at [488, 363] on span "SzkołaMOTO" at bounding box center [475, 364] width 69 height 21
click at [498, 392] on span "Paragon" at bounding box center [504, 392] width 48 height 21
click at [389, 218] on input "A UZUP." at bounding box center [477, 224] width 278 height 32
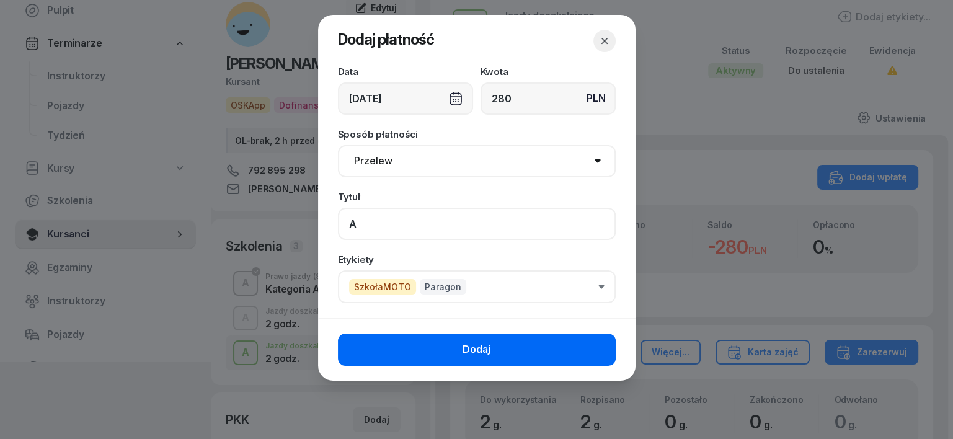
type input "A"
click at [596, 346] on button "Dodaj" at bounding box center [477, 349] width 278 height 32
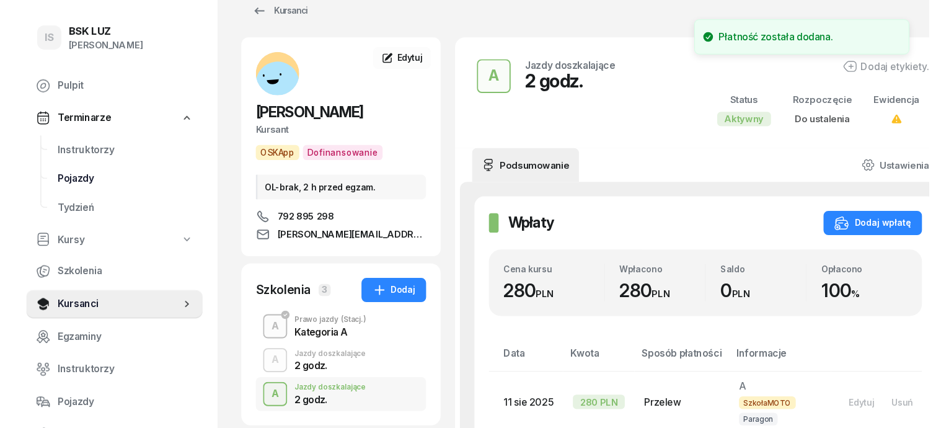
scroll to position [0, 0]
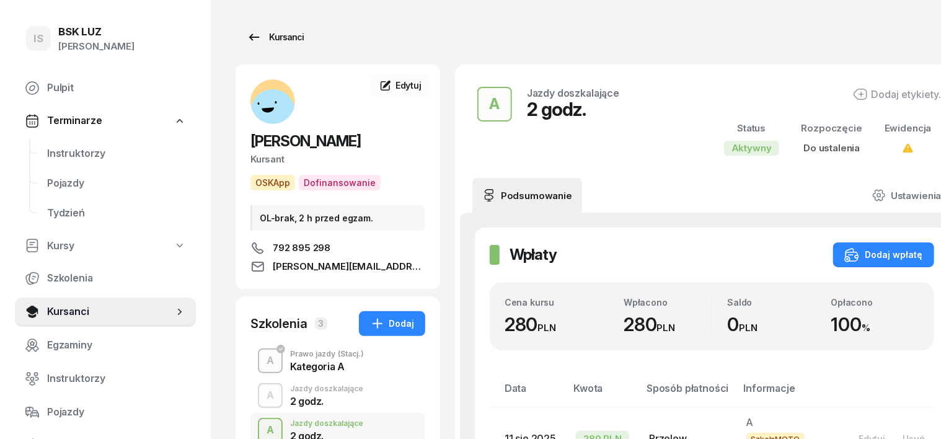
click at [271, 35] on div "Kursanci" at bounding box center [275, 37] width 57 height 15
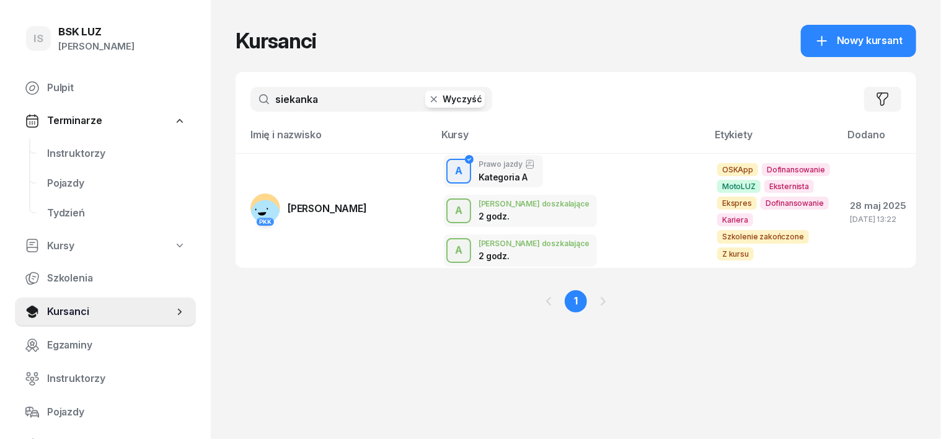
click at [428, 100] on icon "button" at bounding box center [434, 99] width 12 height 12
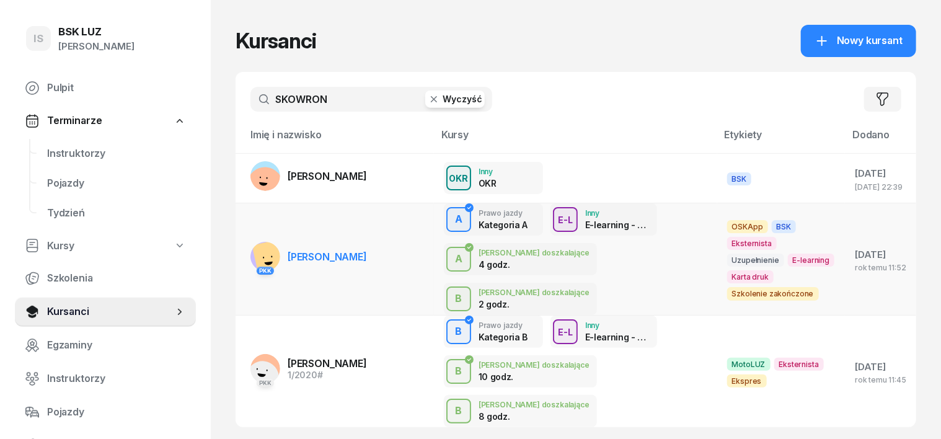
type input "SKOWRON"
click at [252, 239] on rect at bounding box center [273, 258] width 43 height 43
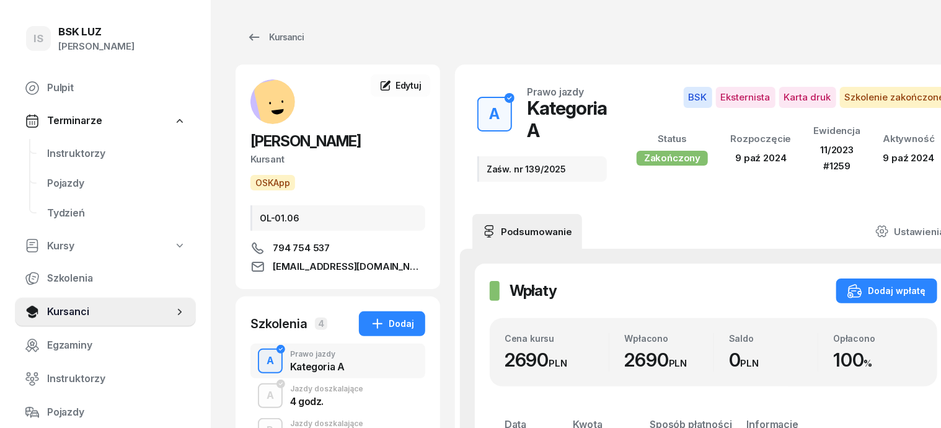
scroll to position [77, 0]
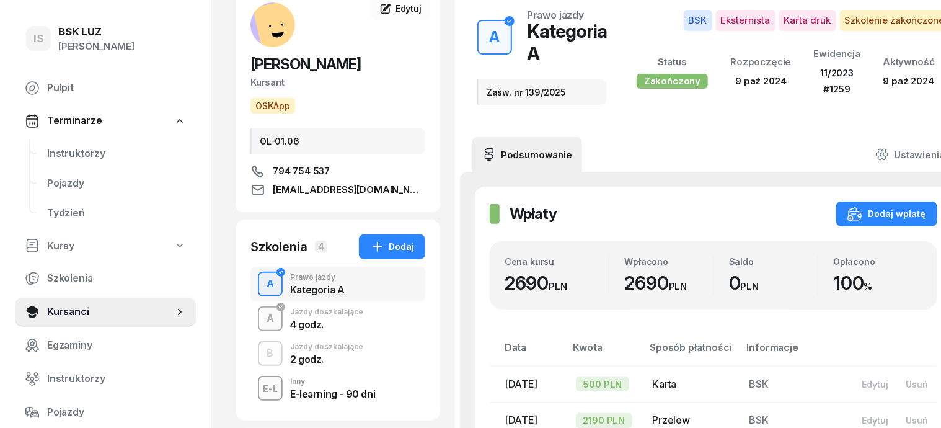
click at [262, 320] on div "A" at bounding box center [270, 318] width 17 height 21
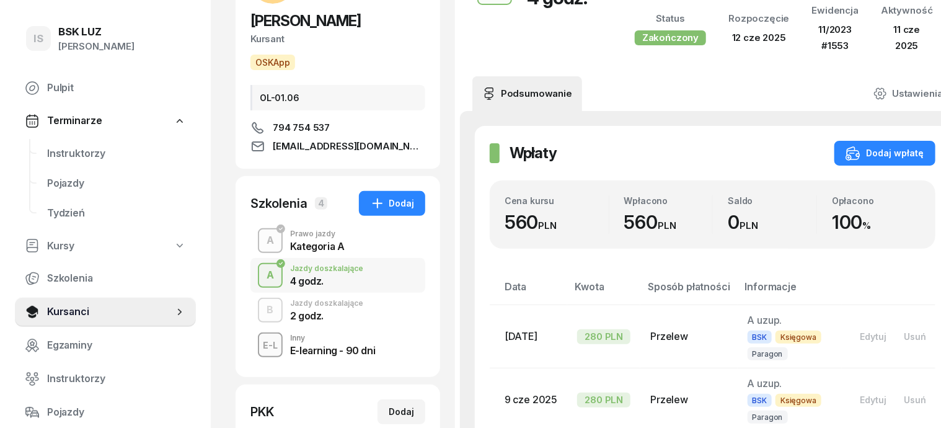
scroll to position [155, 0]
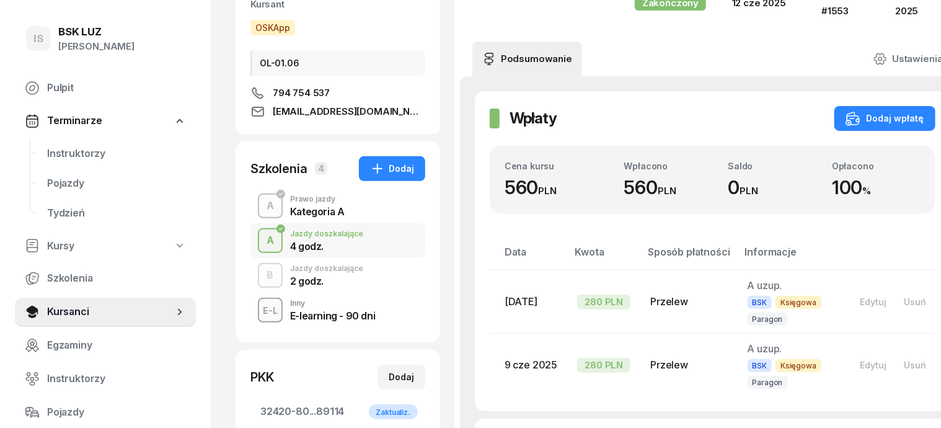
click at [262, 279] on div "B" at bounding box center [270, 275] width 17 height 21
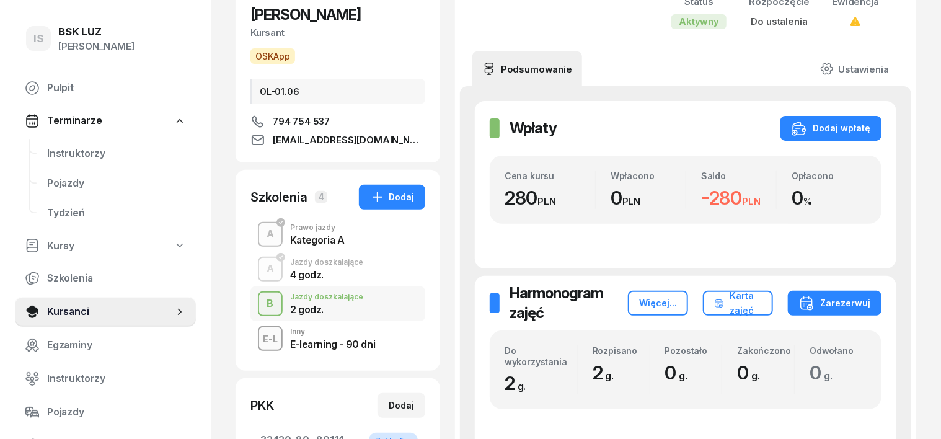
scroll to position [155, 0]
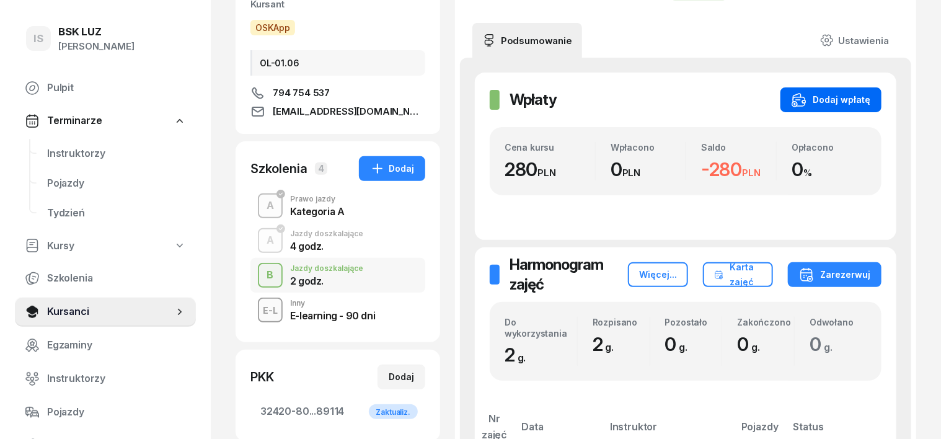
click at [881, 99] on button "Dodaj wpłatę" at bounding box center [830, 99] width 101 height 25
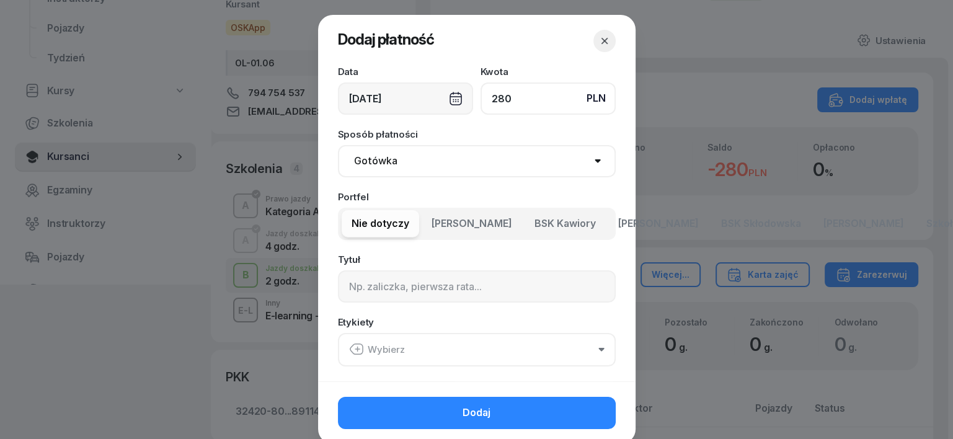
type input "280"
click at [448, 99] on div "[DATE]" at bounding box center [405, 98] width 135 height 32
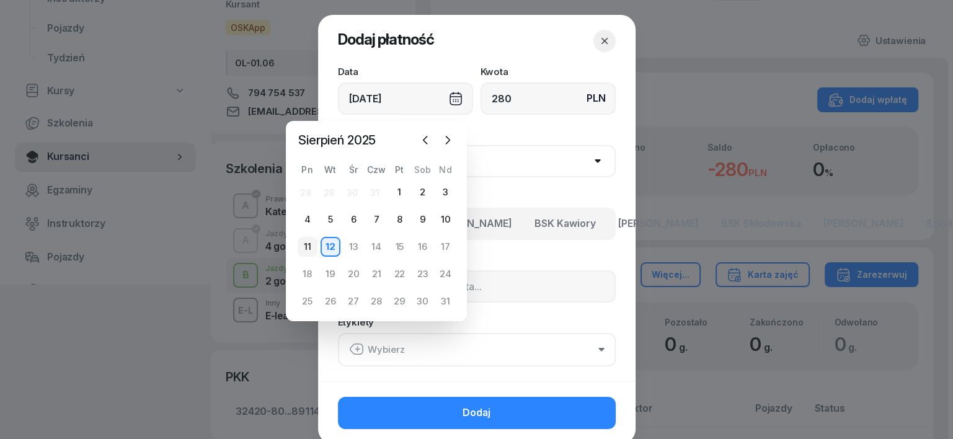
click at [303, 250] on div "11" at bounding box center [308, 247] width 20 height 20
type input "11/08/2025"
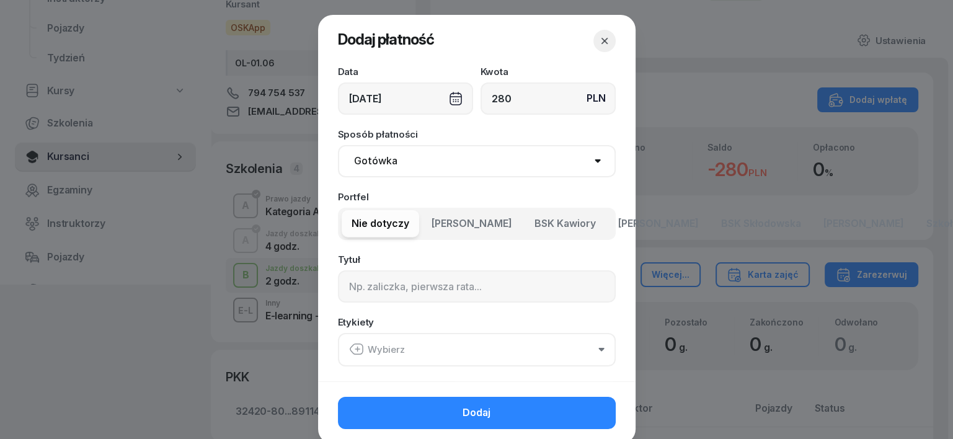
click at [366, 164] on select "Gotówka Karta Przelew Płatności online BLIK" at bounding box center [477, 161] width 278 height 32
select select "transfer"
click at [338, 145] on select "Gotówka Karta Przelew Płatności online BLIK" at bounding box center [477, 161] width 278 height 32
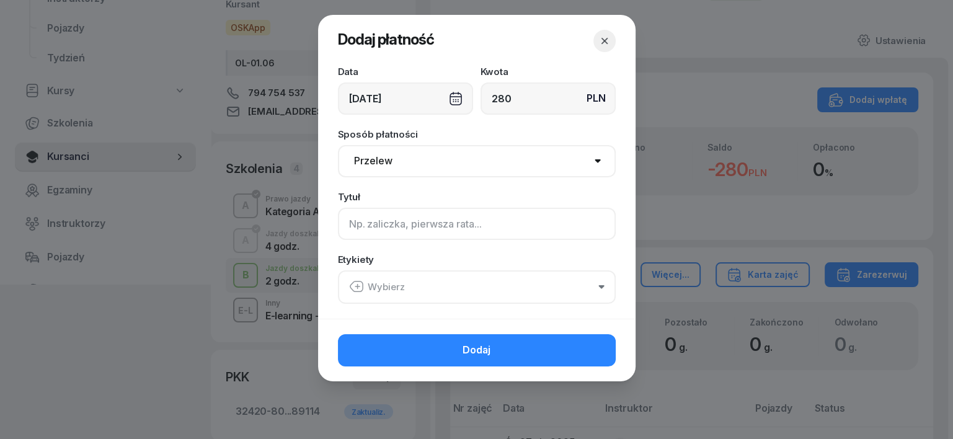
click at [352, 226] on input at bounding box center [477, 224] width 278 height 32
type input "A"
click at [354, 285] on icon "button" at bounding box center [356, 286] width 15 height 15
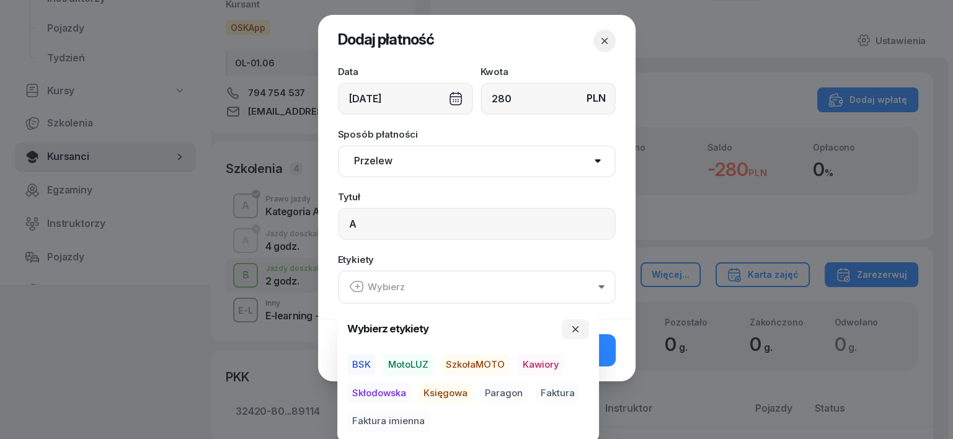
click at [485, 367] on span "SzkołaMOTO" at bounding box center [475, 364] width 69 height 21
click at [501, 391] on span "Paragon" at bounding box center [504, 392] width 48 height 21
click at [578, 324] on icon "button" at bounding box center [575, 329] width 10 height 10
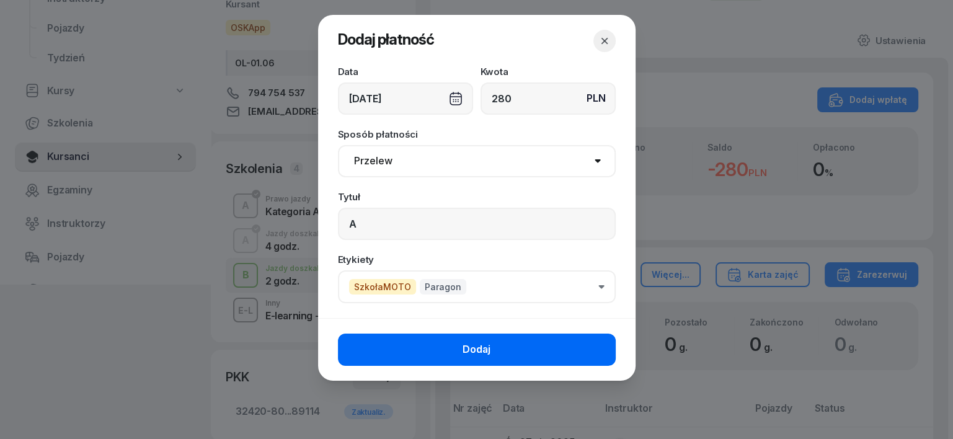
click at [529, 346] on button "Dodaj" at bounding box center [477, 349] width 278 height 32
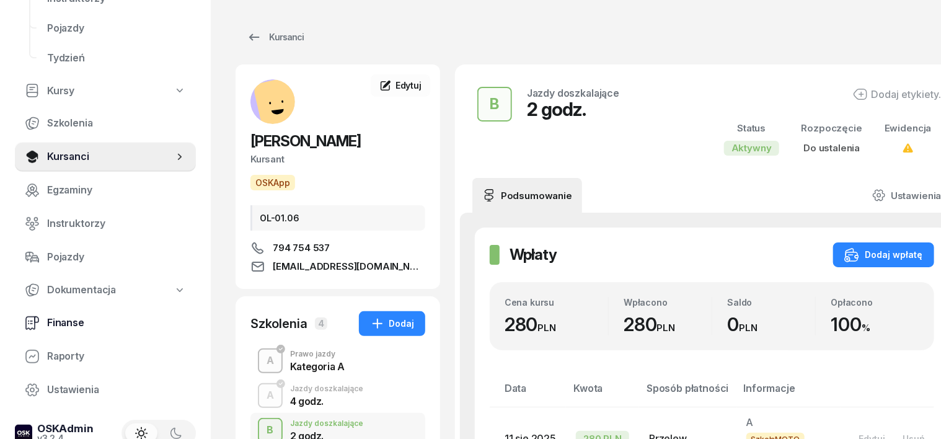
click at [53, 324] on span "Finanse" at bounding box center [116, 323] width 139 height 16
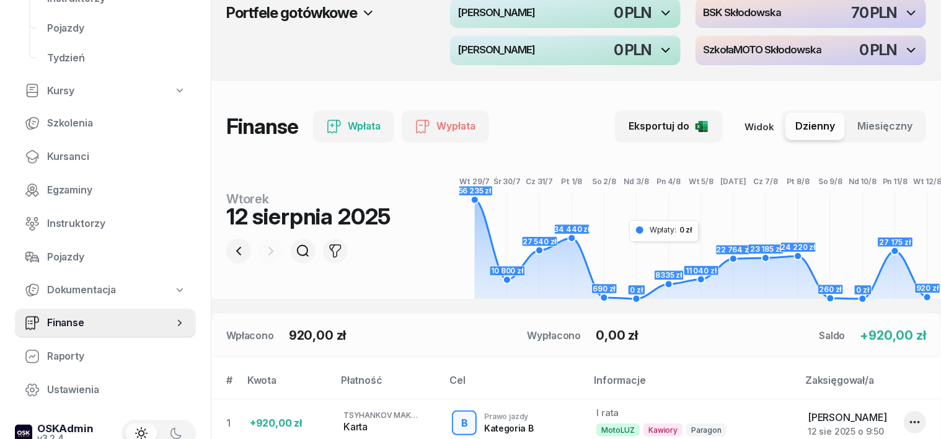
scroll to position [77, 0]
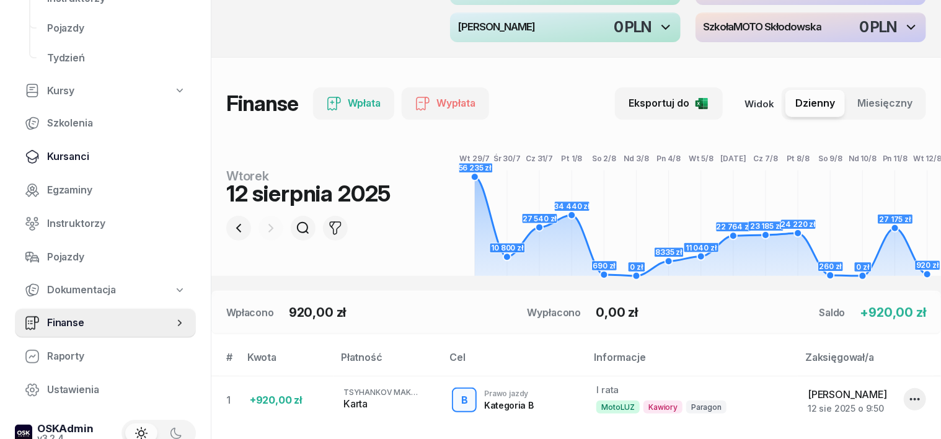
click at [74, 157] on span "Kursanci" at bounding box center [116, 157] width 139 height 16
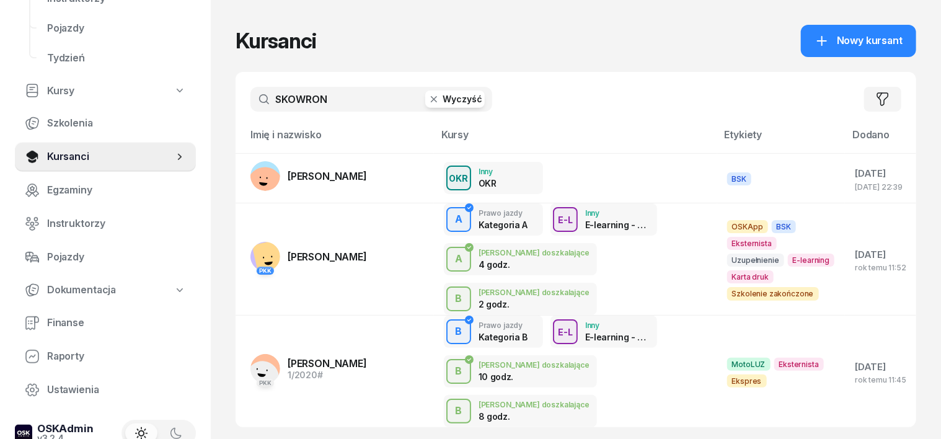
click at [428, 103] on icon "button" at bounding box center [434, 99] width 12 height 12
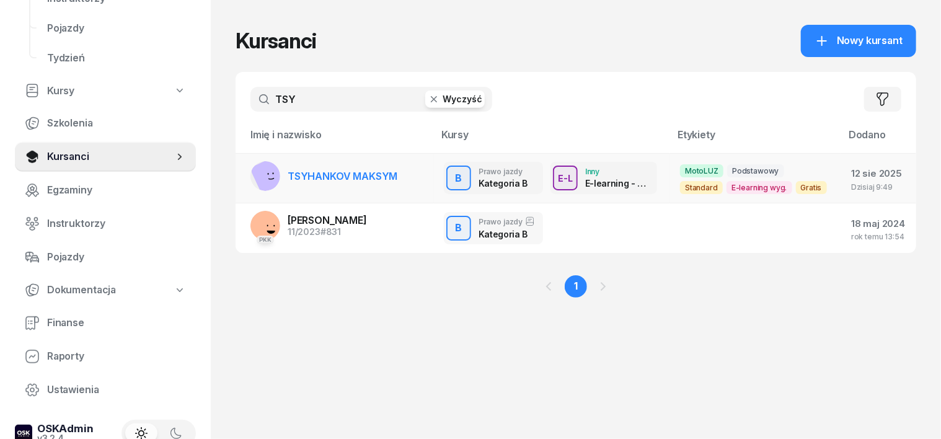
type input "TSY"
click at [250, 176] on rect at bounding box center [274, 176] width 48 height 48
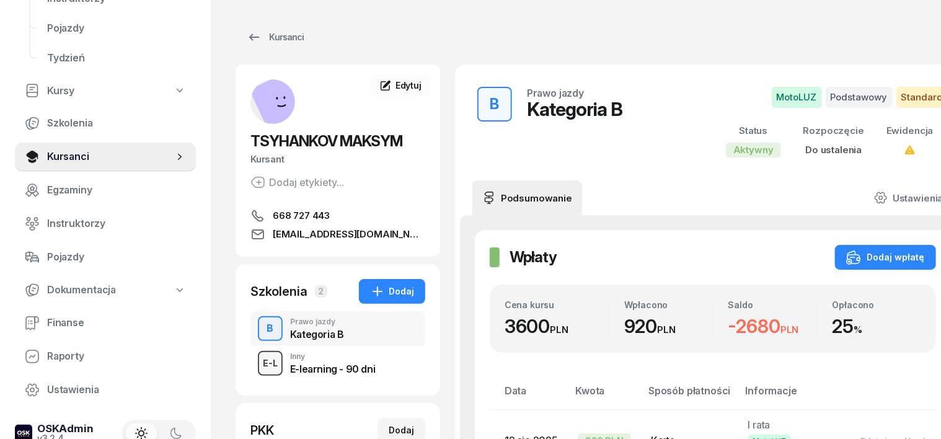
click at [258, 362] on div "E-L" at bounding box center [270, 362] width 25 height 15
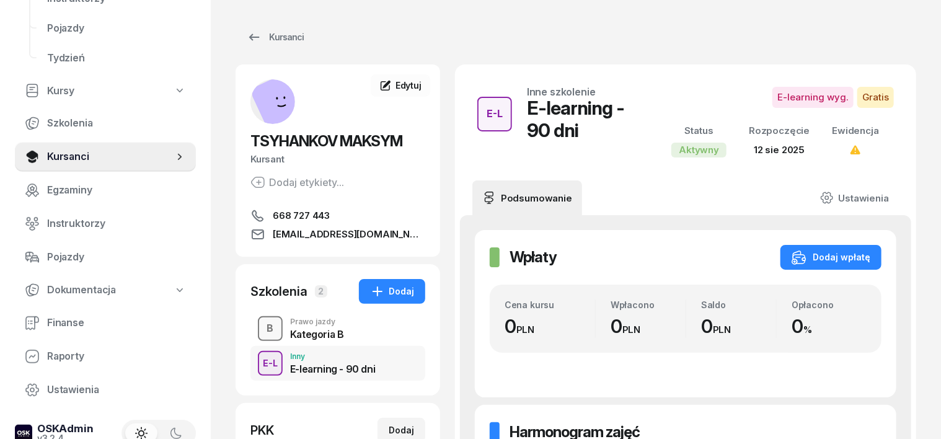
click at [262, 323] on div "B" at bounding box center [270, 328] width 17 height 21
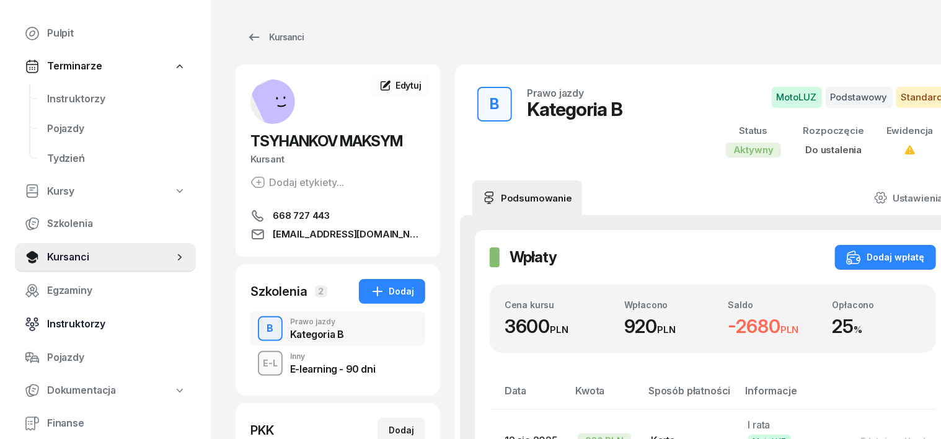
scroll to position [77, 0]
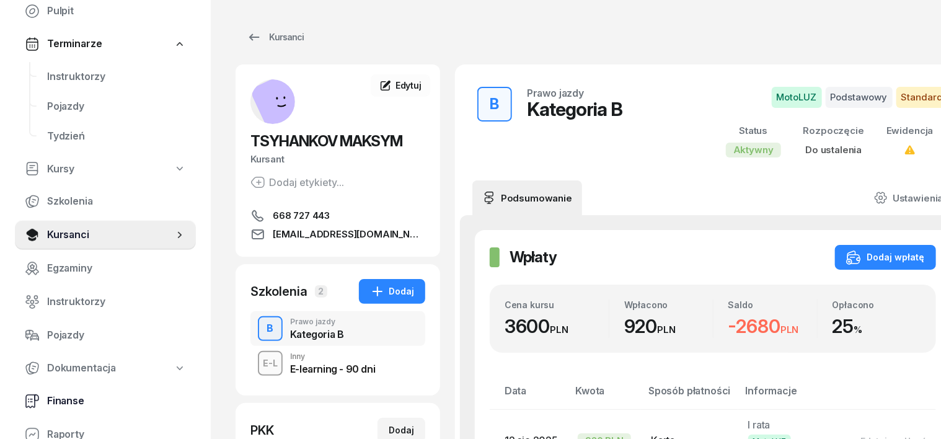
click at [69, 396] on span "Finanse" at bounding box center [116, 401] width 139 height 16
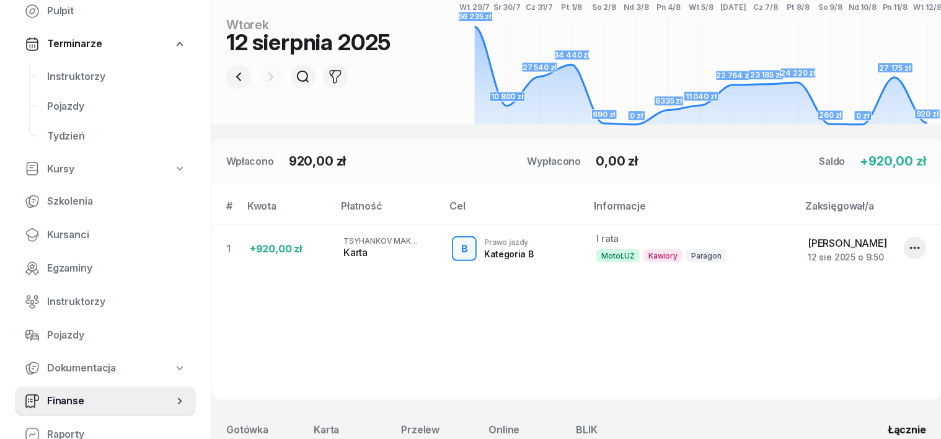
scroll to position [232, 0]
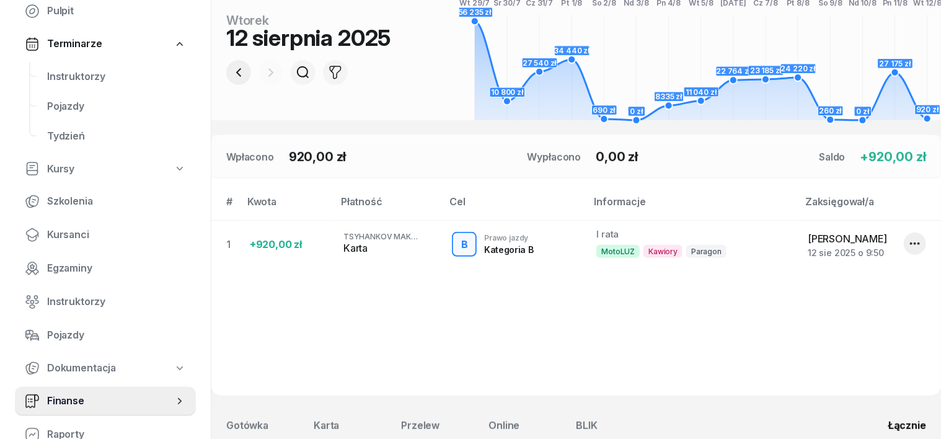
click at [231, 72] on icon "button" at bounding box center [238, 72] width 15 height 15
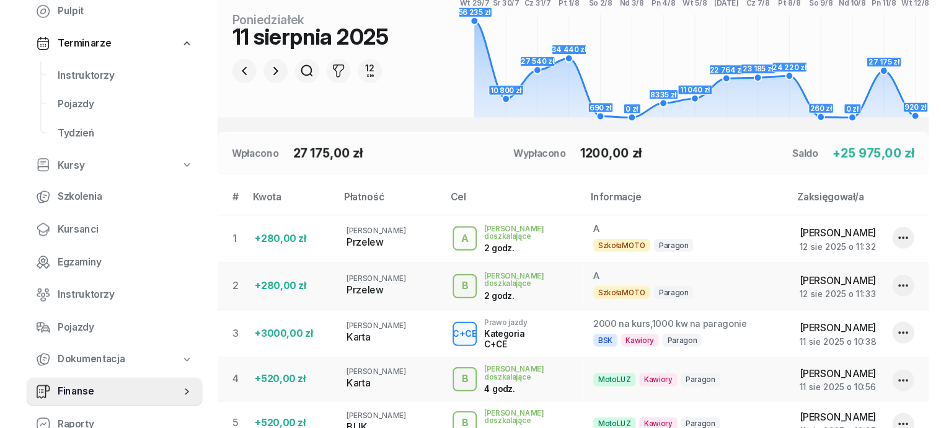
scroll to position [310, 0]
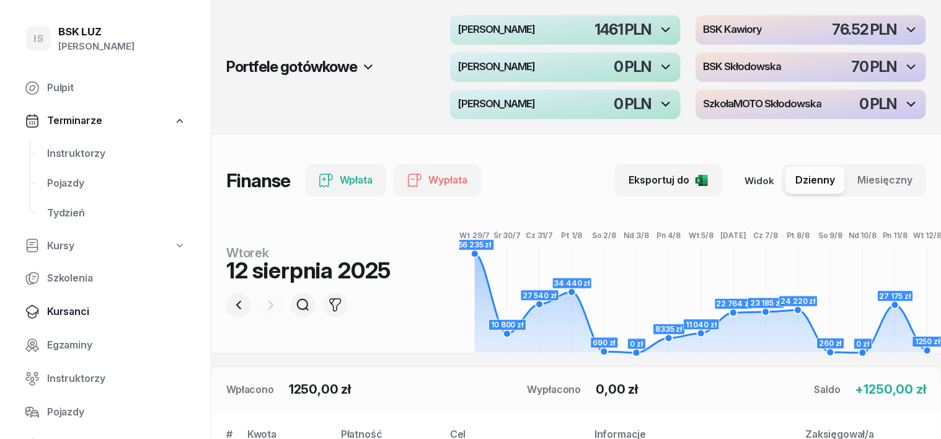
click at [73, 314] on span "Kursanci" at bounding box center [116, 312] width 139 height 16
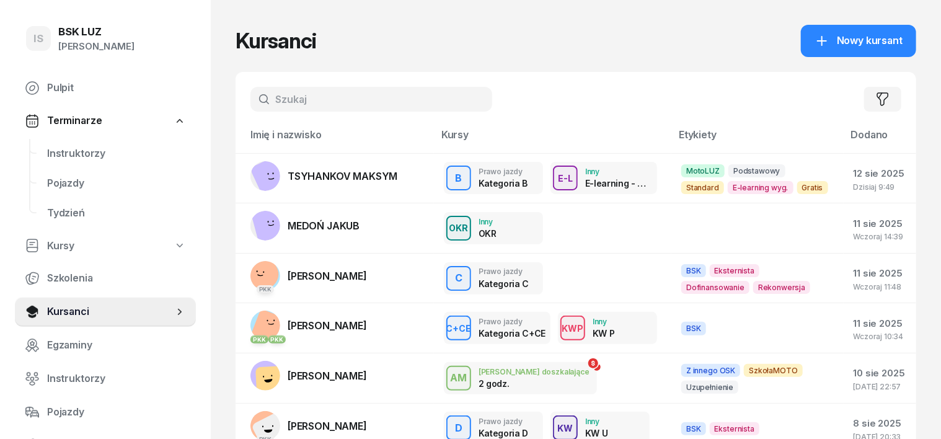
click at [258, 97] on input "text" at bounding box center [371, 99] width 242 height 25
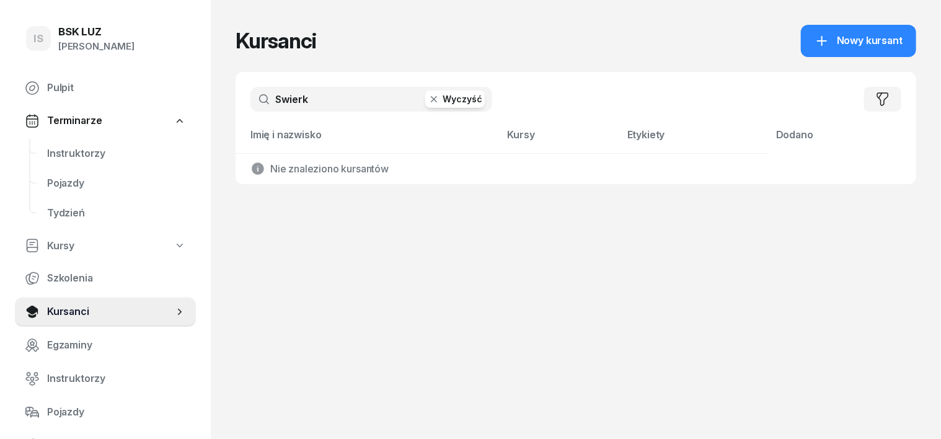
click at [257, 94] on input "Swierk" at bounding box center [371, 99] width 242 height 25
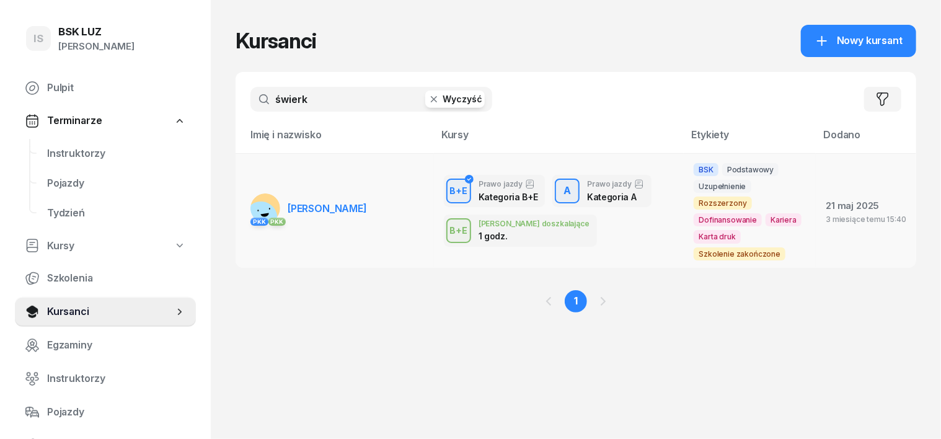
type input "świerk"
click at [238, 195] on rect at bounding box center [261, 218] width 46 height 46
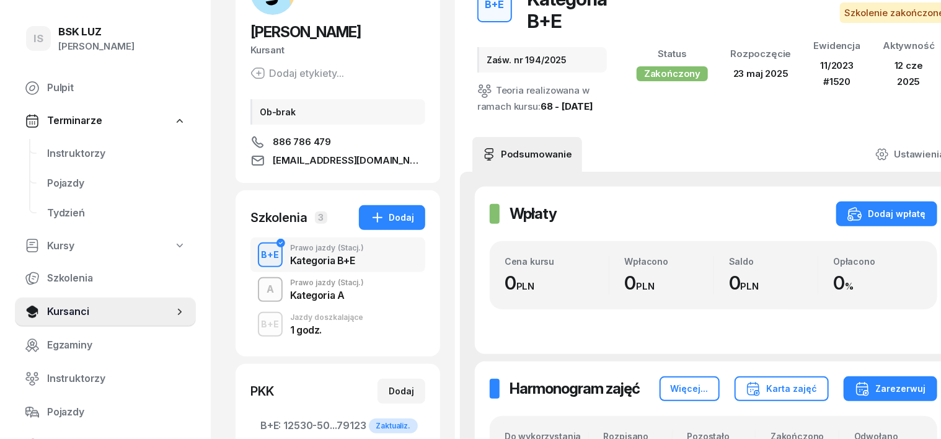
scroll to position [155, 0]
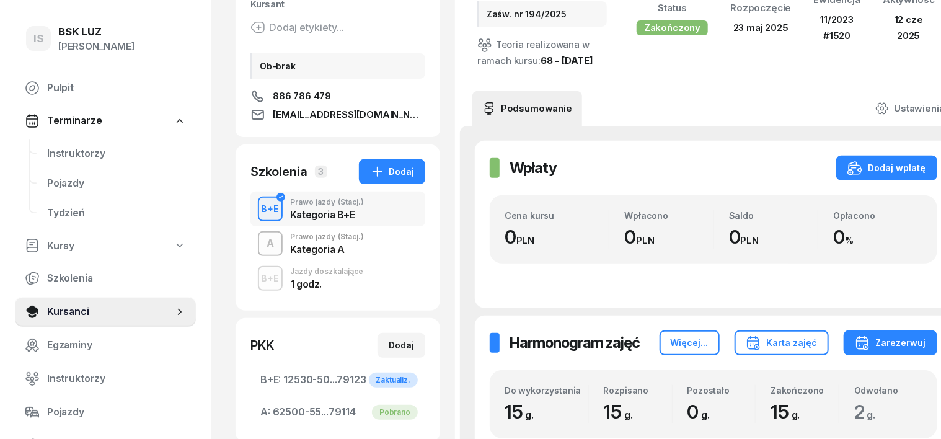
click at [257, 214] on div "B+E" at bounding box center [271, 208] width 28 height 15
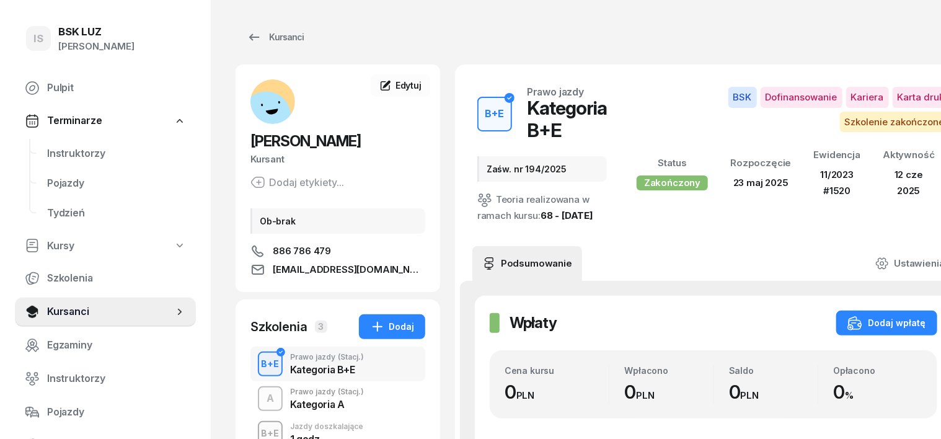
click at [257, 429] on div "B+E" at bounding box center [271, 432] width 28 height 15
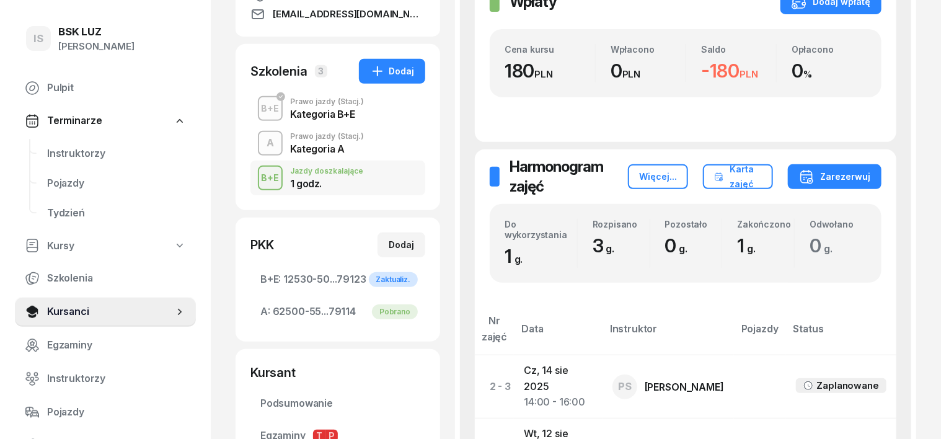
scroll to position [232, 0]
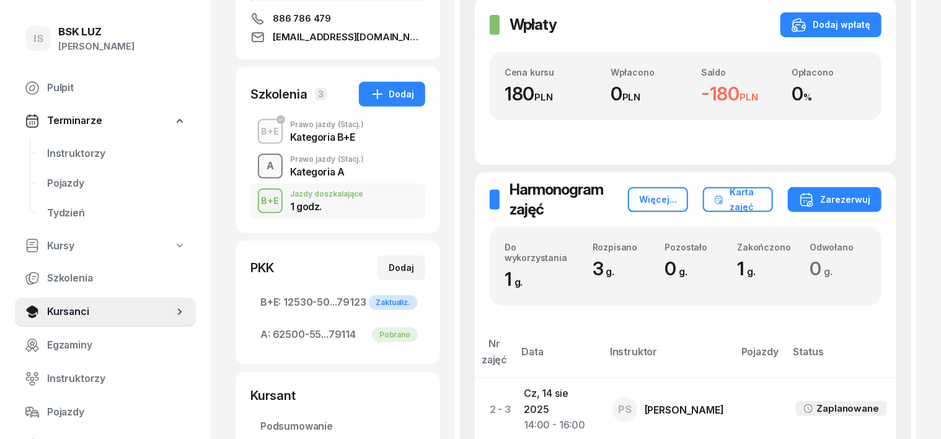
click at [262, 164] on div "A" at bounding box center [270, 166] width 17 height 21
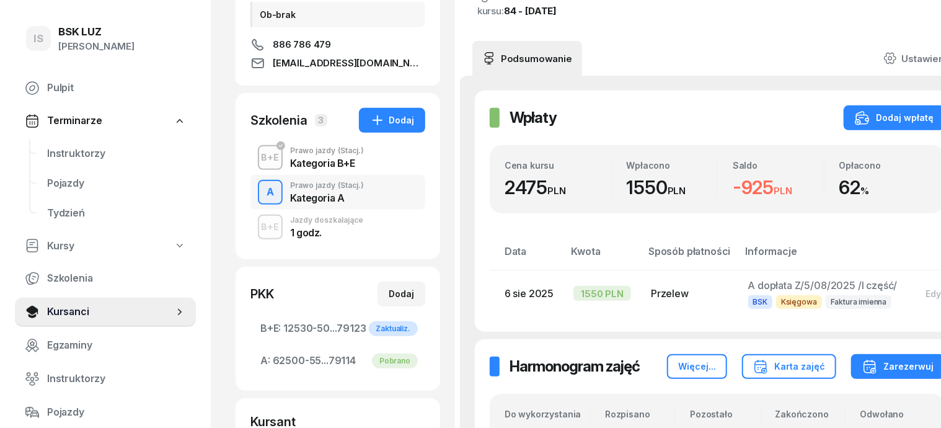
scroll to position [155, 0]
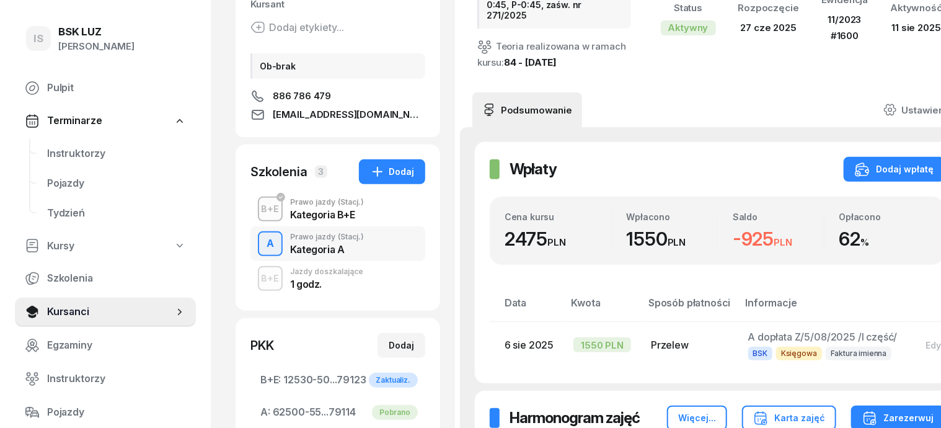
click at [257, 280] on div "B+E" at bounding box center [271, 277] width 28 height 15
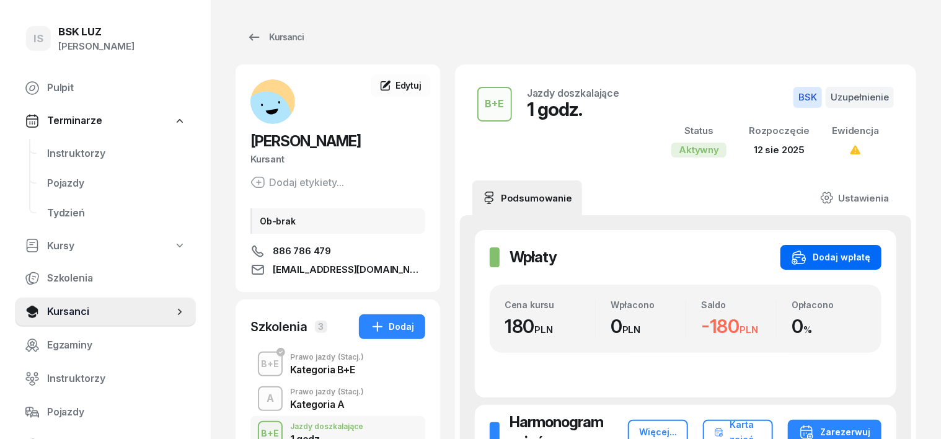
click at [870, 252] on div "Dodaj wpłatę" at bounding box center [831, 257] width 79 height 15
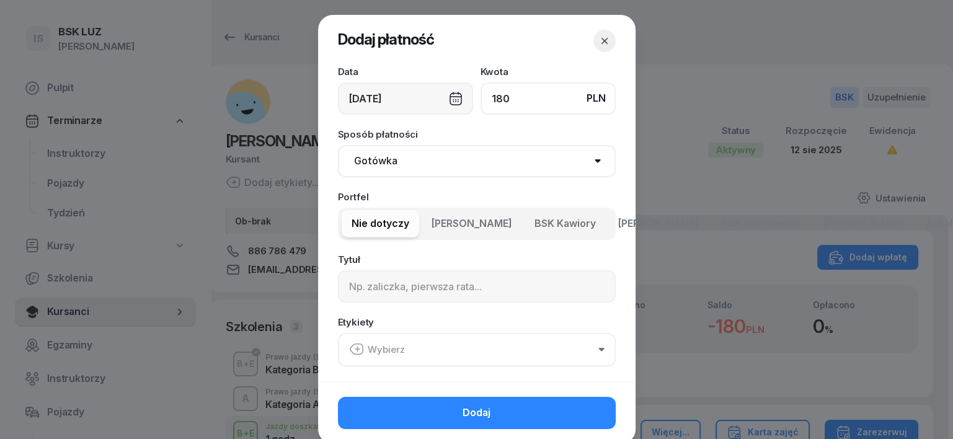
type input "180"
click at [364, 156] on select "Gotówka Karta Przelew Płatności online BLIK" at bounding box center [477, 161] width 278 height 32
select select "transfer"
click at [338, 145] on select "Gotówka Karta Przelew Płatności online BLIK" at bounding box center [477, 161] width 278 height 32
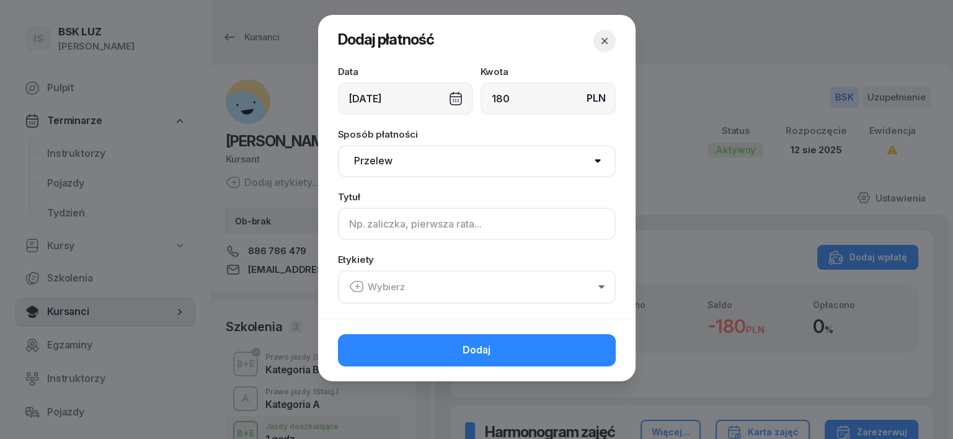
click at [348, 225] on input at bounding box center [477, 224] width 278 height 32
type input "BE -uzup."
click at [358, 280] on icon "button" at bounding box center [356, 286] width 15 height 15
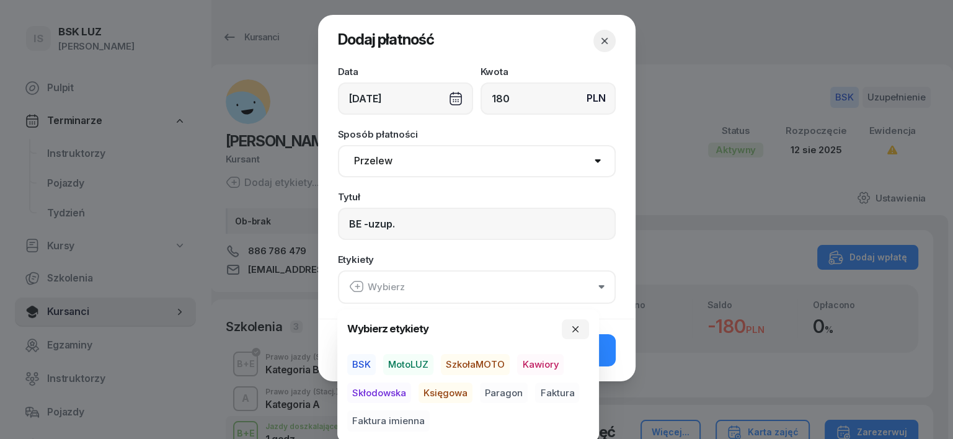
drag, startPoint x: 353, startPoint y: 358, endPoint x: 392, endPoint y: 393, distance: 52.3
click at [353, 360] on span "BSK" at bounding box center [361, 364] width 29 height 21
drag, startPoint x: 444, startPoint y: 391, endPoint x: 471, endPoint y: 407, distance: 31.7
click at [449, 397] on span "Księgowa" at bounding box center [445, 392] width 54 height 21
drag, startPoint x: 506, startPoint y: 392, endPoint x: 534, endPoint y: 382, distance: 29.0
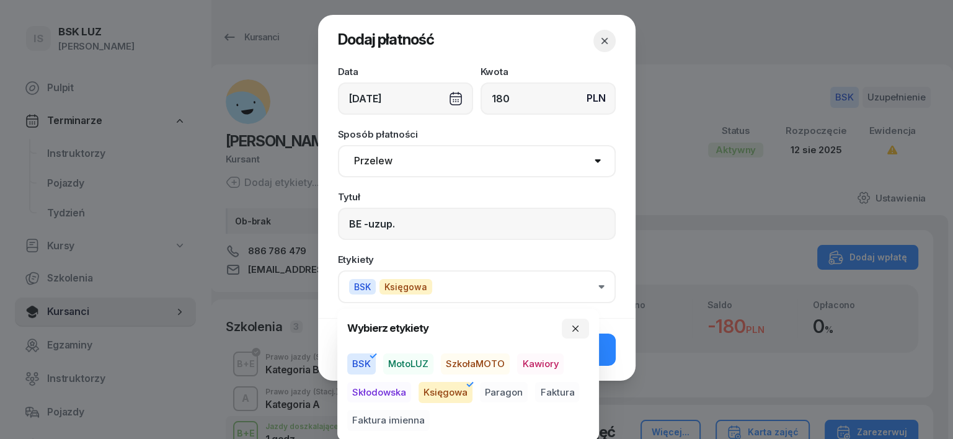
click at [508, 392] on span "Paragon" at bounding box center [504, 392] width 48 height 21
drag, startPoint x: 575, startPoint y: 327, endPoint x: 581, endPoint y: 342, distance: 16.4
click at [575, 329] on icon "button" at bounding box center [575, 328] width 6 height 6
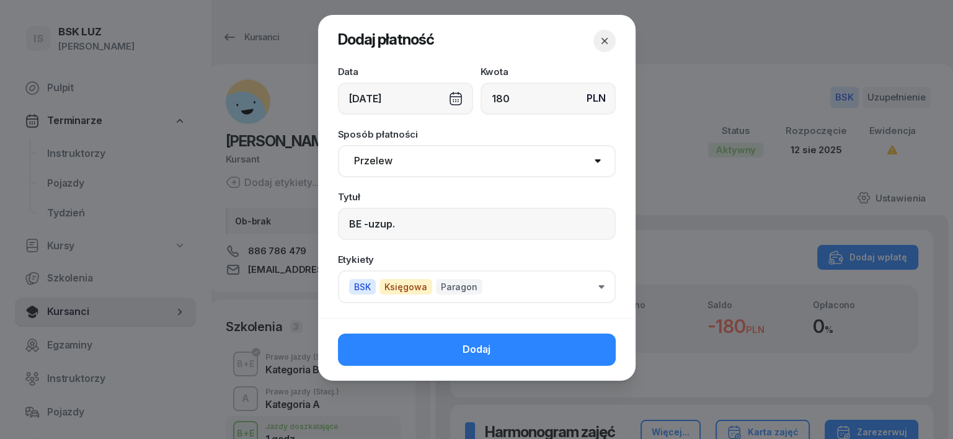
click at [596, 359] on button "Dodaj" at bounding box center [477, 349] width 278 height 32
